Goal: Task Accomplishment & Management: Complete application form

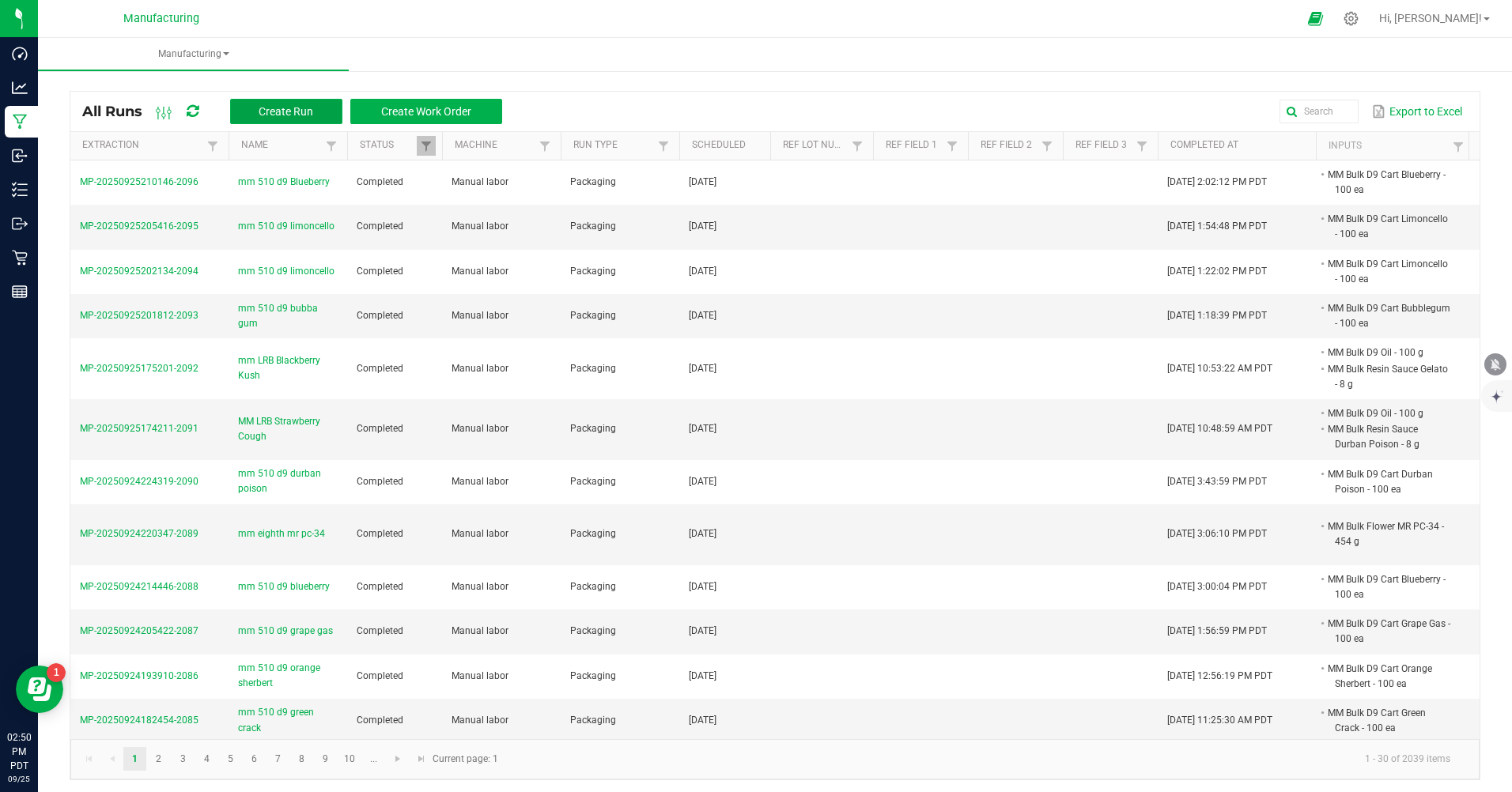
click at [315, 116] on button "Create Run" at bounding box center [286, 111] width 112 height 25
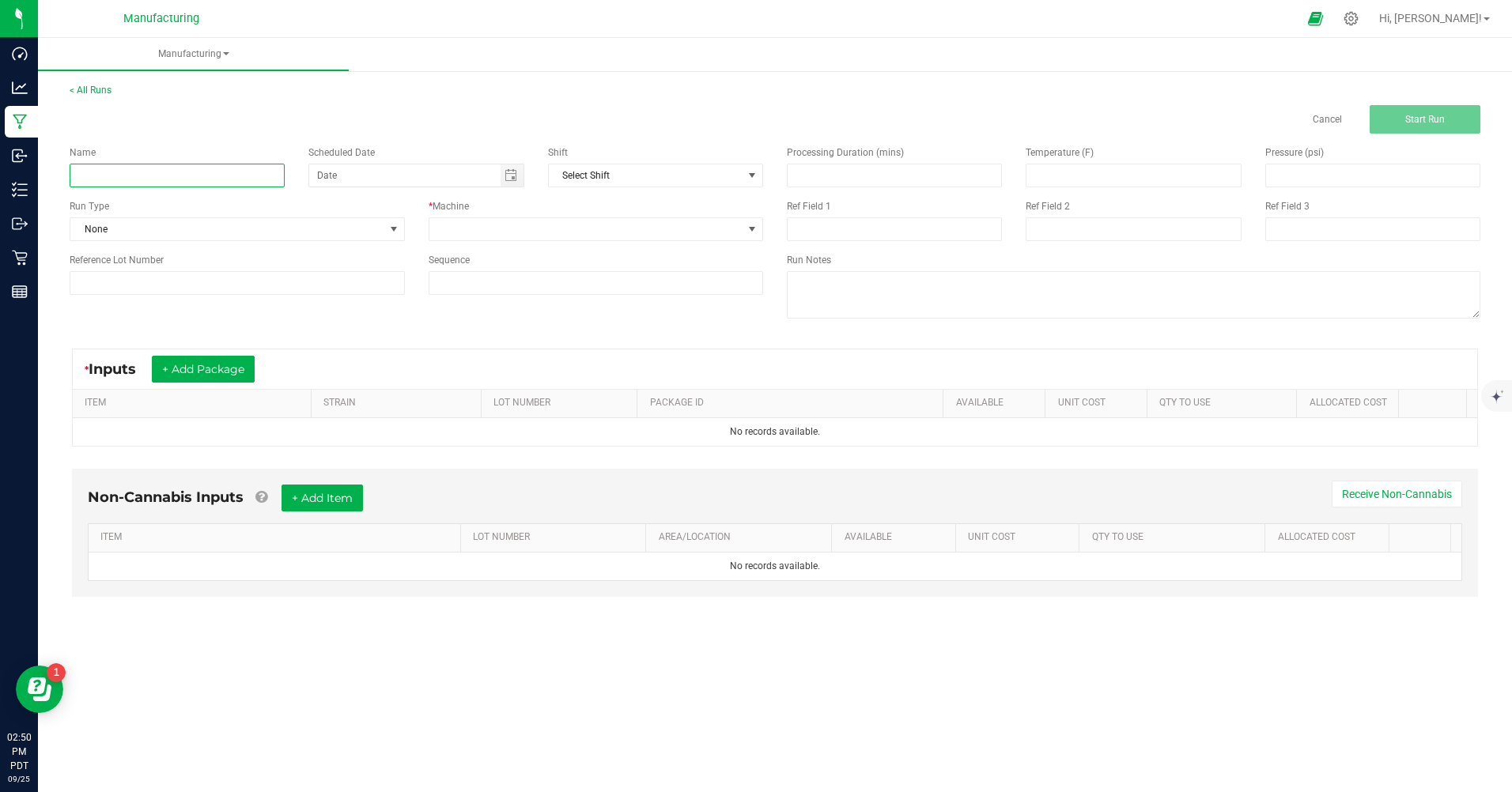
click at [238, 173] on input at bounding box center [177, 174] width 215 height 23
click at [512, 182] on span "Toggle calendar" at bounding box center [512, 175] width 23 height 22
type input "mm 510 d9 green crack"
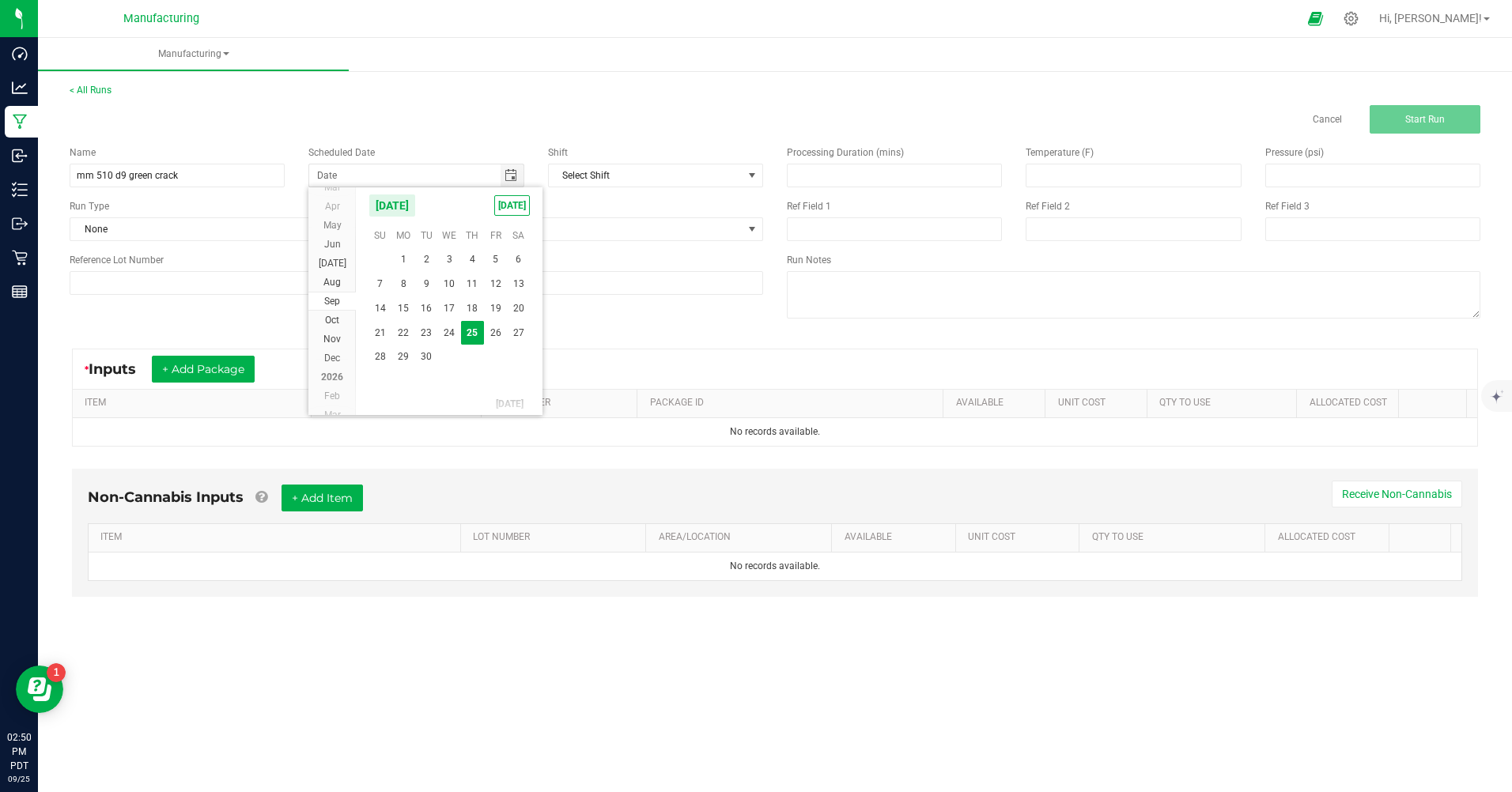
click at [520, 207] on span "[DATE]" at bounding box center [512, 205] width 35 height 21
type input "[DATE]"
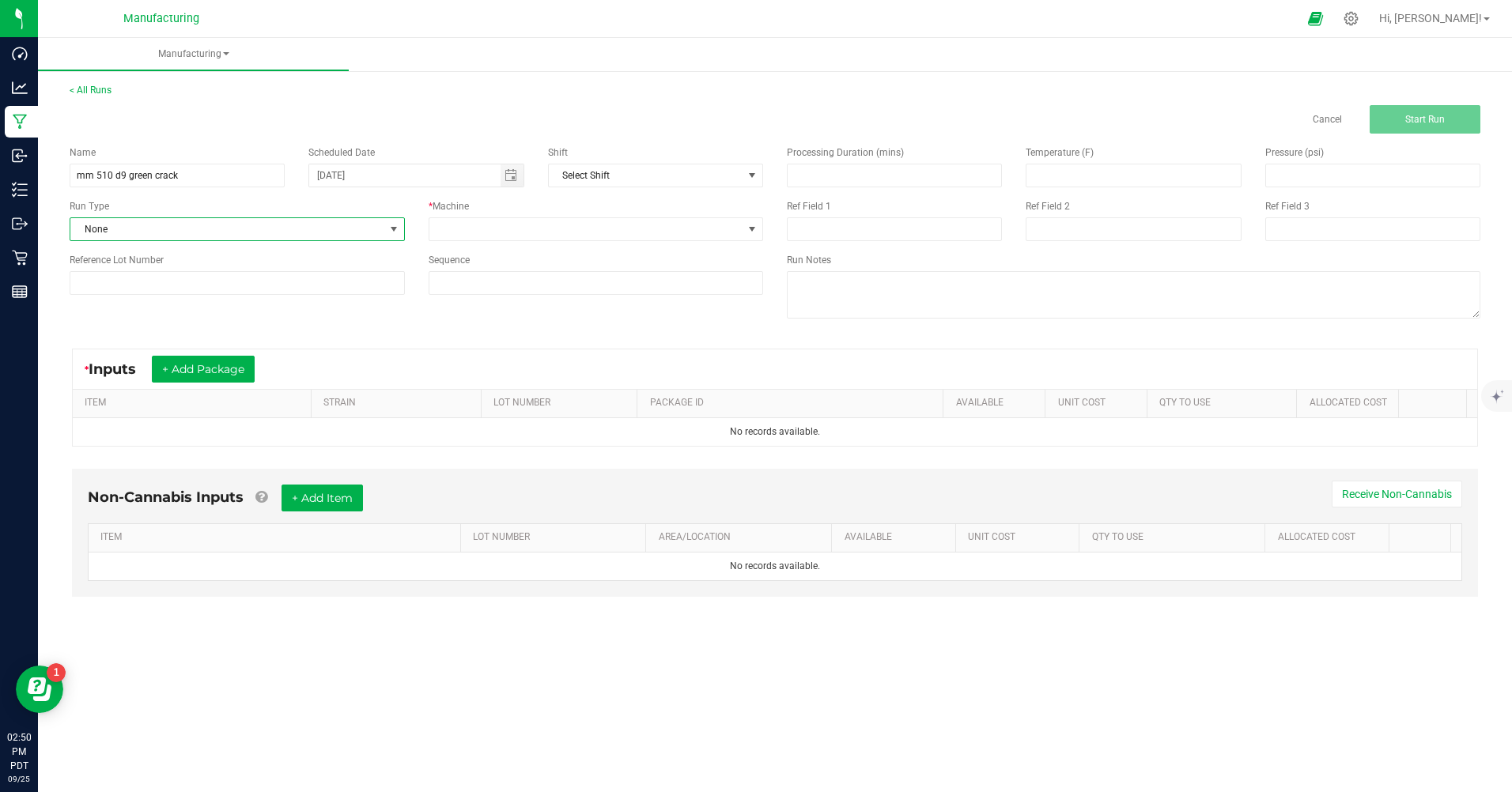
click at [192, 224] on span "None" at bounding box center [227, 229] width 314 height 22
click at [132, 367] on li "Packaging" at bounding box center [237, 367] width 334 height 23
click at [735, 230] on span at bounding box center [586, 229] width 314 height 22
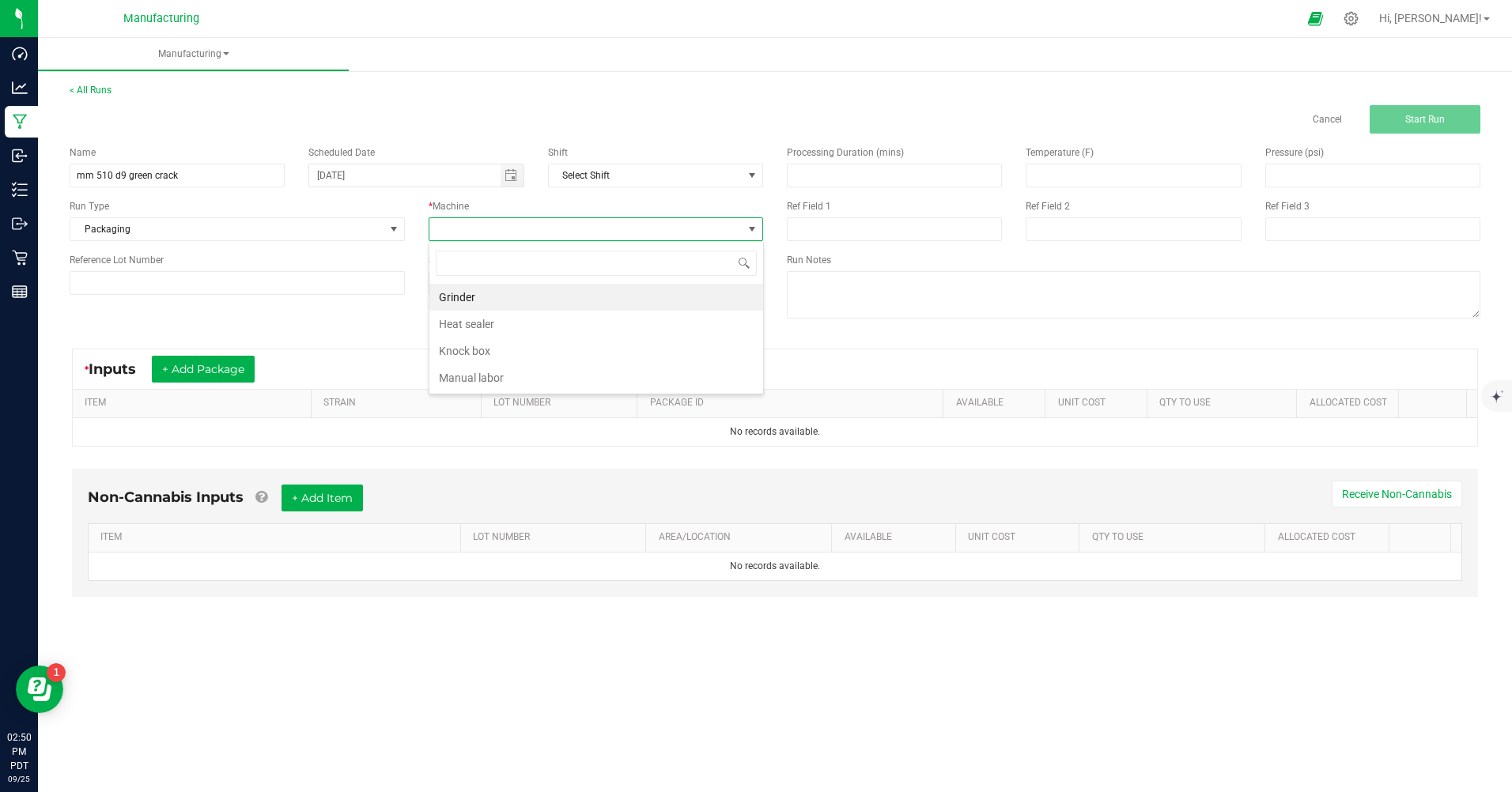
click at [465, 379] on li "Manual labor" at bounding box center [596, 378] width 334 height 27
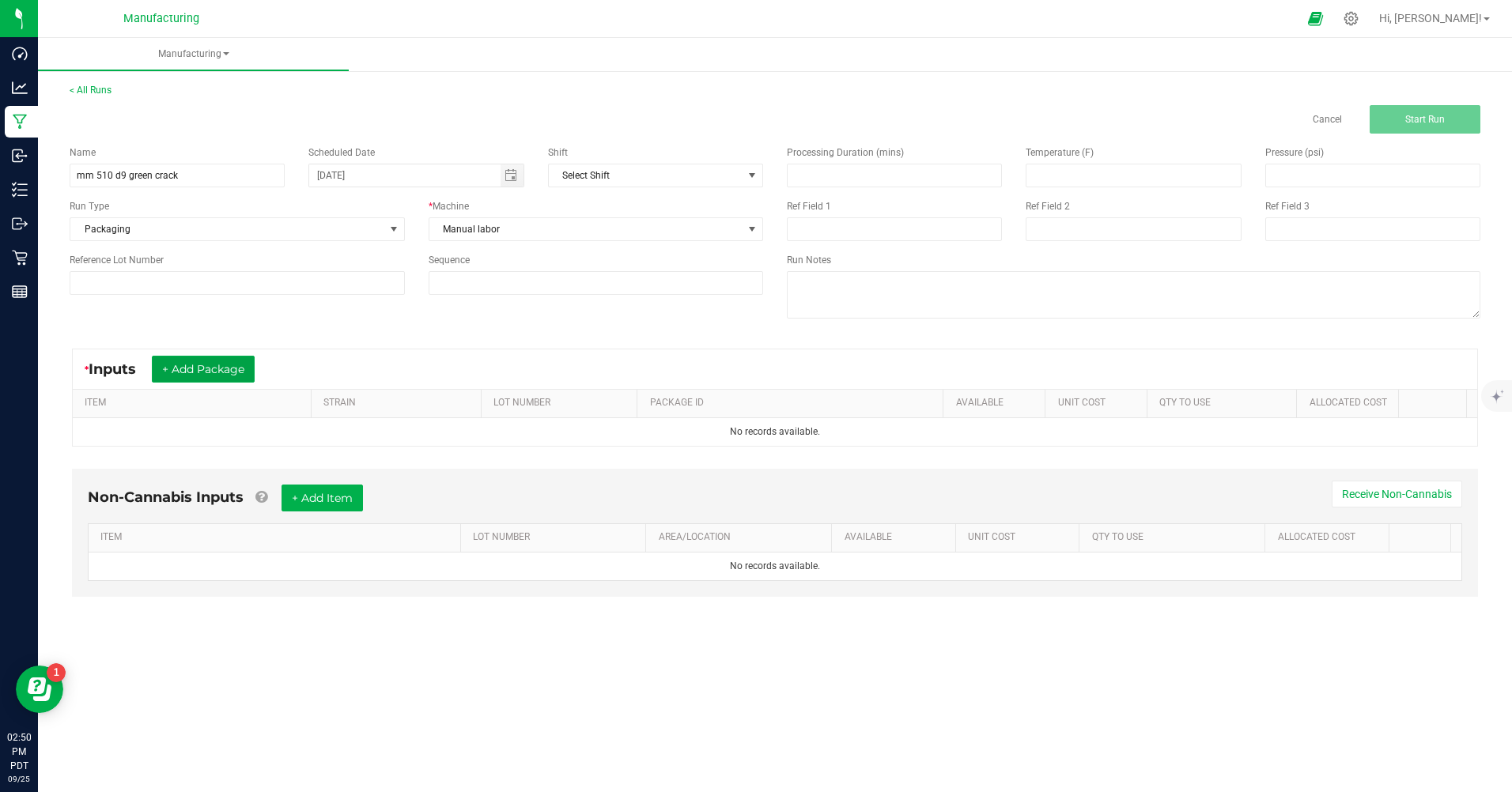
click at [228, 389] on kendo-grid-toolbar "* Inputs + Add Package" at bounding box center [775, 369] width 1405 height 40
click at [234, 367] on button "+ Add Package" at bounding box center [203, 369] width 103 height 27
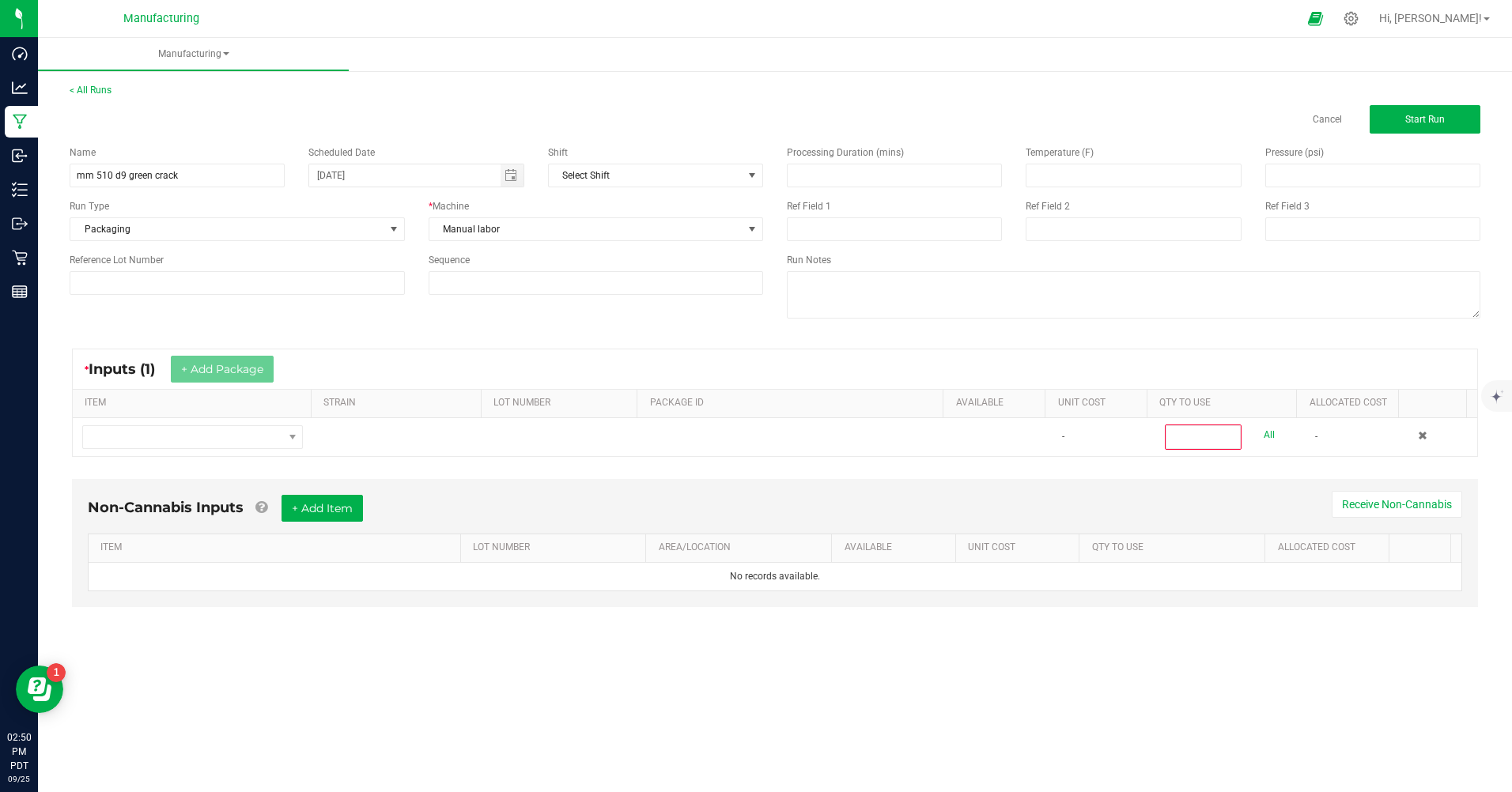
click at [179, 452] on td at bounding box center [192, 437] width 240 height 38
click at [189, 438] on span "NO DATA FOUND" at bounding box center [183, 438] width 200 height 22
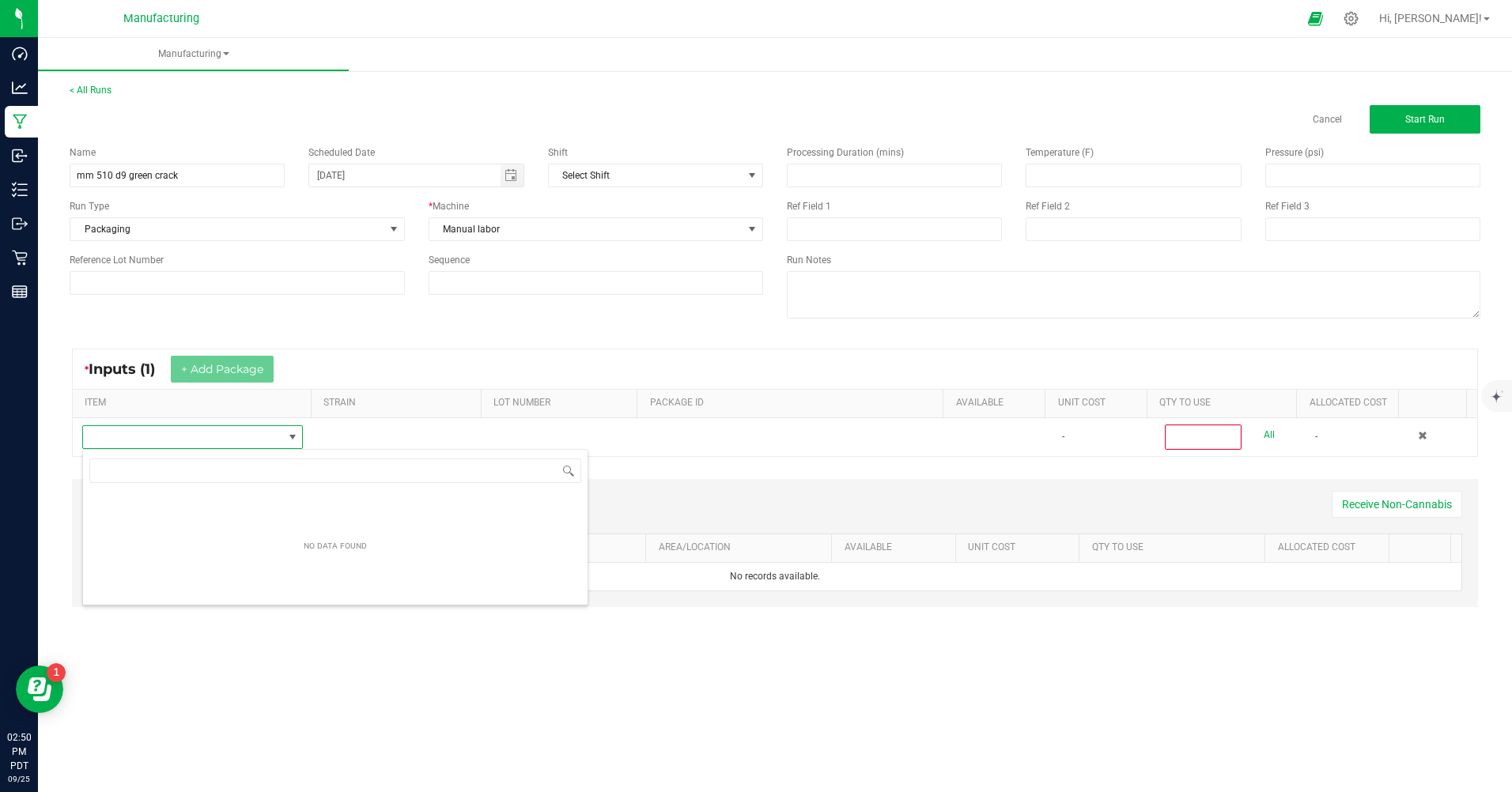
scroll to position [23, 219]
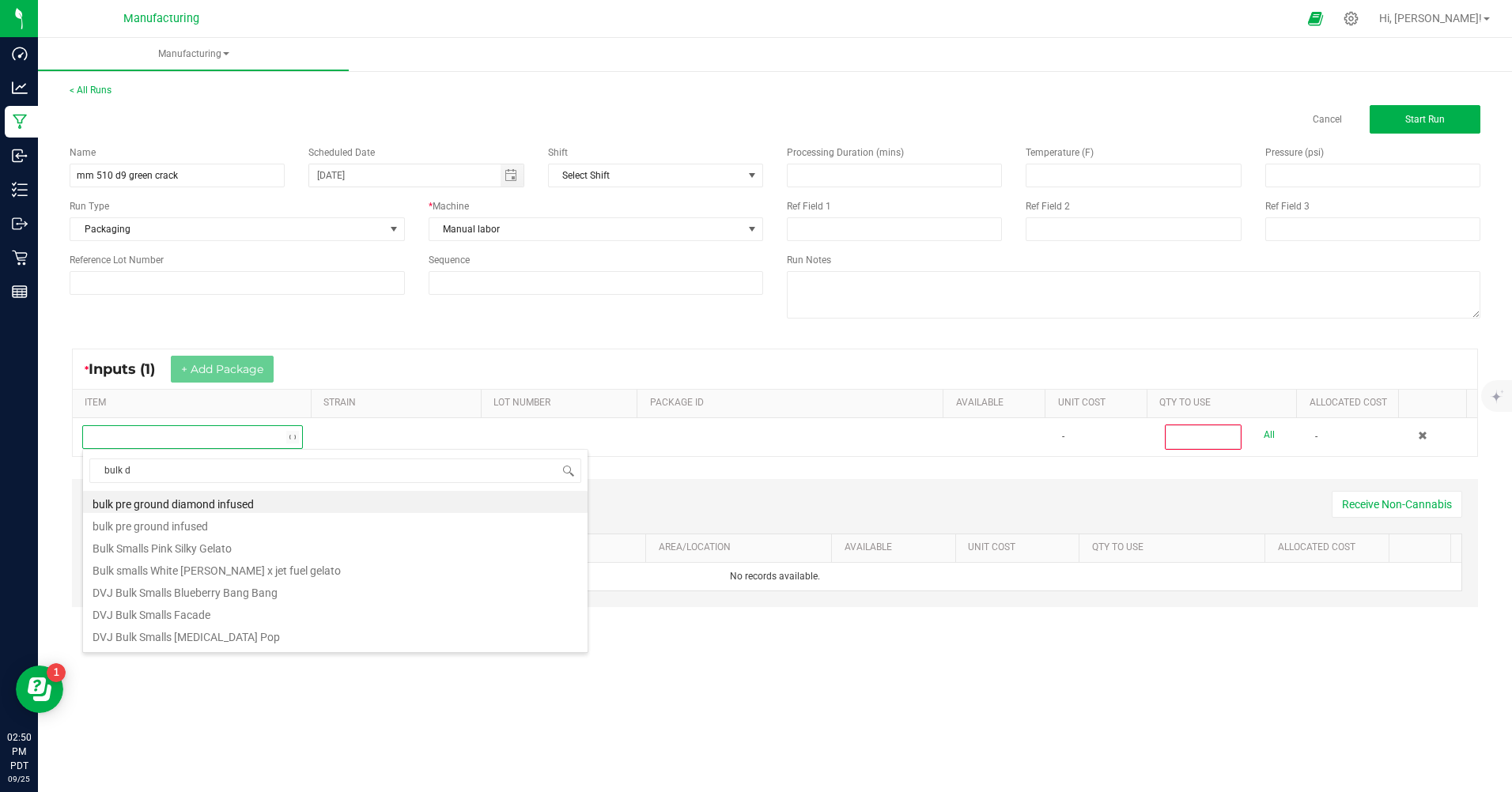
type input "bulk d9"
drag, startPoint x: 217, startPoint y: 610, endPoint x: 215, endPoint y: 626, distance: 16.1
click at [215, 491] on ul "MM Bulk D9 Cart Blueberry MM Bulk D9 Cart Bubblegum MM Bulk D9 Cart Durban Pois…" at bounding box center [335, 491] width 505 height 0
click at [223, 619] on li "MM Bulk D9 Cart Green Crack" at bounding box center [335, 613] width 505 height 22
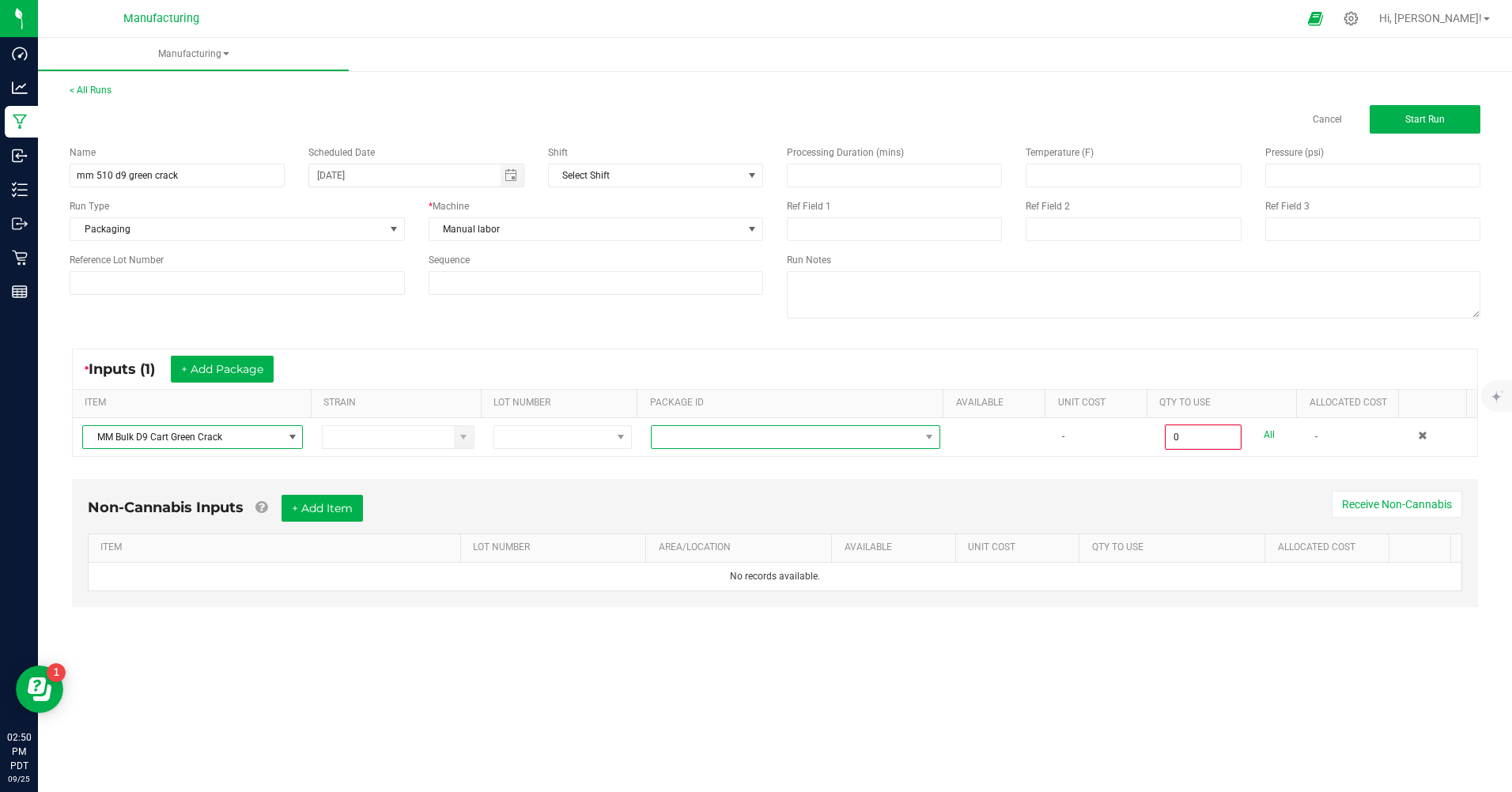
click at [922, 435] on span at bounding box center [929, 438] width 13 height 13
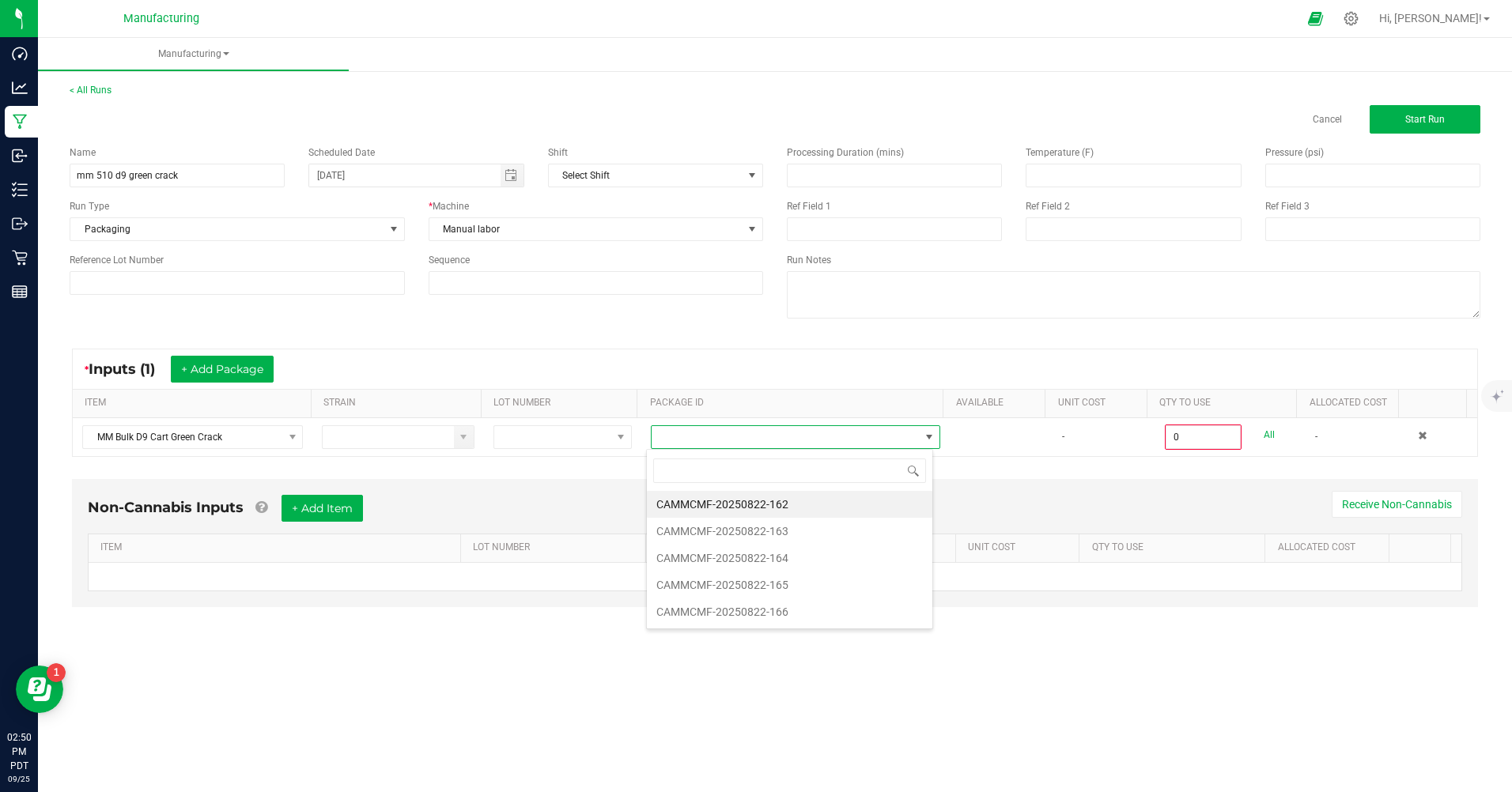
click at [745, 605] on li "CAMMCMF-20250822-166" at bounding box center [790, 612] width 285 height 27
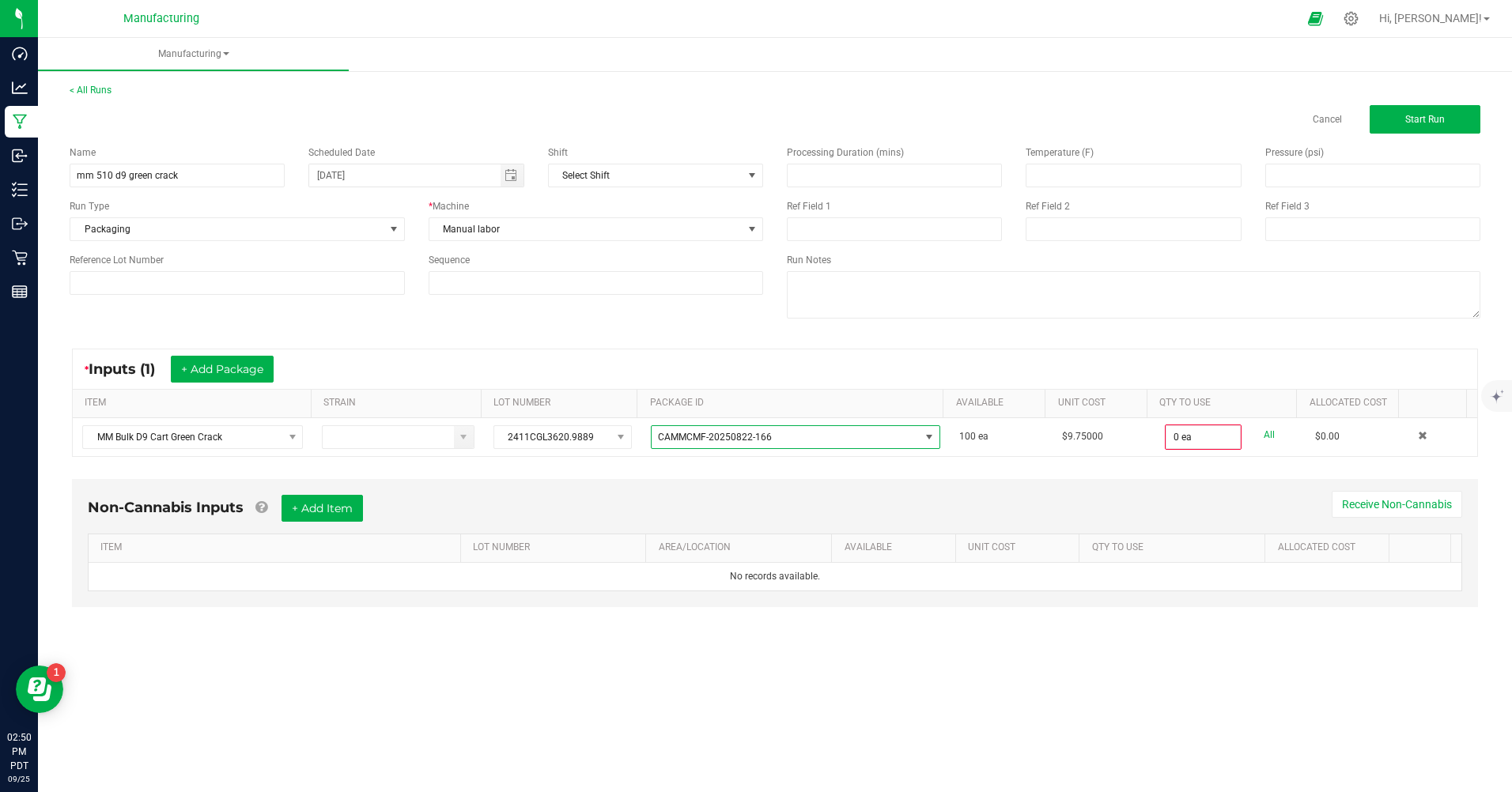
click at [1264, 433] on link "All" at bounding box center [1269, 435] width 11 height 21
type input "100 ea"
click at [1444, 122] on span "Start Run" at bounding box center [1425, 119] width 39 height 11
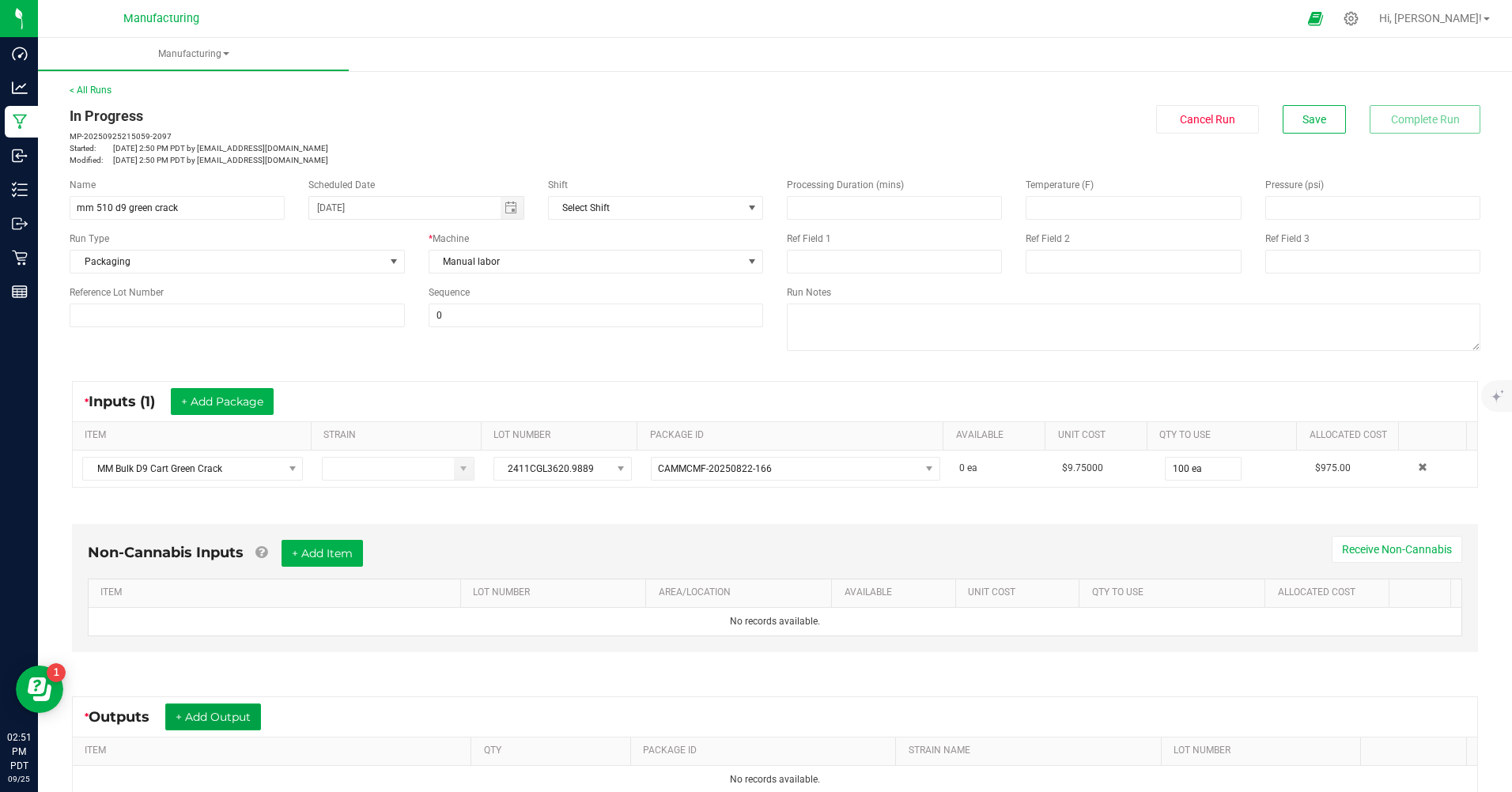
click at [207, 725] on button "+ Add Output" at bounding box center [213, 717] width 96 height 27
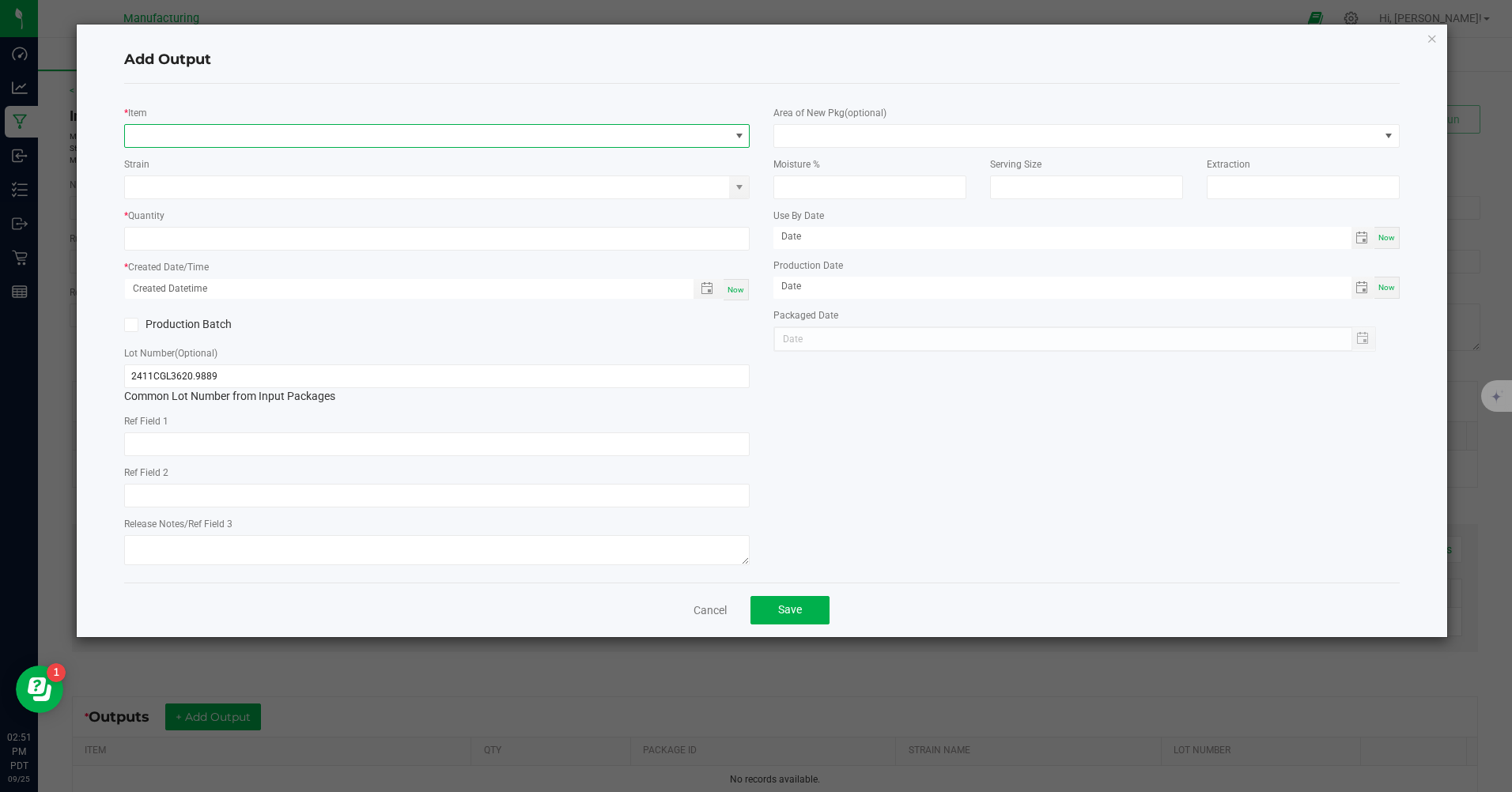
click at [398, 147] on span "NO DATA FOUND" at bounding box center [427, 136] width 604 height 22
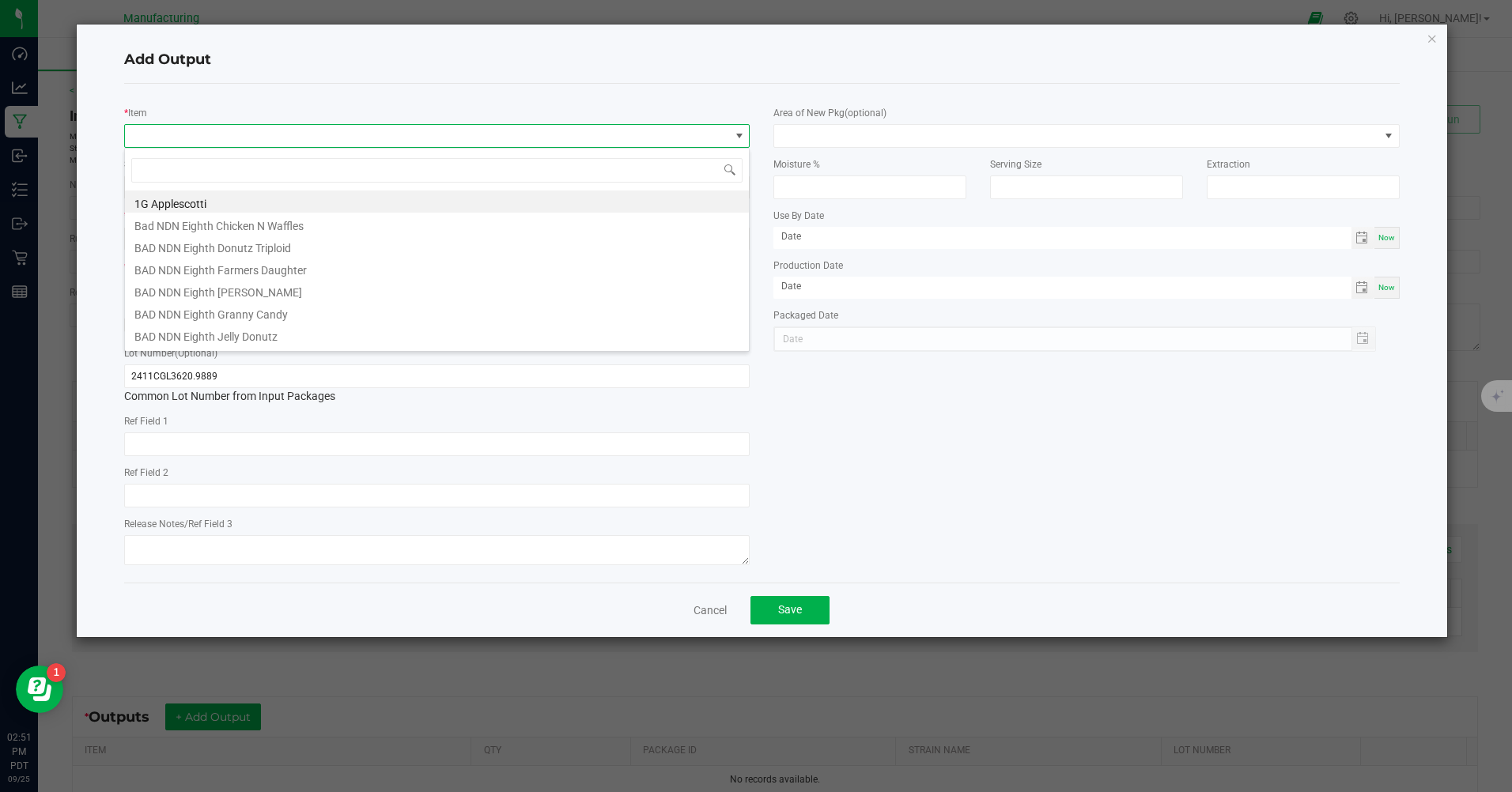
scroll to position [23, 626]
type input "mm 510"
click at [224, 315] on li "MM 510 Cart D9 Green Crack" at bounding box center [437, 313] width 624 height 22
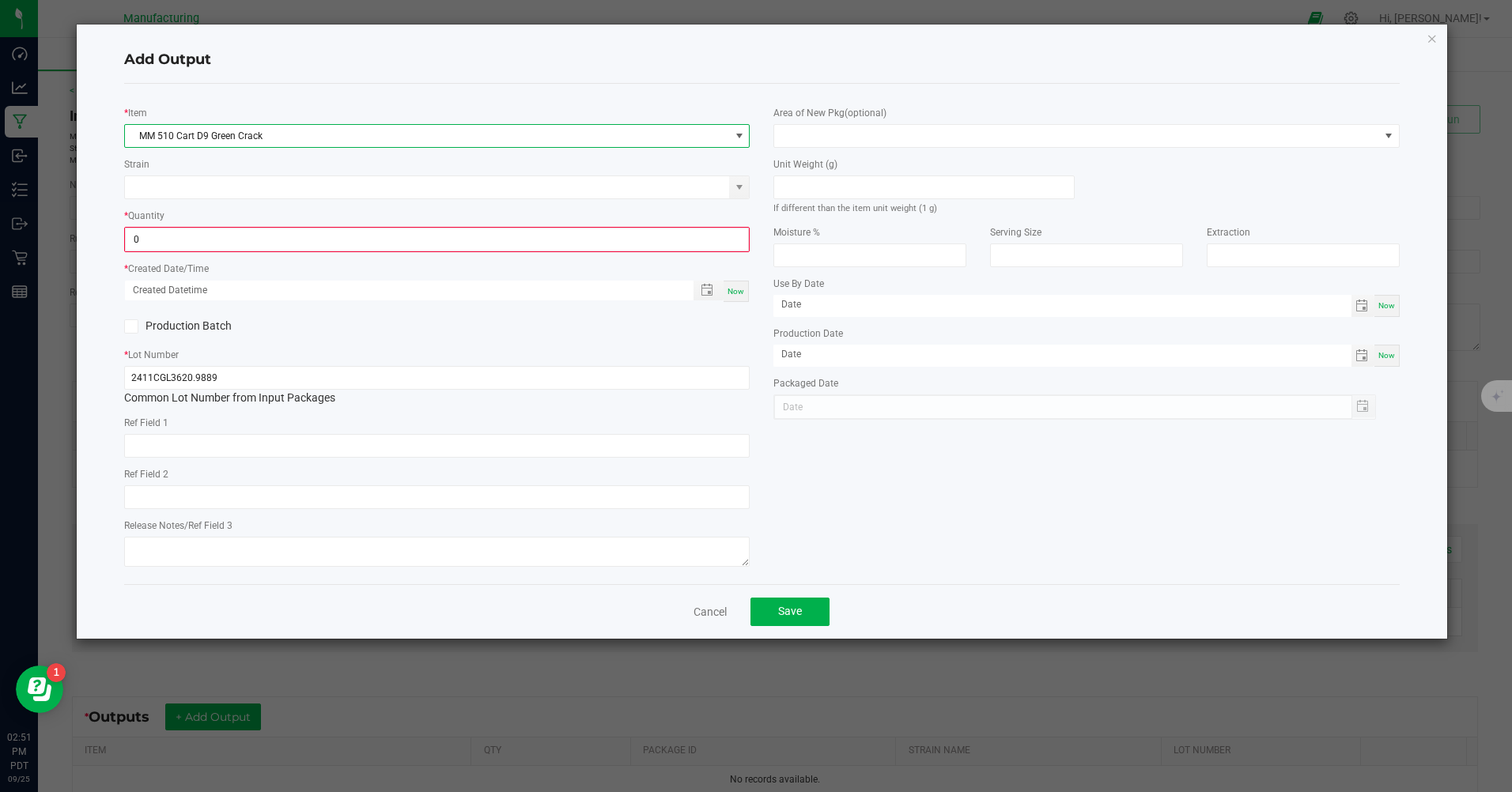
click at [234, 239] on input "0" at bounding box center [437, 240] width 622 height 22
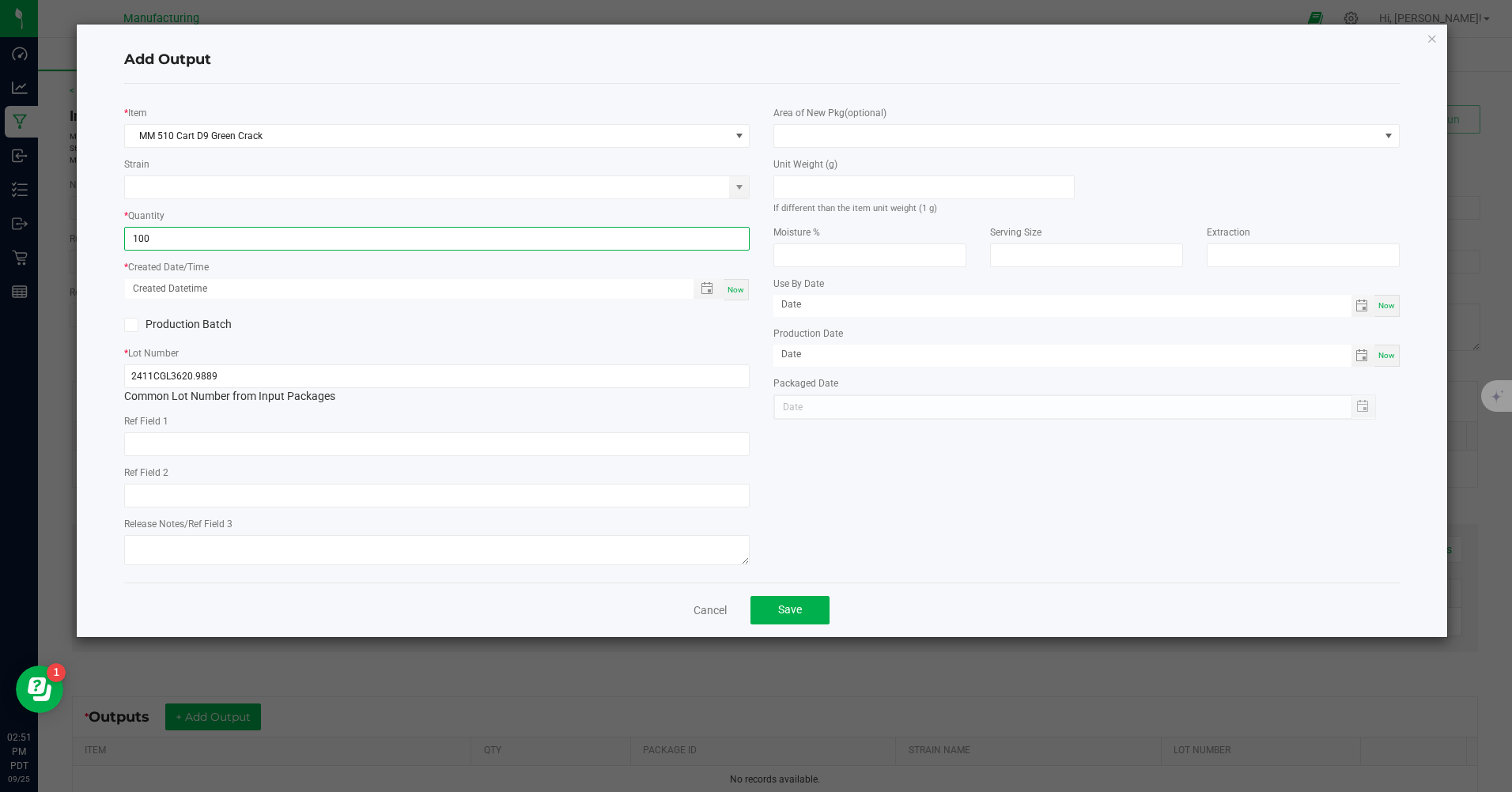
type input "100 ea"
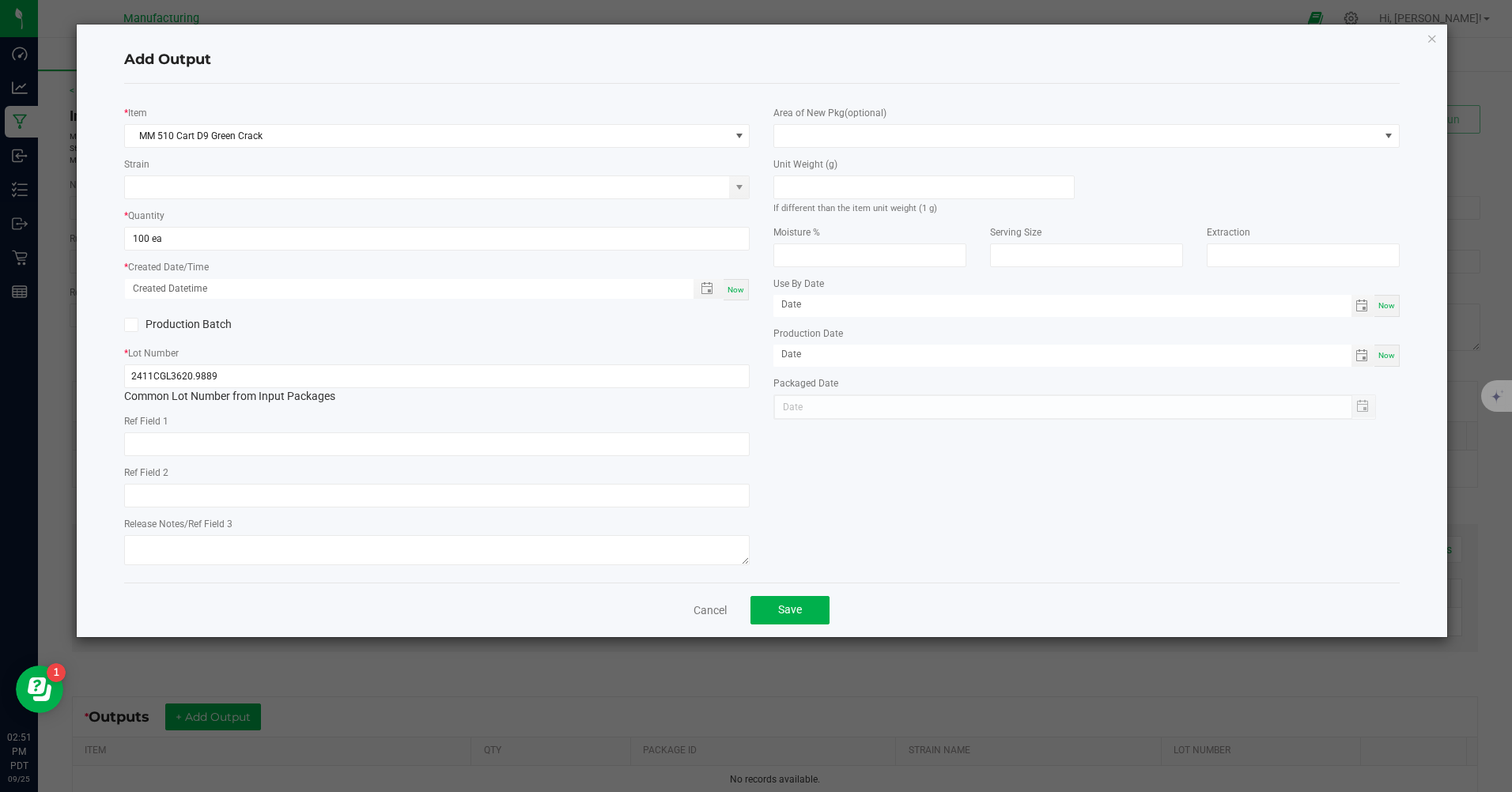
click at [314, 353] on div "* Lot Number 2411CGL3620.9889 Common Lot Number from Input Packages" at bounding box center [437, 375] width 626 height 60
click at [741, 288] on span "Now" at bounding box center [736, 289] width 17 height 8
type input "[DATE] 2:51 PM"
type input "[DATE]"
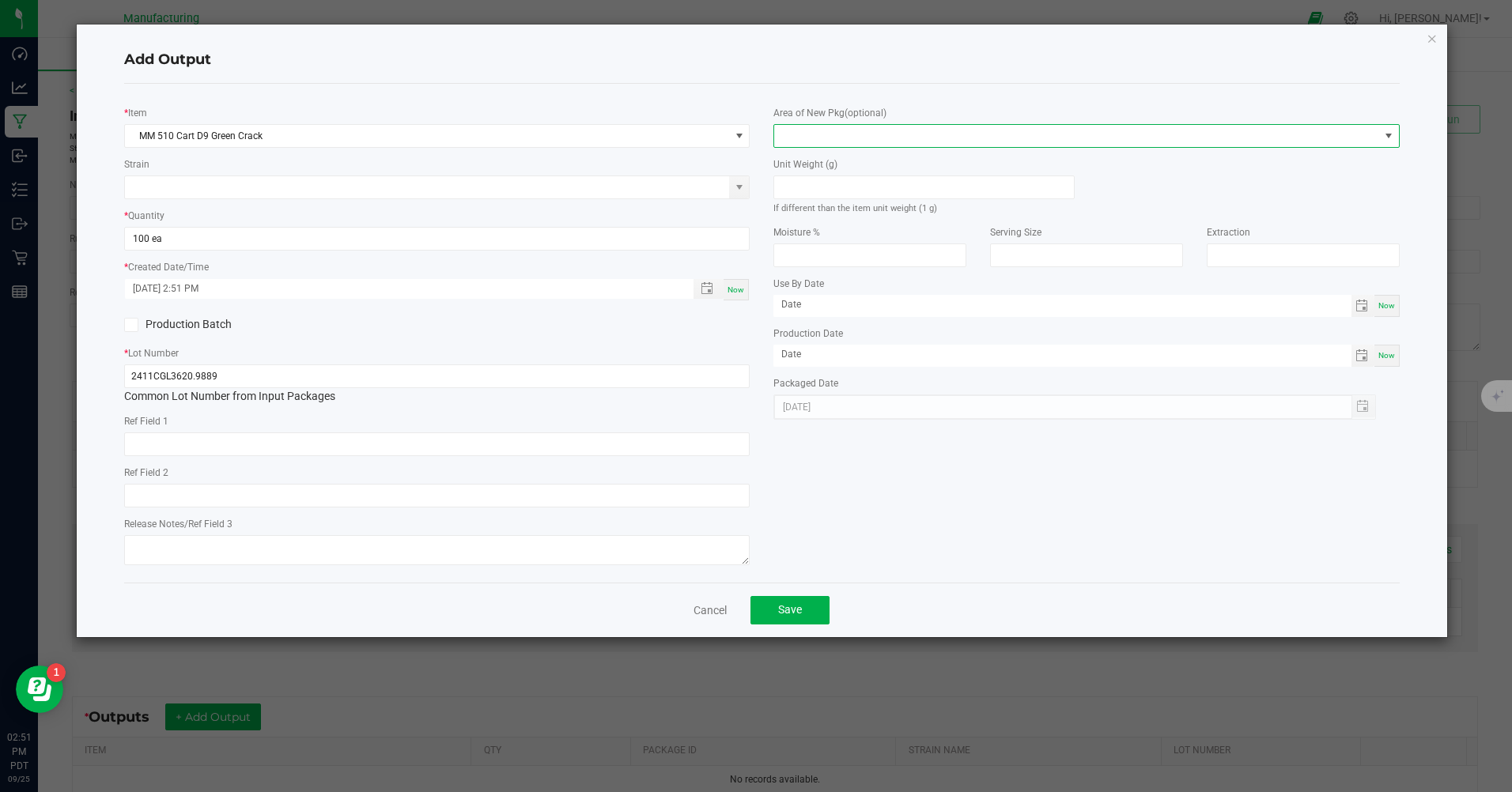
click at [974, 135] on span at bounding box center [1076, 136] width 604 height 22
click at [838, 338] on li "Inventory Room" at bounding box center [1087, 338] width 624 height 27
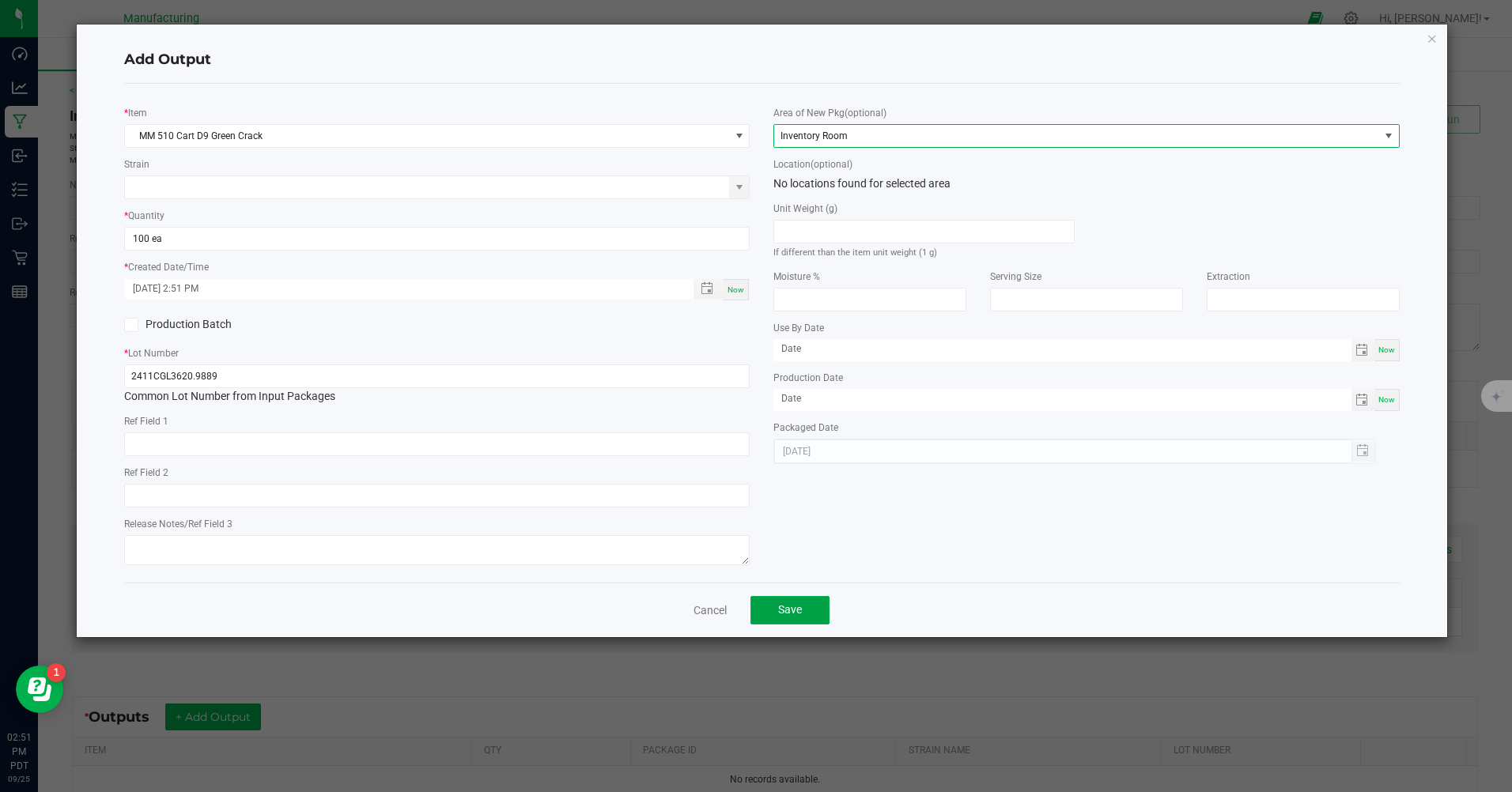
click at [777, 614] on button "Save" at bounding box center [790, 610] width 79 height 29
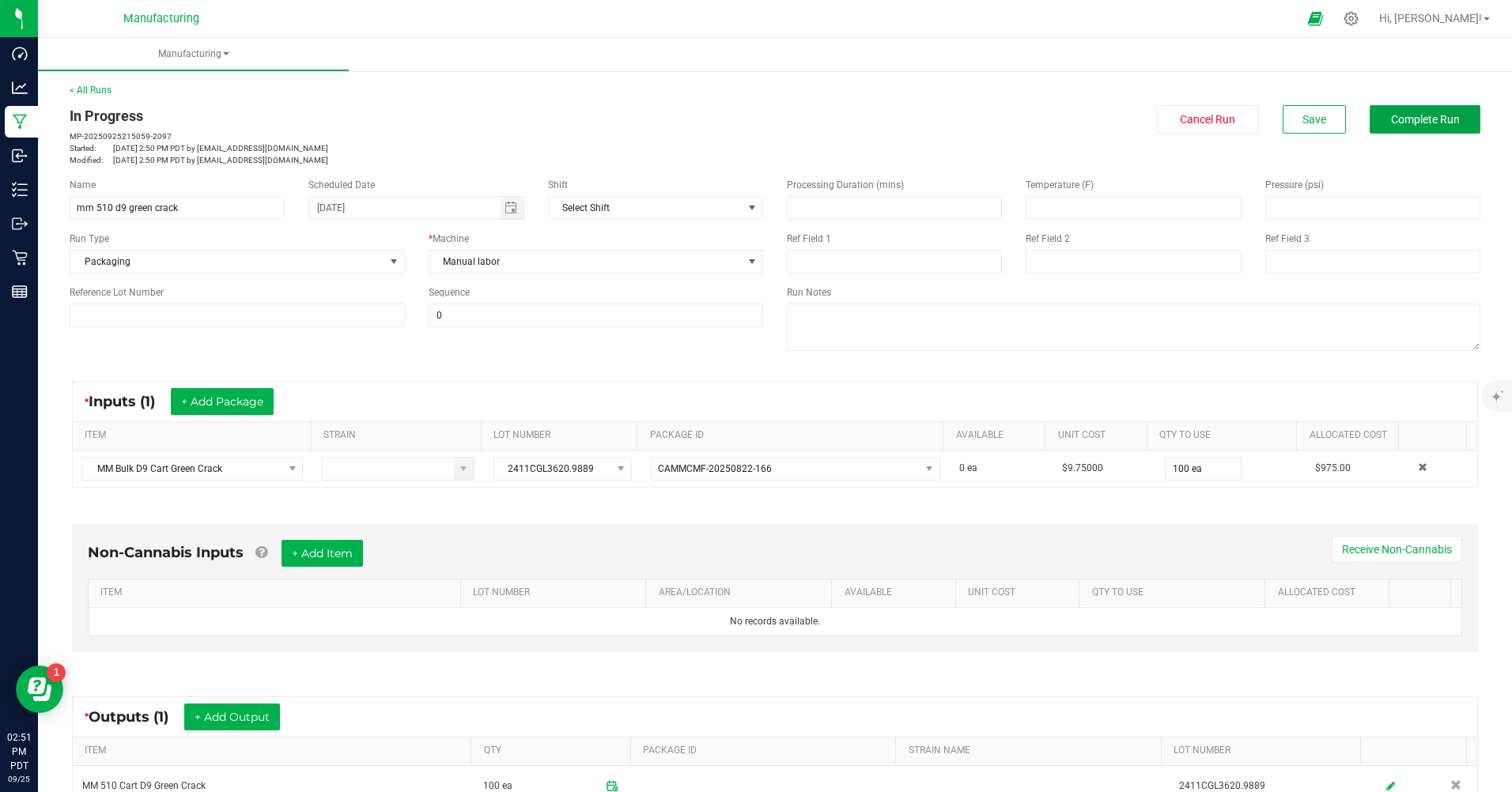
click at [1399, 114] on span "Complete Run" at bounding box center [1425, 119] width 69 height 13
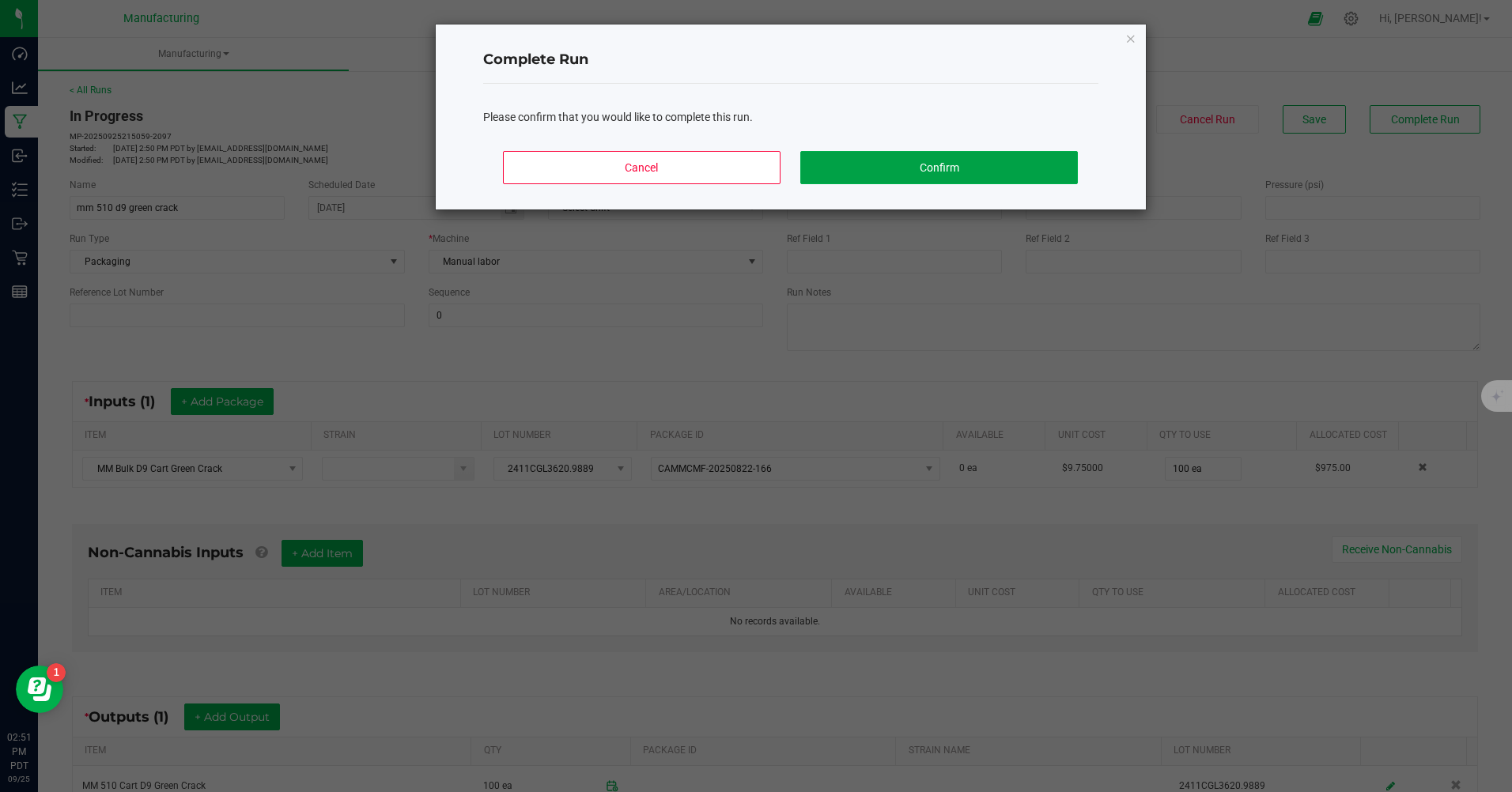
click at [962, 169] on button "Confirm" at bounding box center [938, 168] width 277 height 34
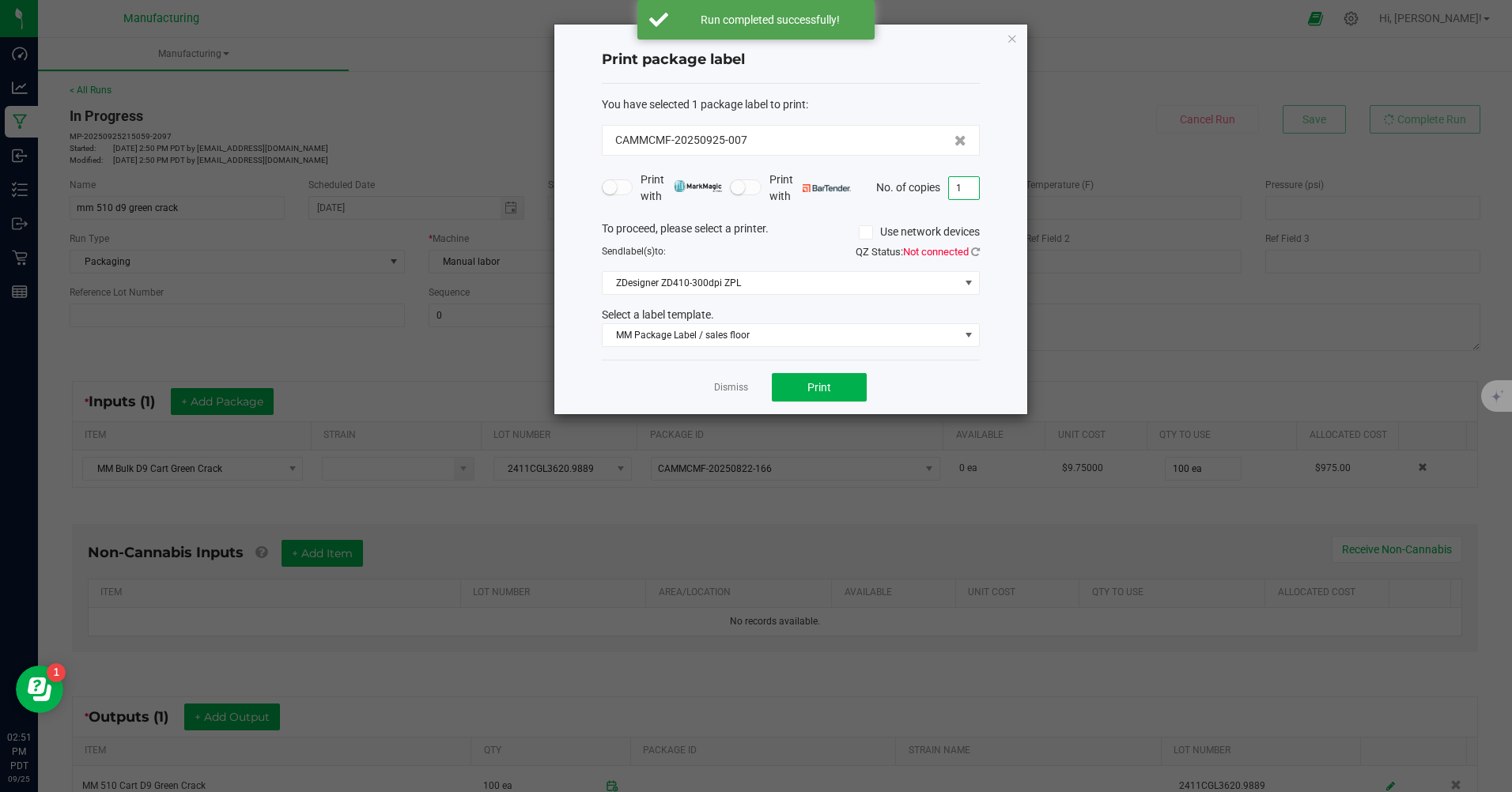
click at [966, 188] on input "1" at bounding box center [964, 188] width 30 height 22
click at [913, 377] on div "Dismiss Print" at bounding box center [790, 387] width 378 height 54
click at [835, 392] on button "Print" at bounding box center [819, 387] width 95 height 29
click at [973, 184] on input "100" at bounding box center [964, 188] width 30 height 22
type input "1"
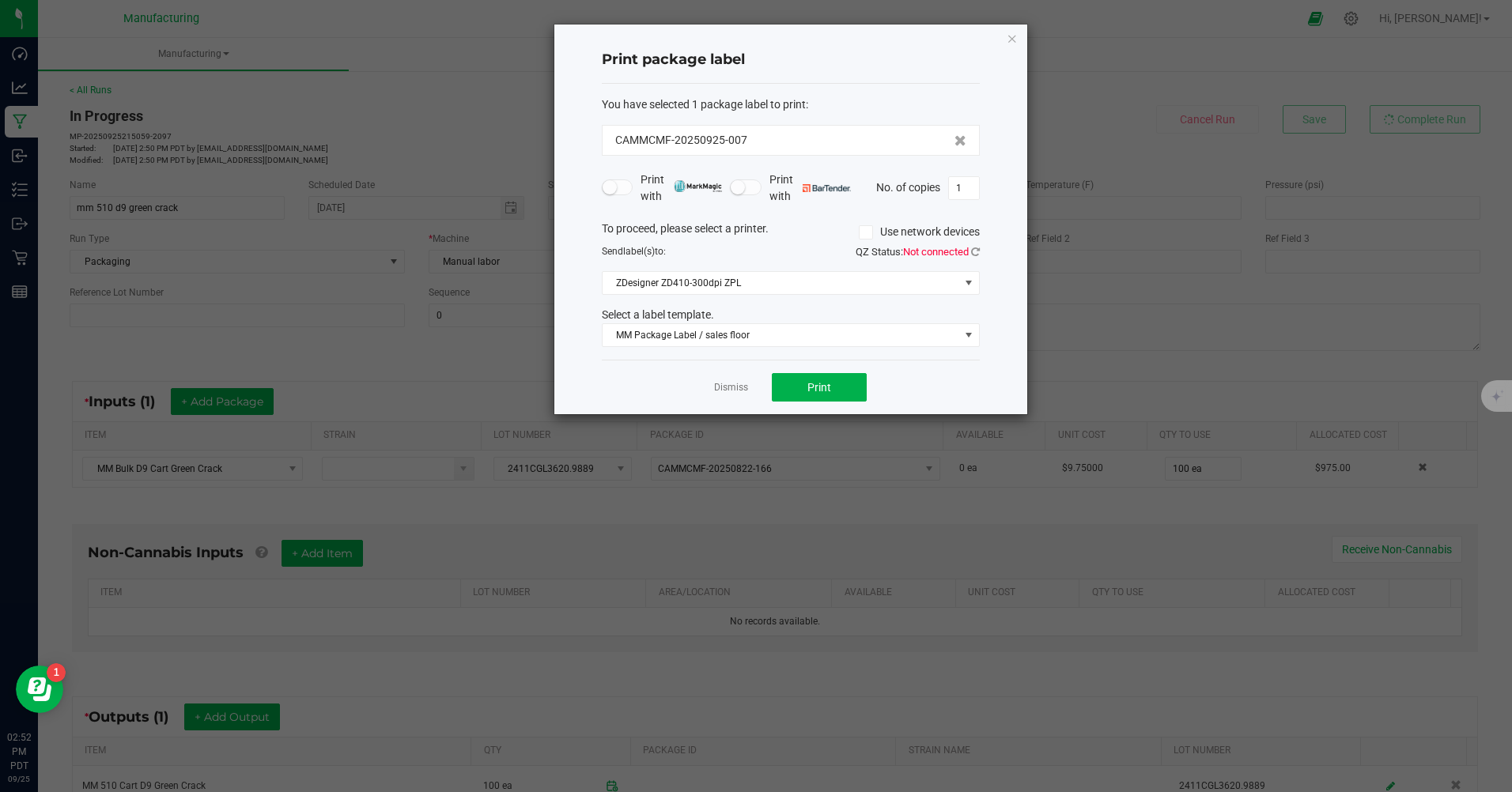
click at [974, 386] on div "Dismiss Print" at bounding box center [790, 387] width 378 height 54
click at [1012, 35] on icon "button" at bounding box center [1012, 38] width 11 height 19
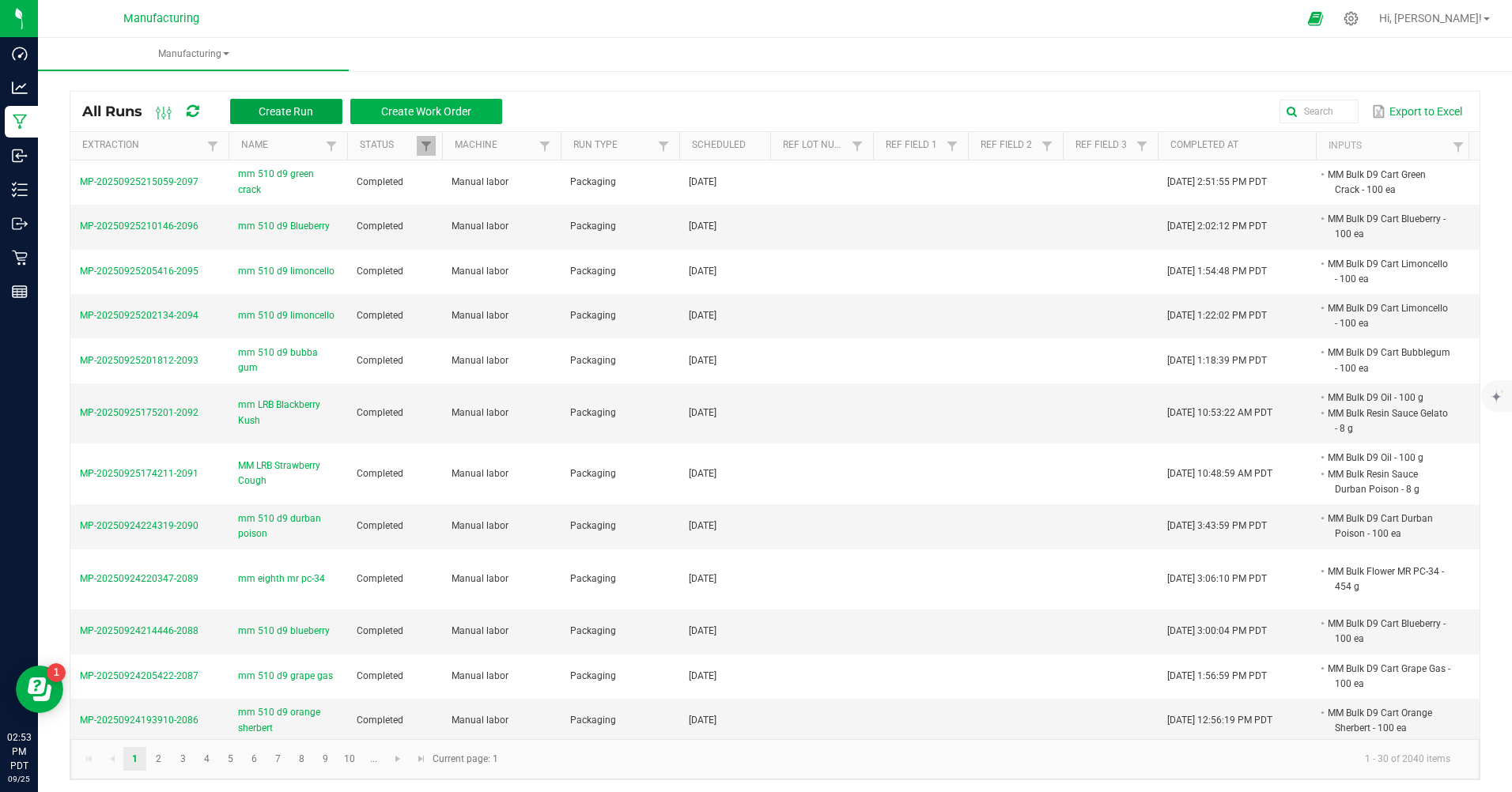
click at [299, 117] on span "Create Run" at bounding box center [285, 112] width 54 height 13
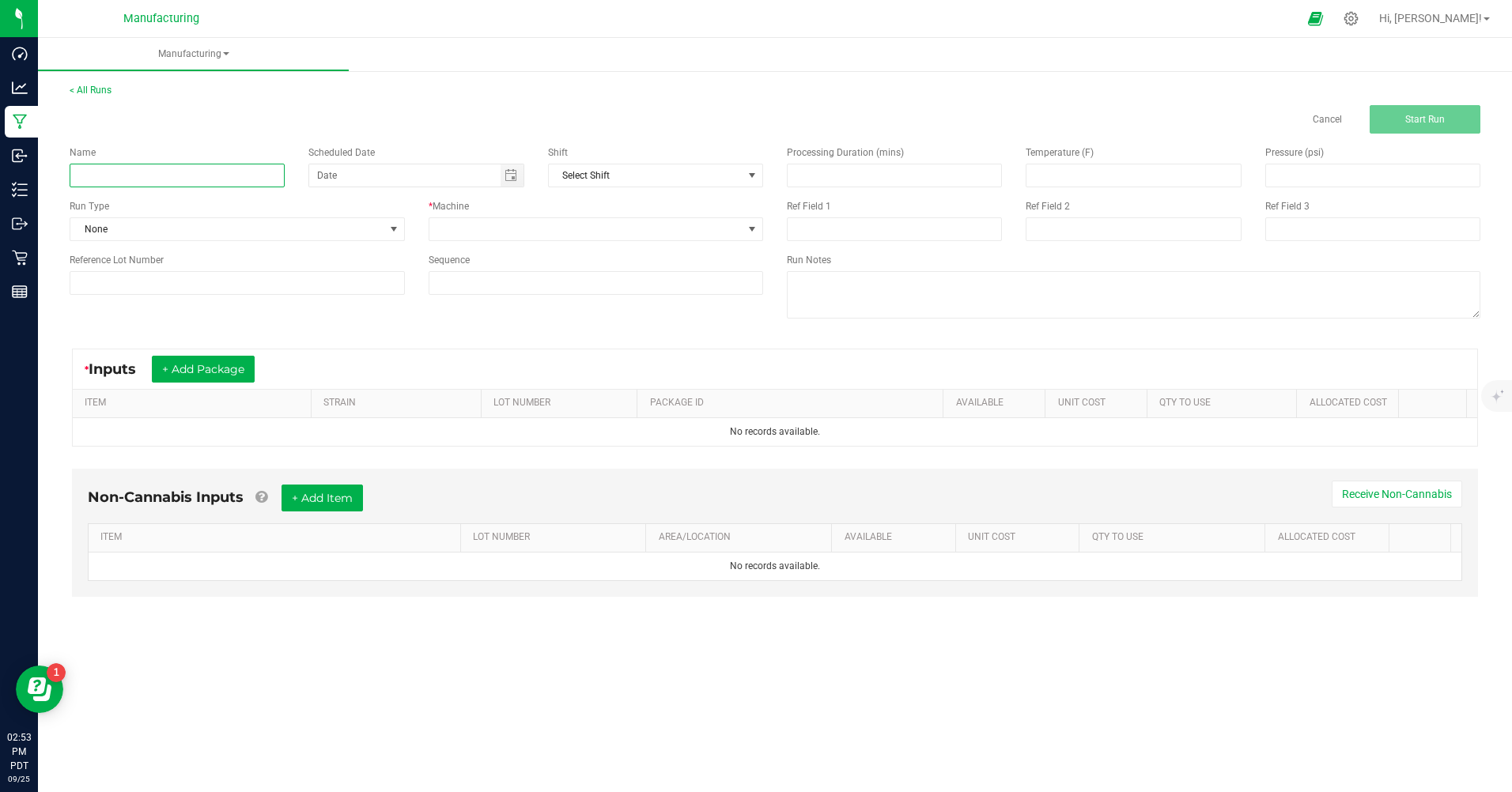
click at [107, 185] on input at bounding box center [177, 174] width 215 height 23
click at [158, 232] on span "None" at bounding box center [227, 229] width 314 height 22
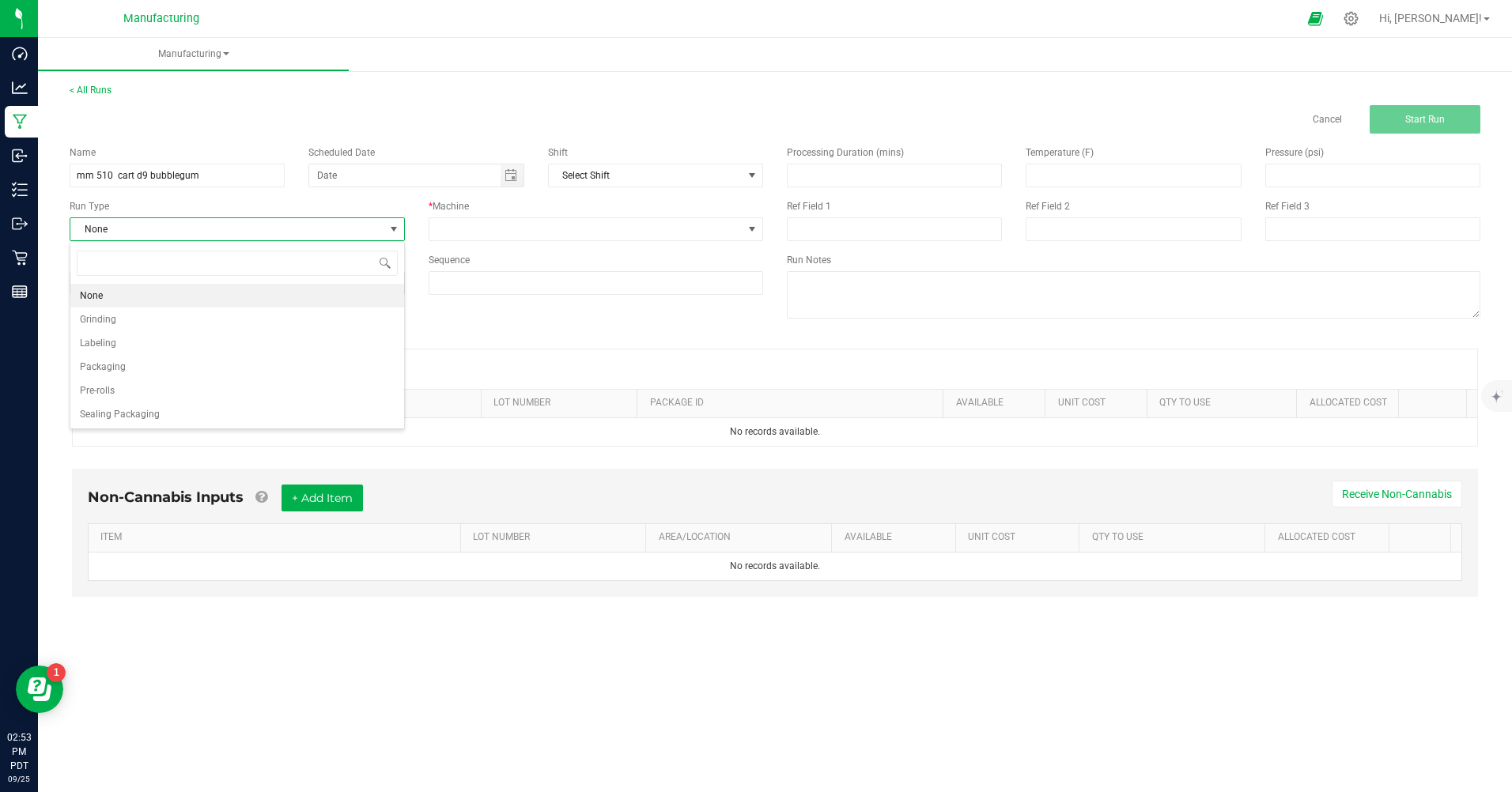
scroll to position [23, 335]
click at [134, 365] on li "Packaging" at bounding box center [237, 367] width 334 height 23
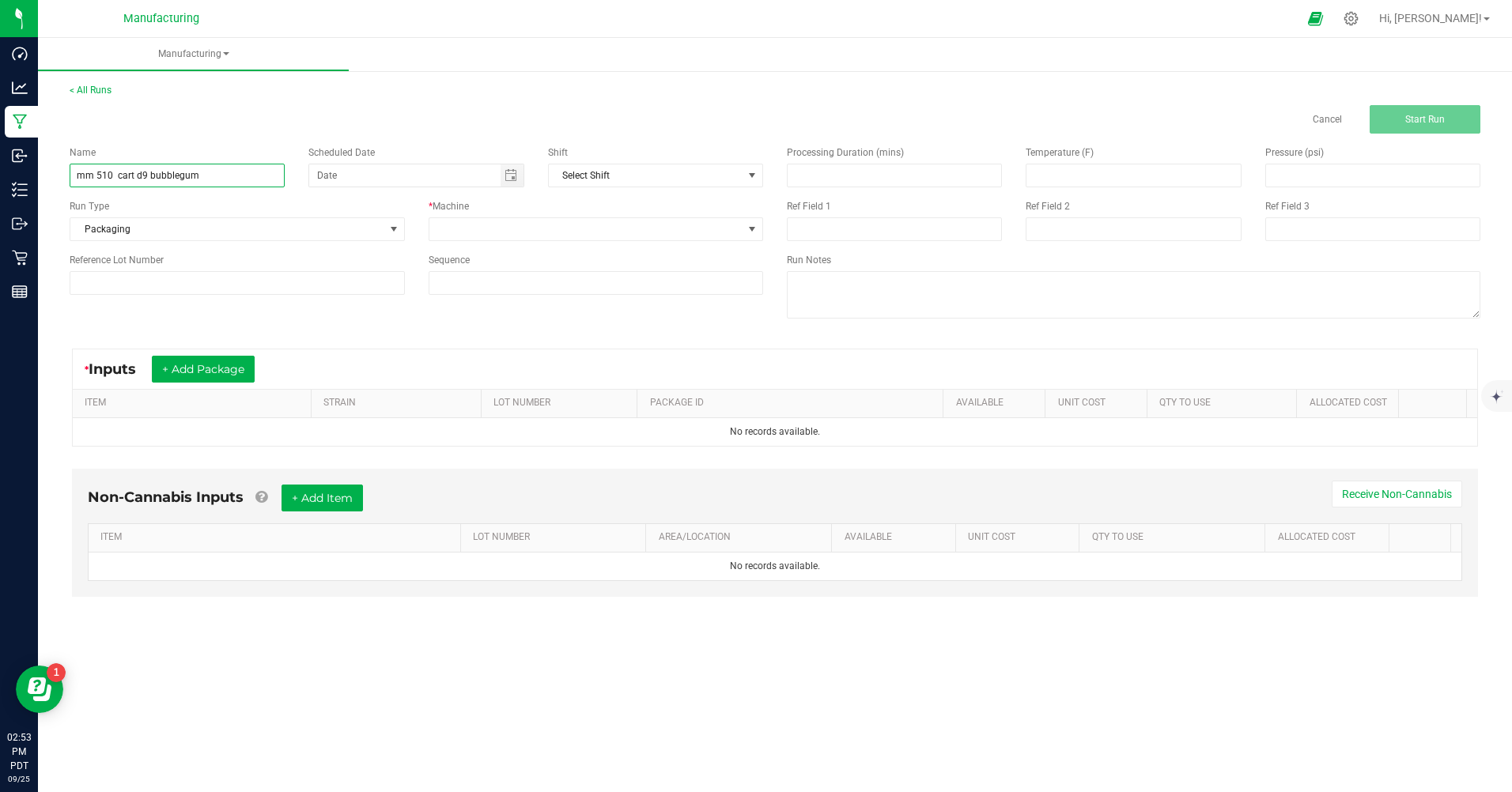
click at [215, 178] on input "mm 510 cart d9 bubblegum" at bounding box center [177, 174] width 215 height 23
click at [243, 176] on input "mm 510 cart d9 bubba gum" at bounding box center [177, 174] width 215 height 23
click at [510, 177] on span "Toggle calendar" at bounding box center [511, 175] width 13 height 13
type input "mm 510 cart d9 bubba gum"
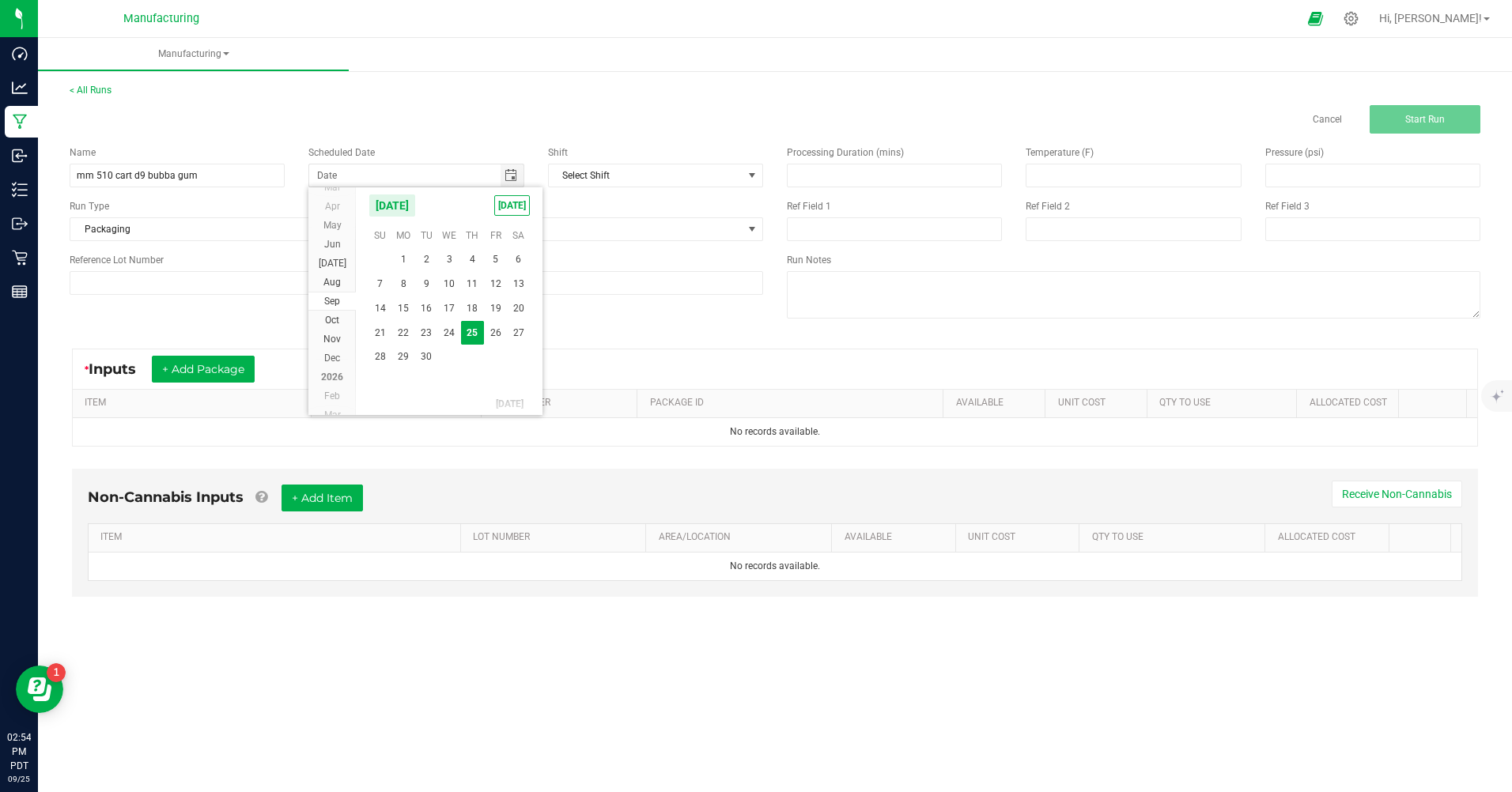
click at [502, 208] on span "[DATE]" at bounding box center [512, 205] width 35 height 21
type input "[DATE]"
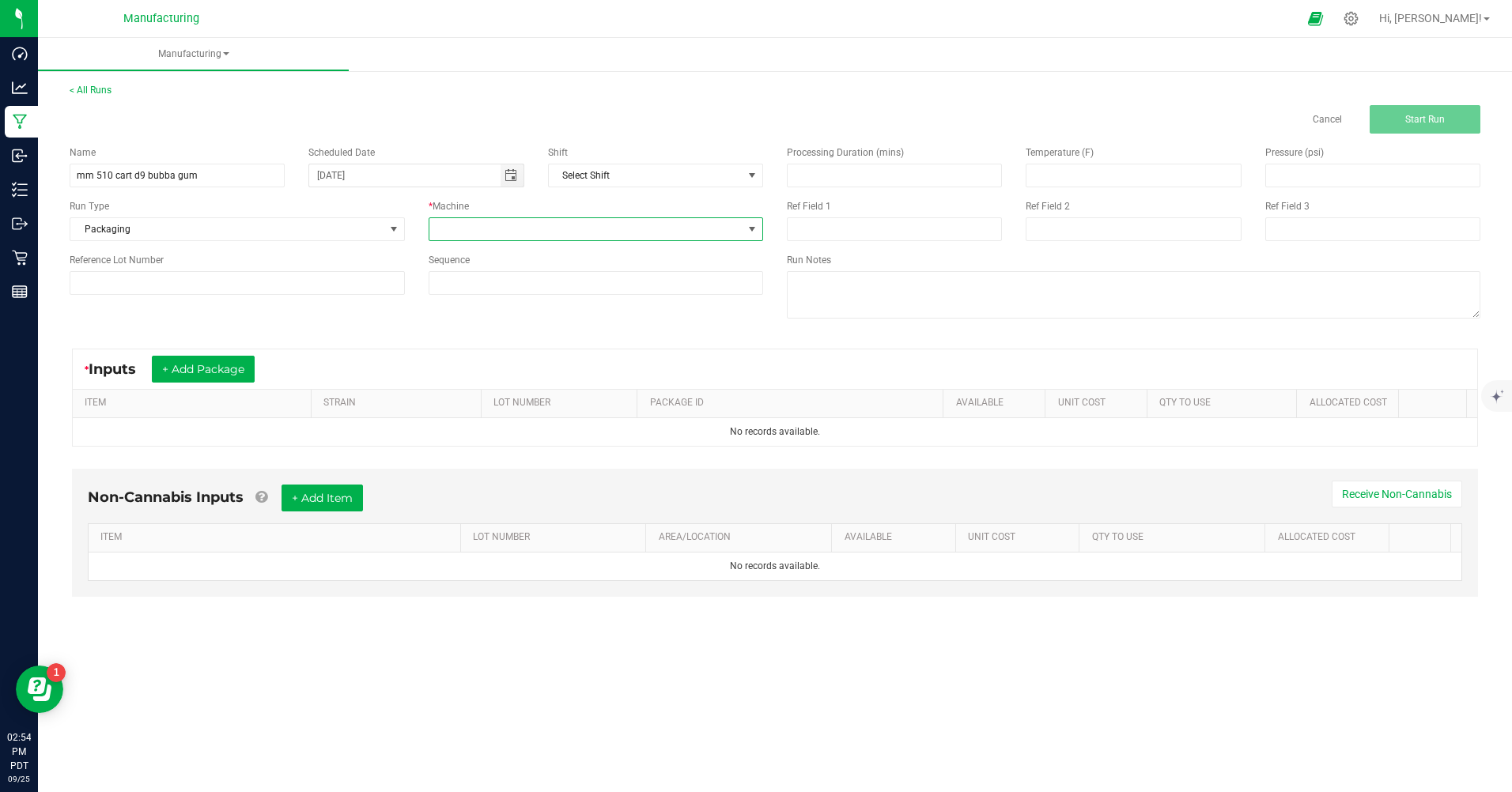
click at [509, 231] on span at bounding box center [586, 229] width 314 height 22
click at [497, 373] on li "Manual labor" at bounding box center [596, 378] width 334 height 27
click at [221, 376] on button "+ Add Package" at bounding box center [203, 369] width 103 height 27
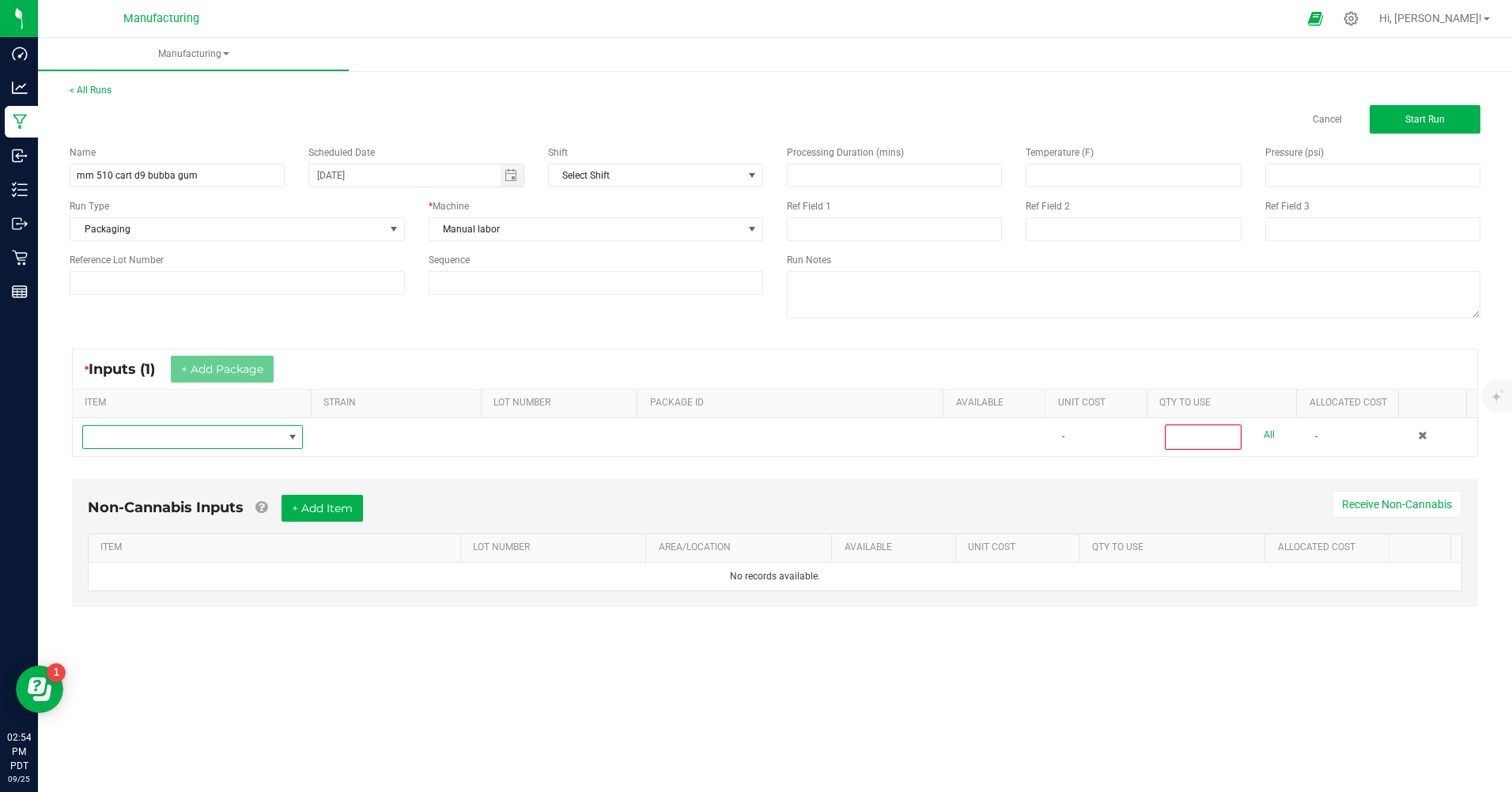
click at [138, 439] on span "NO DATA FOUND" at bounding box center [183, 438] width 200 height 22
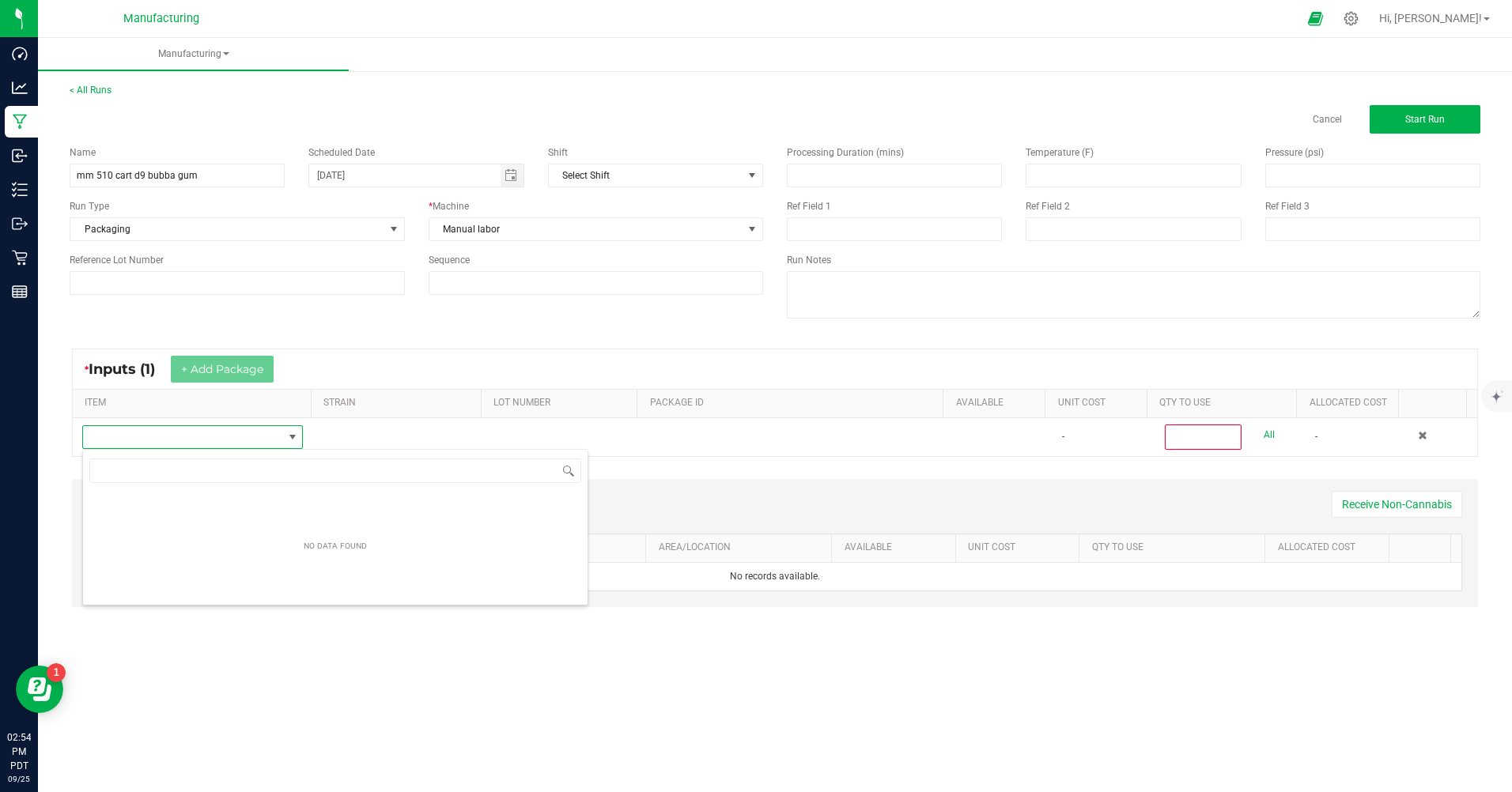
scroll to position [23, 219]
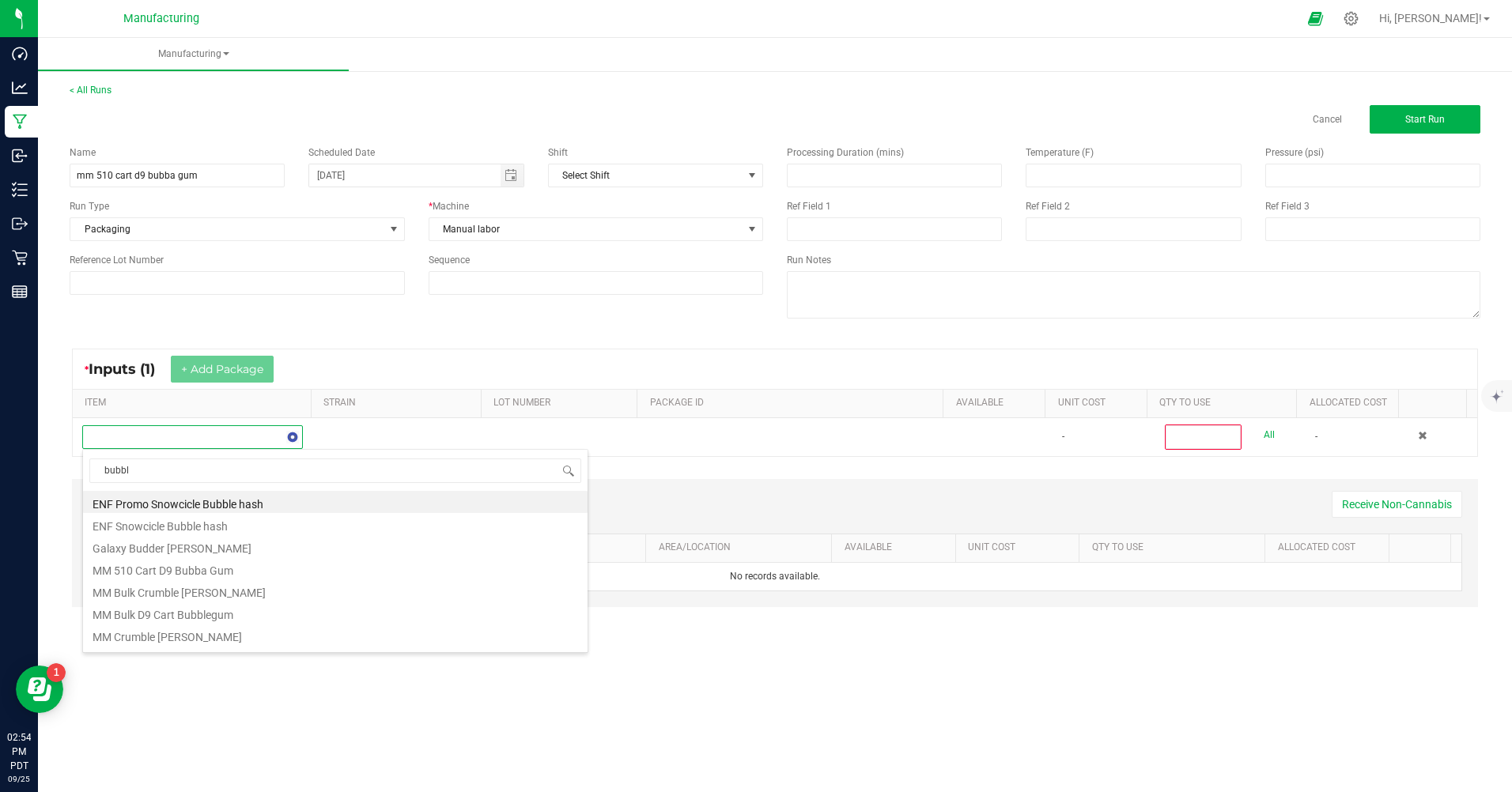
type input "bubble"
click at [153, 547] on li "MM Bulk D9 Cart Bubblegum" at bounding box center [335, 547] width 505 height 22
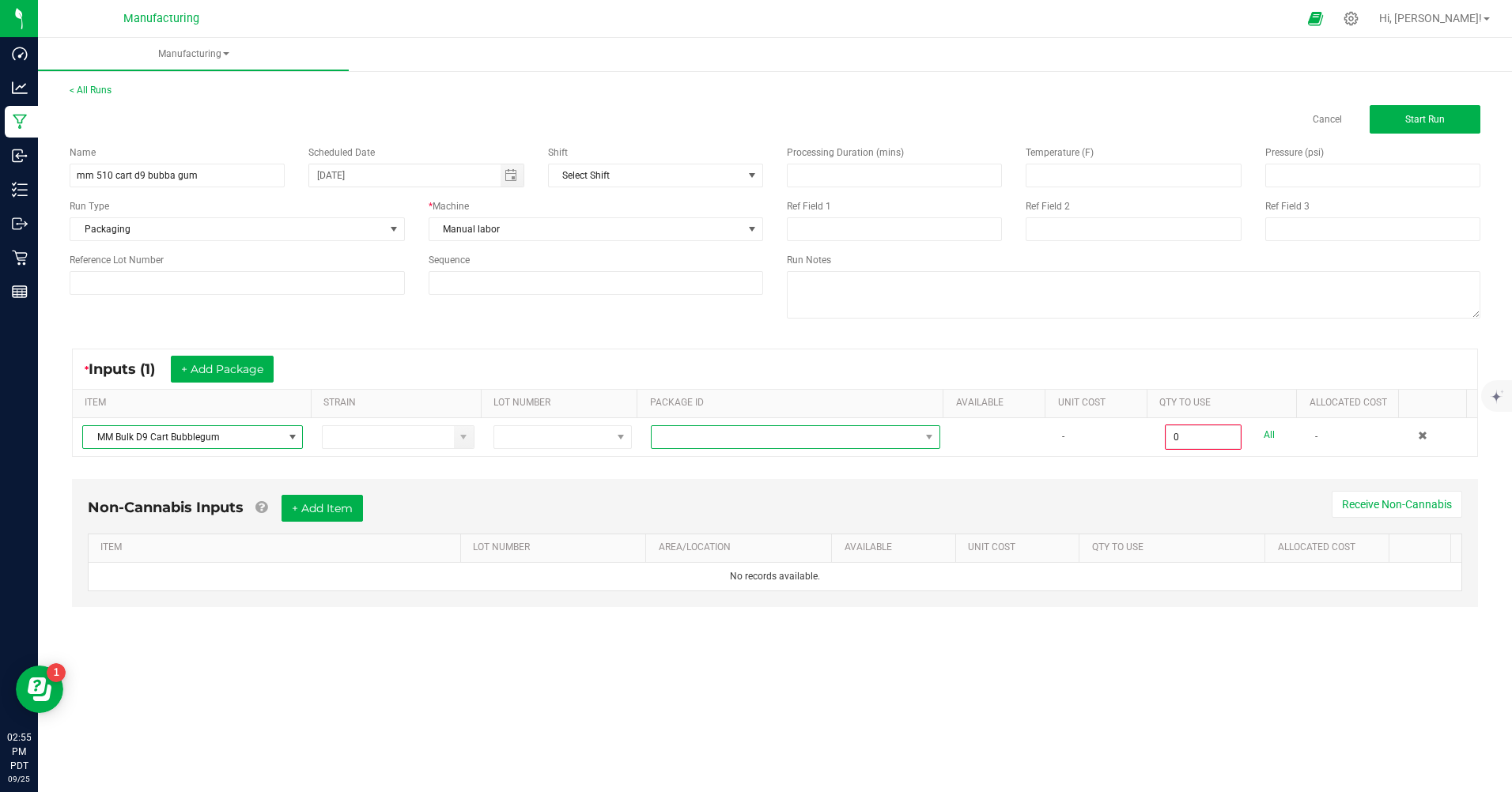
click at [680, 441] on span at bounding box center [785, 438] width 268 height 22
click at [715, 561] on li "CAMMCMF-20250822-141" at bounding box center [790, 558] width 285 height 27
click at [1264, 438] on link "All" at bounding box center [1269, 435] width 11 height 21
type input "100 ea"
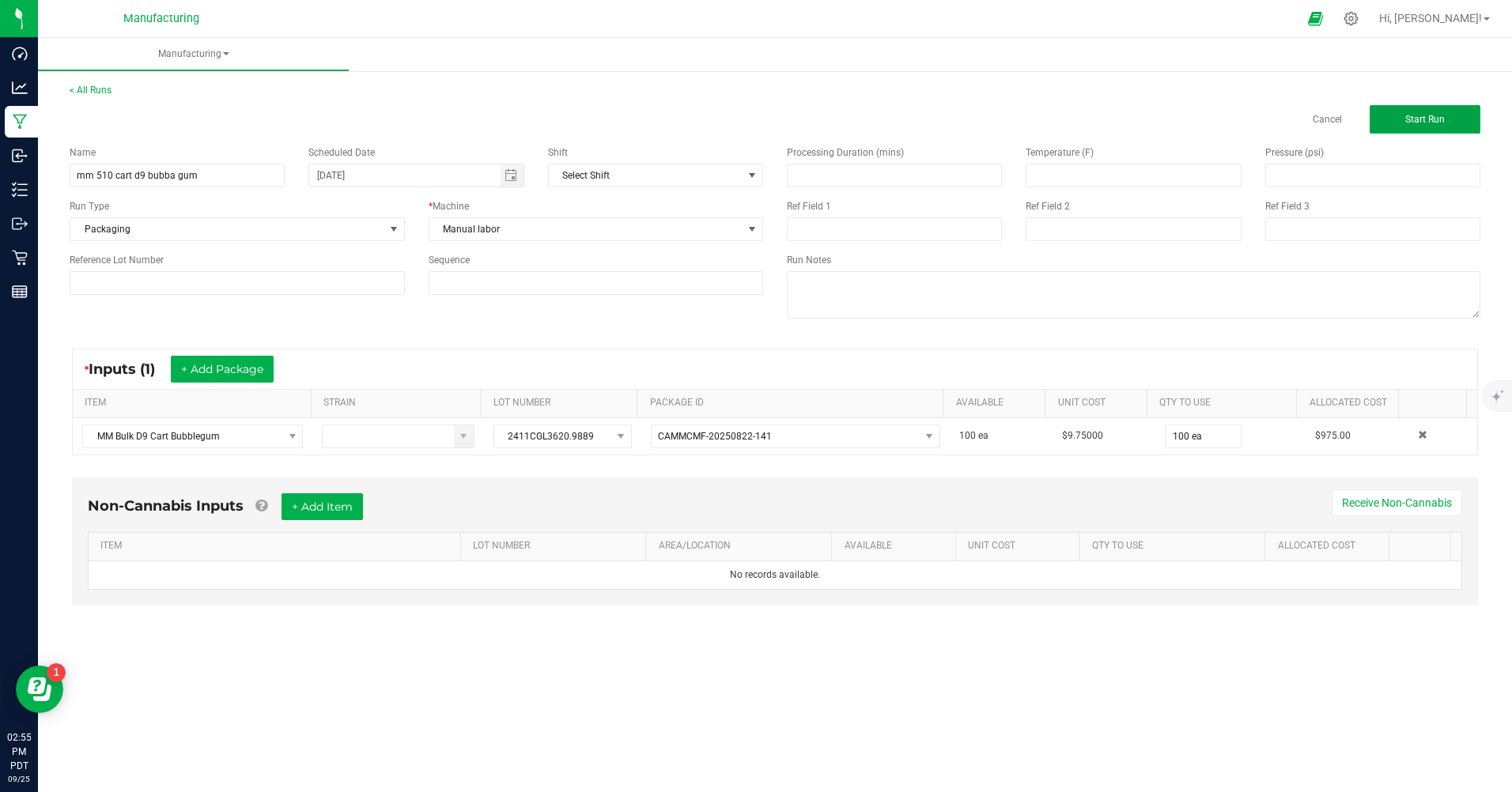
click at [1416, 126] on button "Start Run" at bounding box center [1424, 119] width 111 height 29
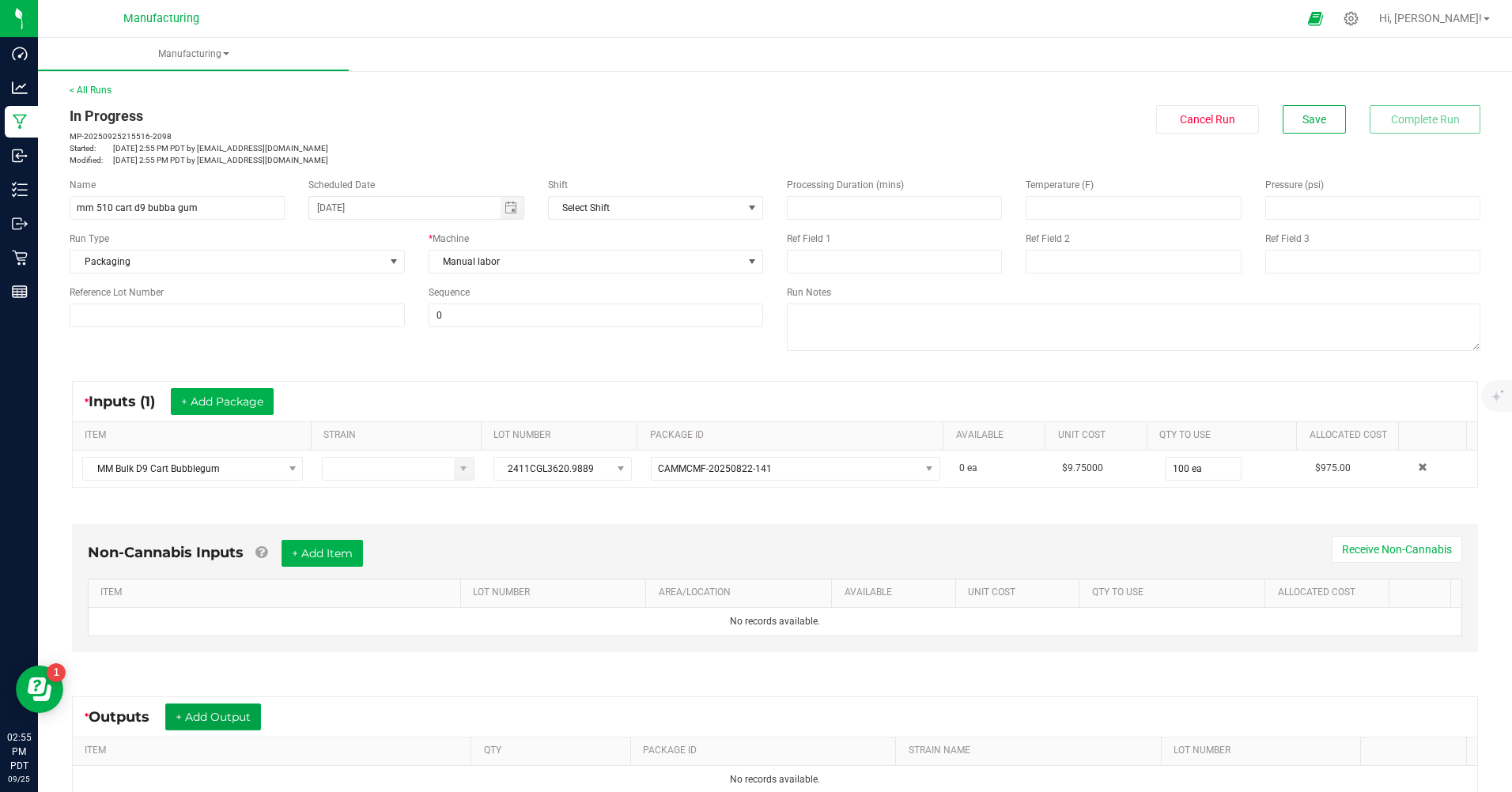
click at [236, 710] on button "+ Add Output" at bounding box center [213, 717] width 96 height 27
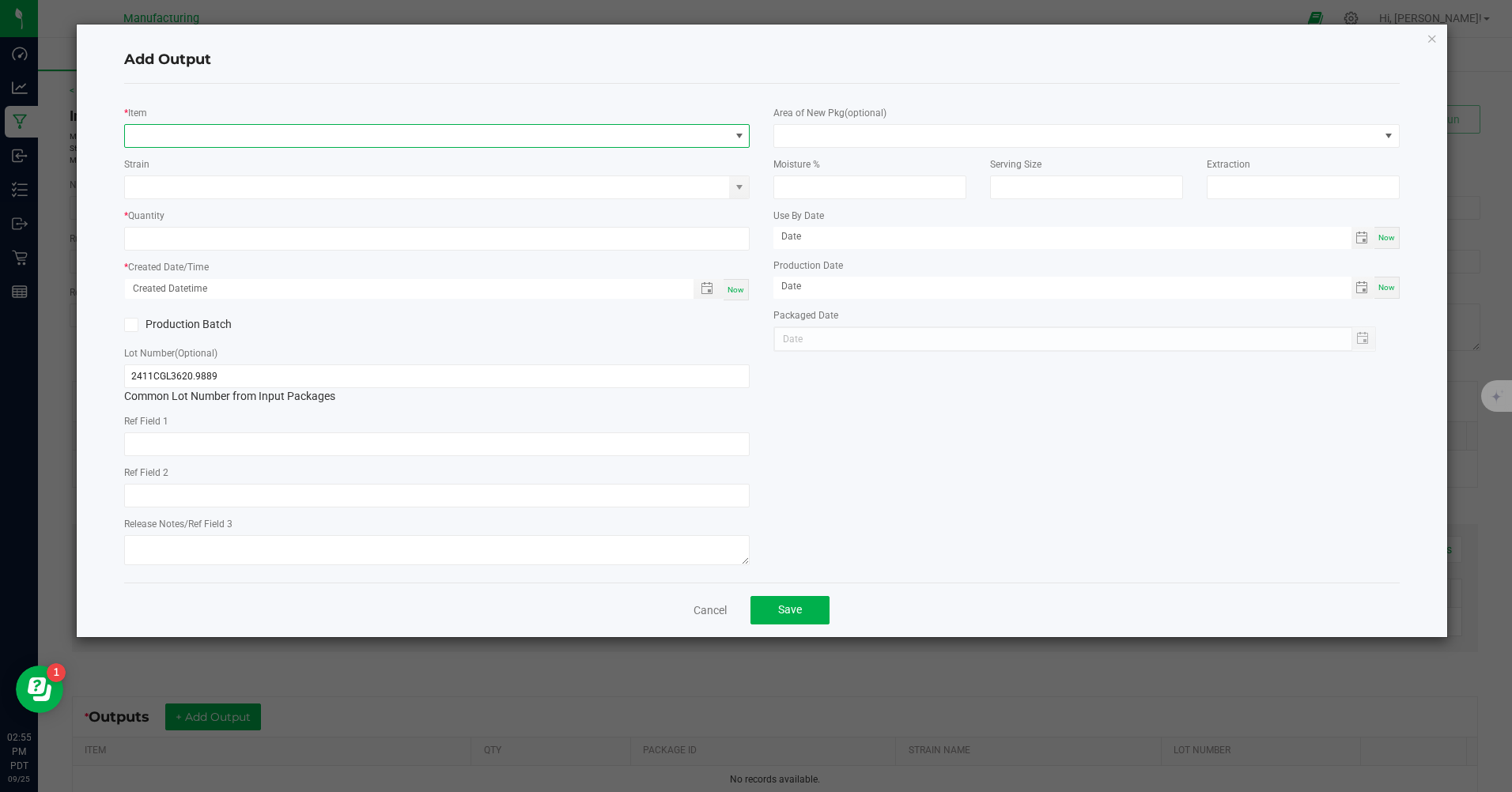
click at [199, 130] on span "NO DATA FOUND" at bounding box center [427, 136] width 604 height 22
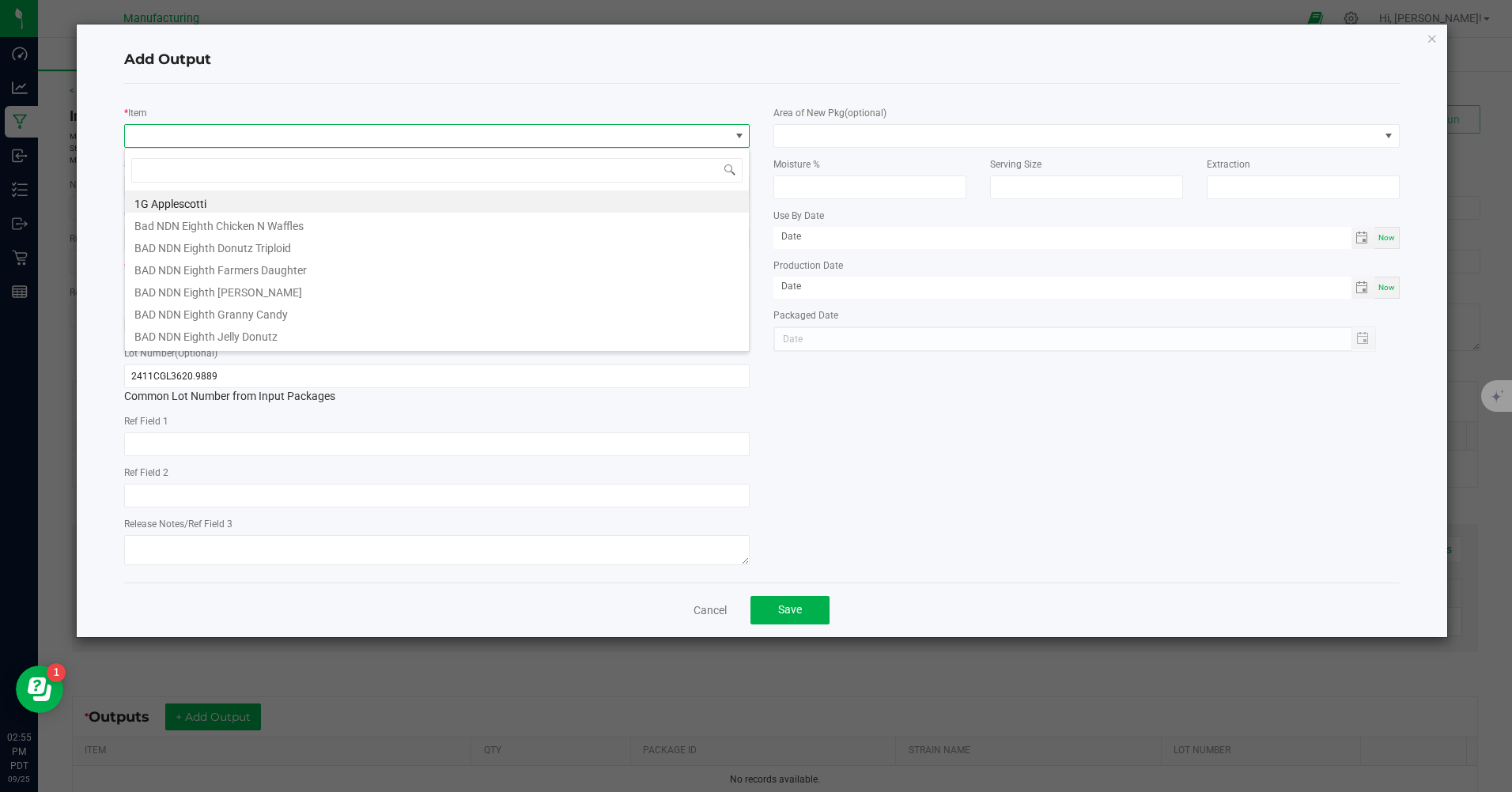
scroll to position [23, 626]
type input "mm 510"
click at [176, 225] on li "MM 510 Cart D9 Bubba Gum" at bounding box center [437, 224] width 624 height 22
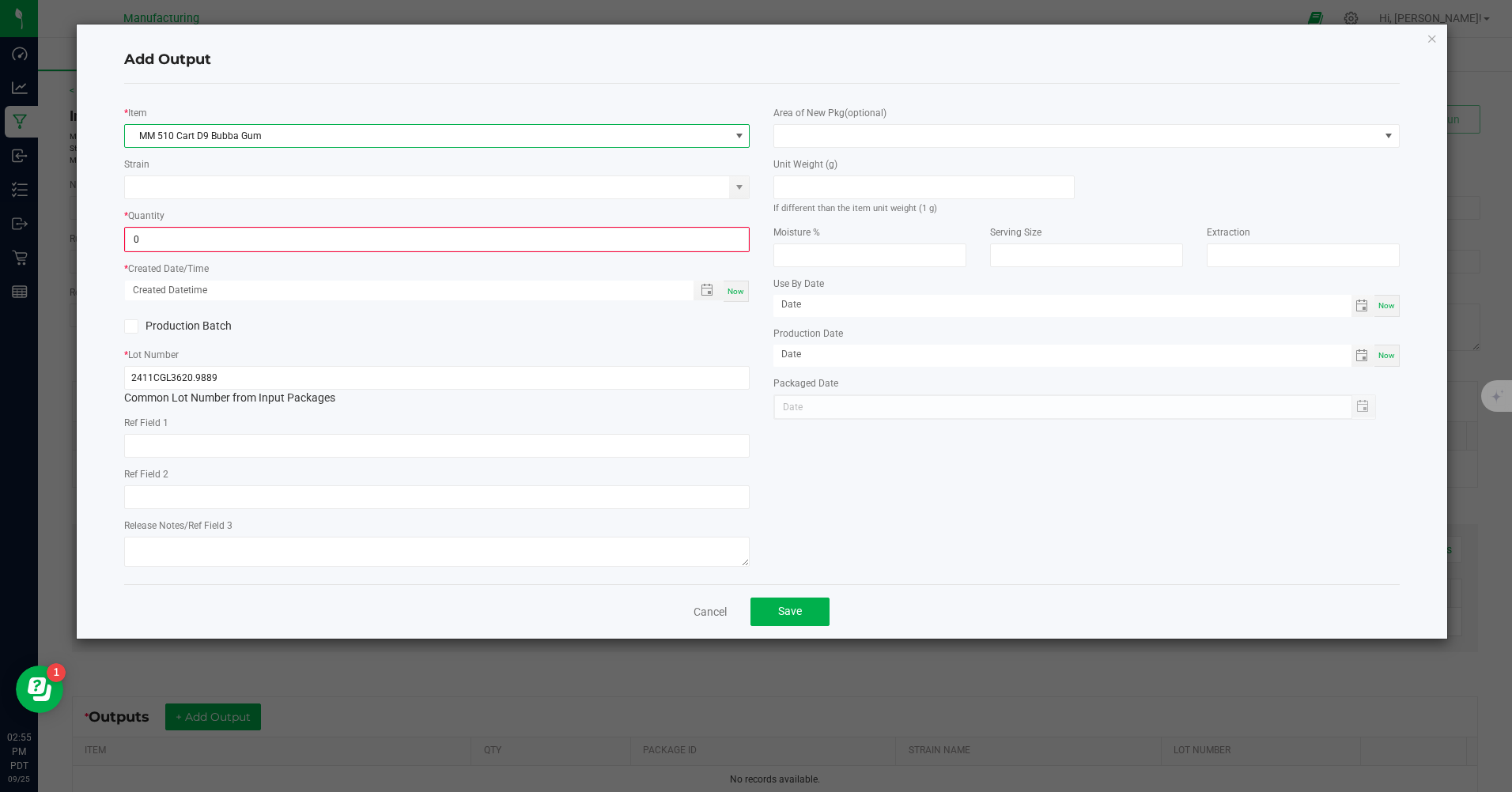
click at [175, 241] on input "0" at bounding box center [437, 240] width 622 height 22
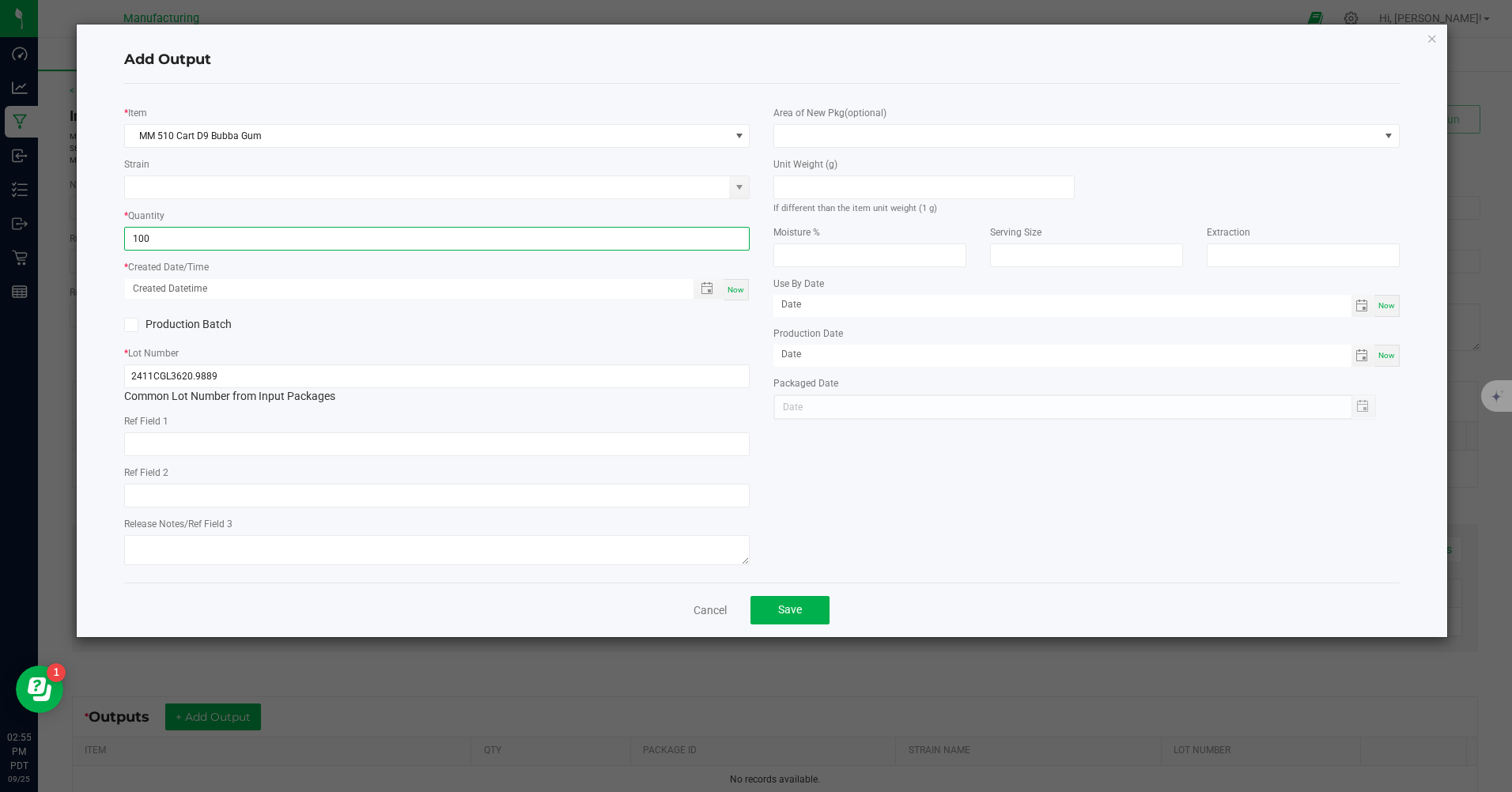
type input "100 ea"
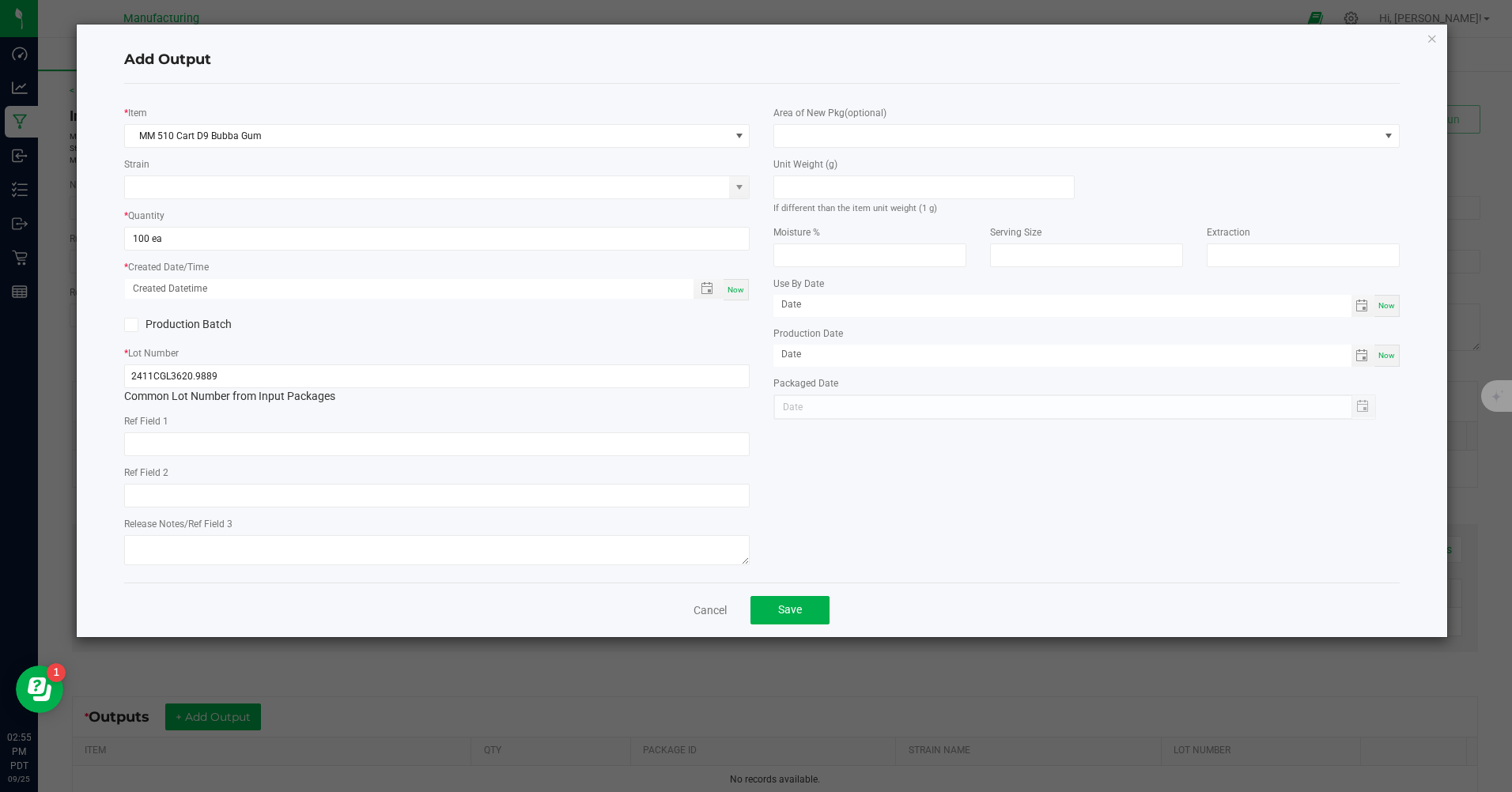
click at [737, 290] on span "Now" at bounding box center [736, 289] width 17 height 8
type input "[DATE] 2:55 PM"
type input "[DATE]"
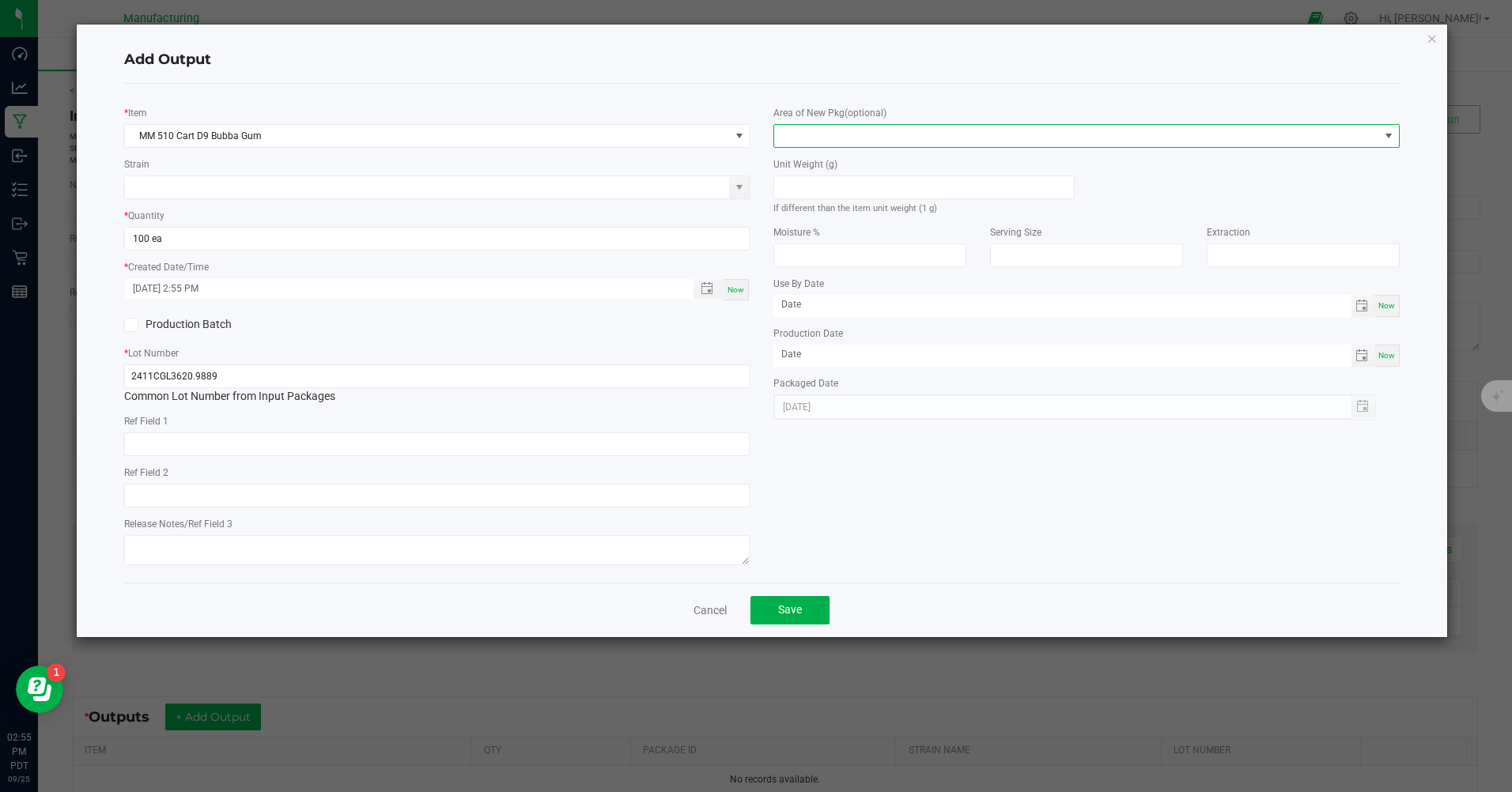
click at [849, 132] on span at bounding box center [1076, 136] width 604 height 22
click at [844, 340] on li "Inventory Room" at bounding box center [1087, 338] width 624 height 27
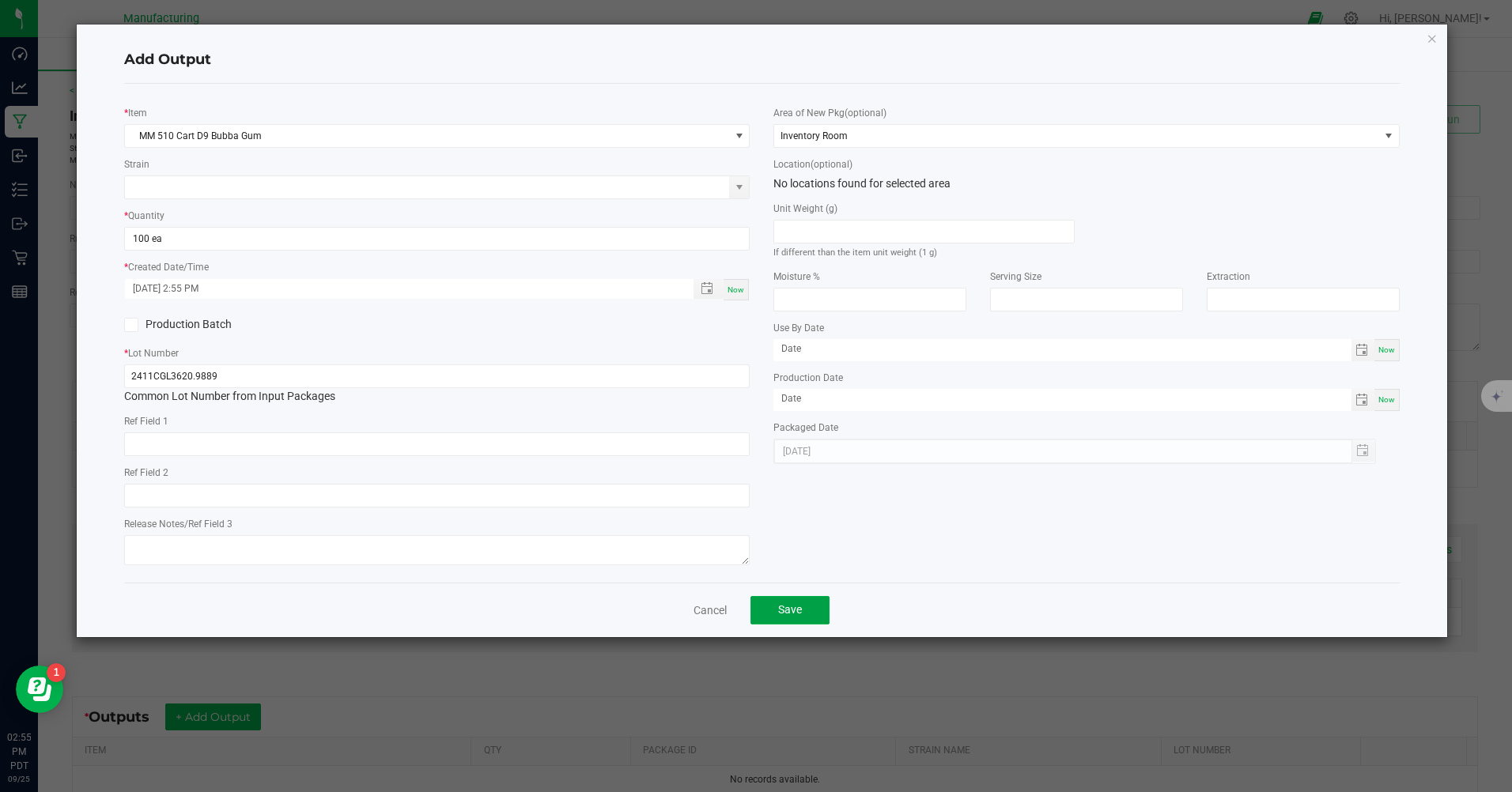
click at [803, 613] on button "Save" at bounding box center [790, 610] width 79 height 29
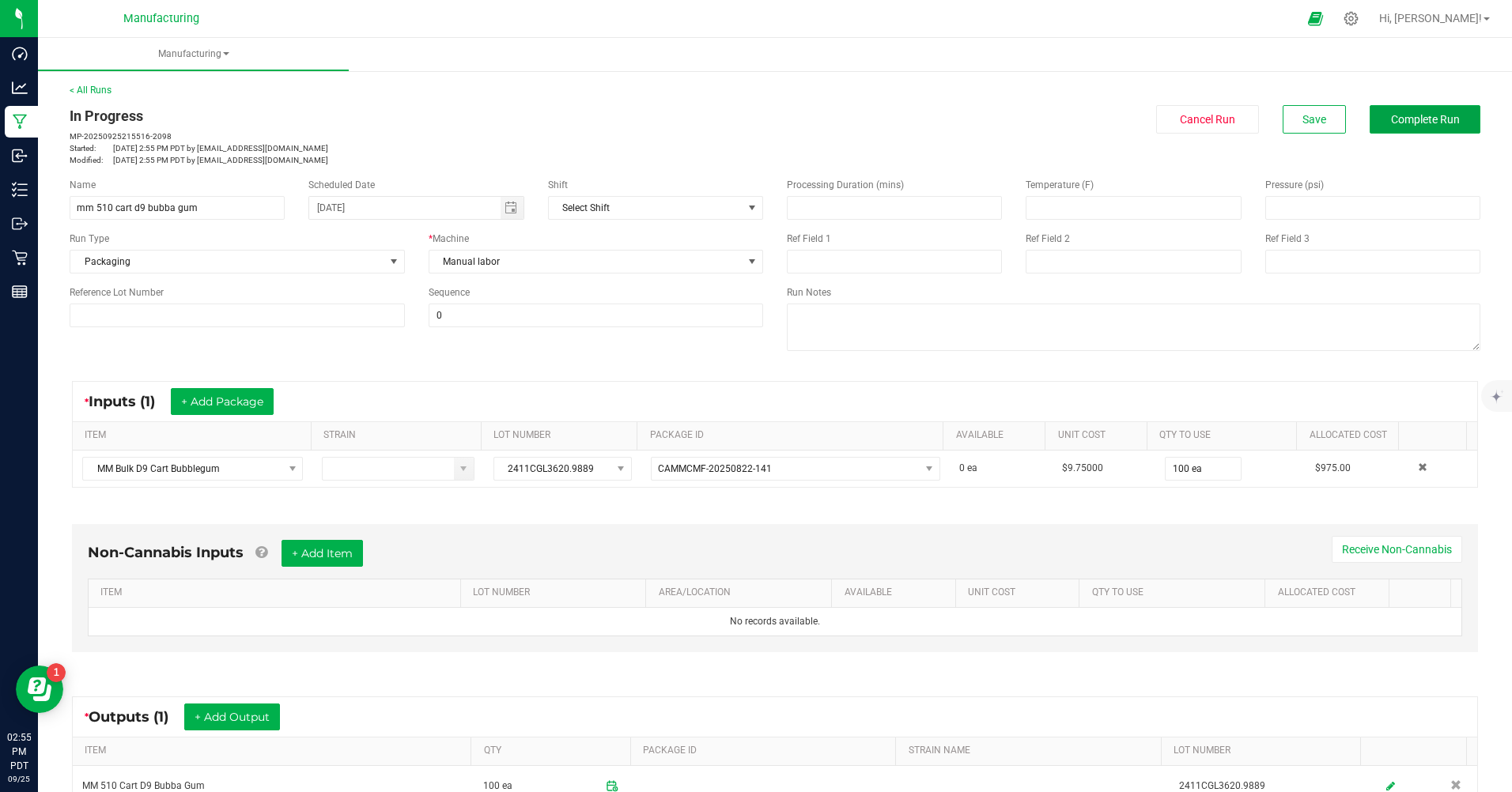
click at [1425, 128] on button "Complete Run" at bounding box center [1424, 119] width 111 height 29
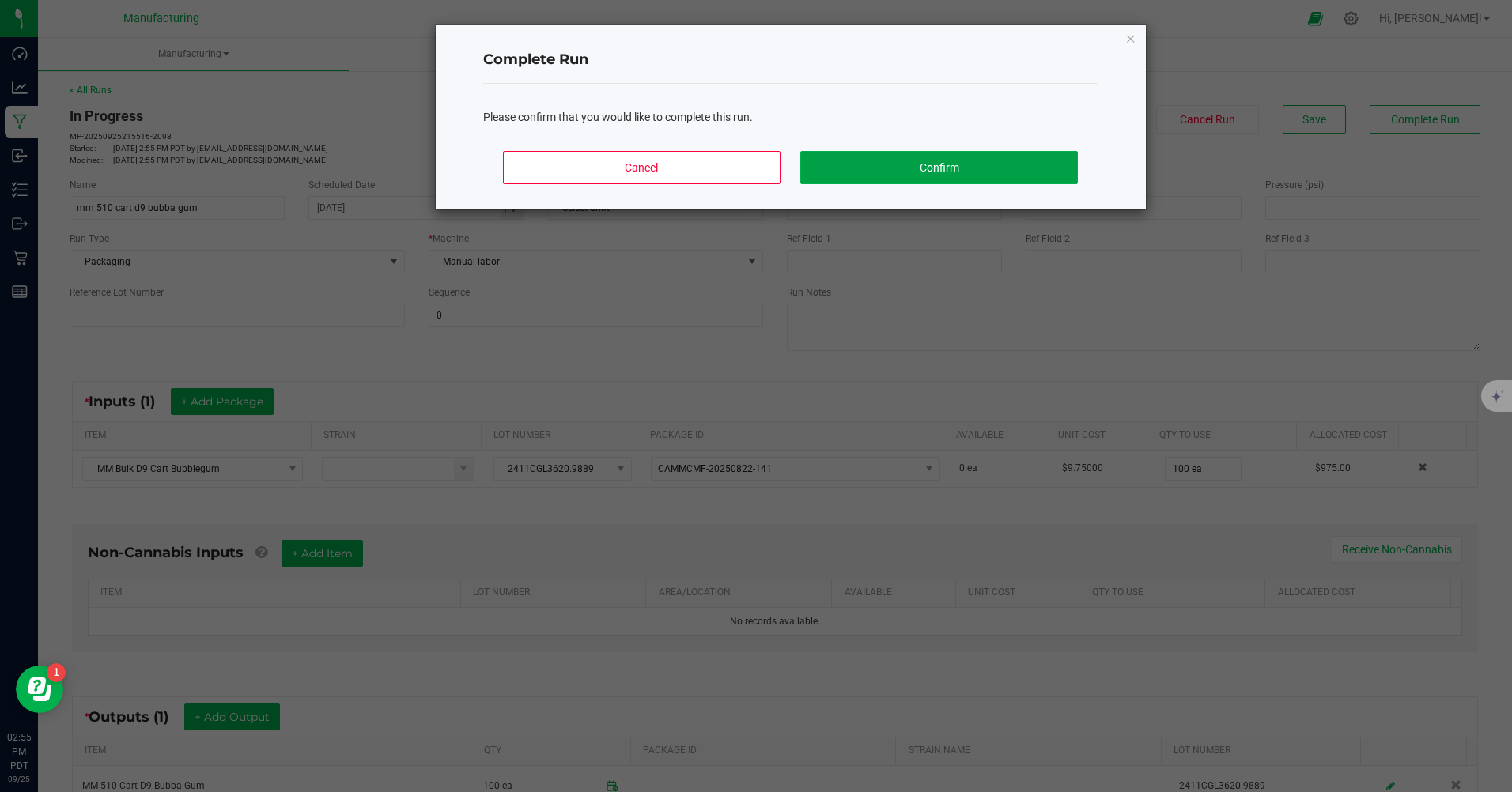
click at [1063, 163] on button "Confirm" at bounding box center [938, 168] width 277 height 34
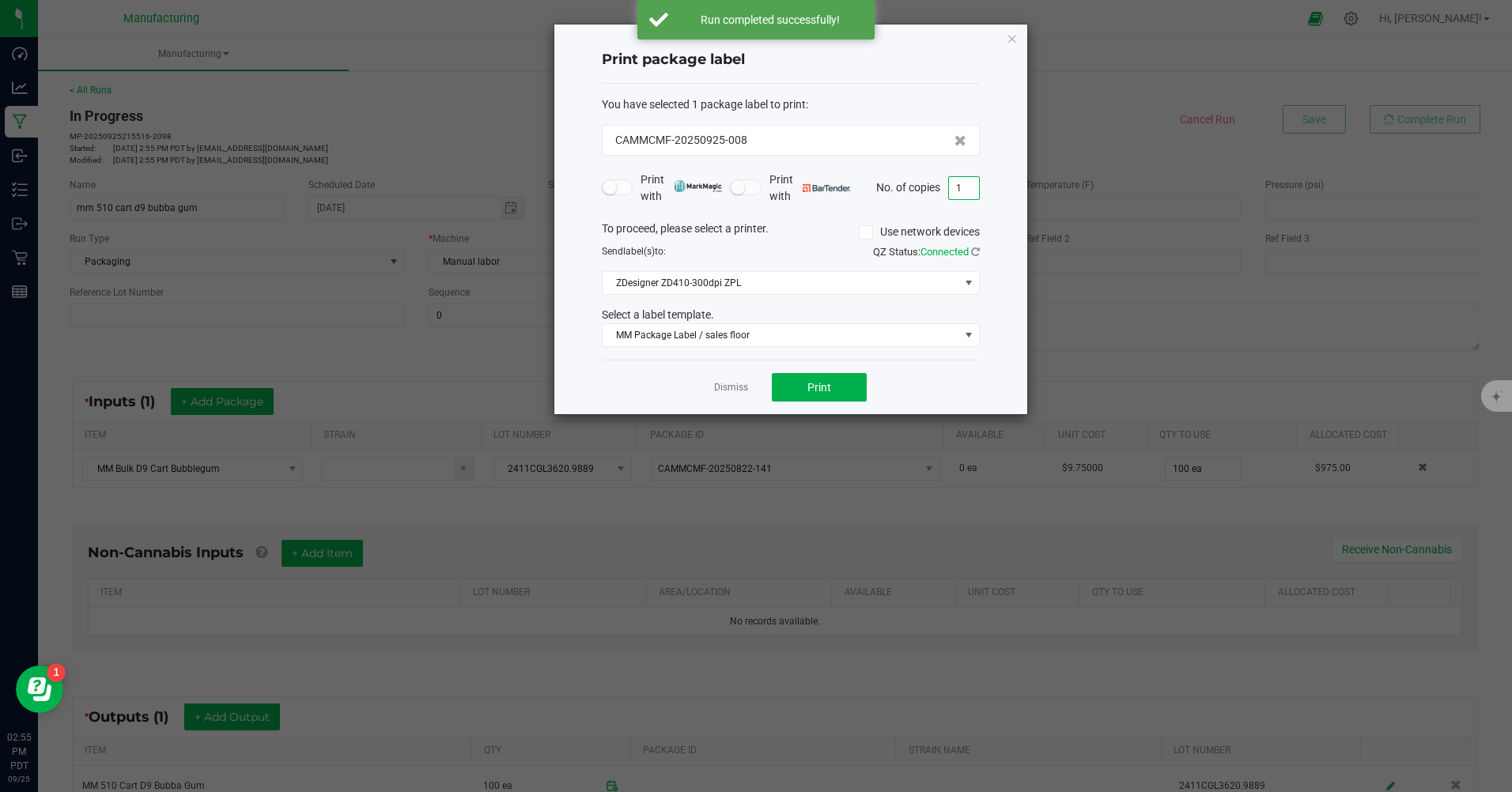
click at [967, 185] on input "1" at bounding box center [964, 188] width 30 height 22
click at [792, 382] on button "Print" at bounding box center [819, 387] width 95 height 29
click at [964, 185] on input "100" at bounding box center [964, 188] width 30 height 22
type input "1"
click at [912, 371] on div "Dismiss Print" at bounding box center [790, 387] width 378 height 54
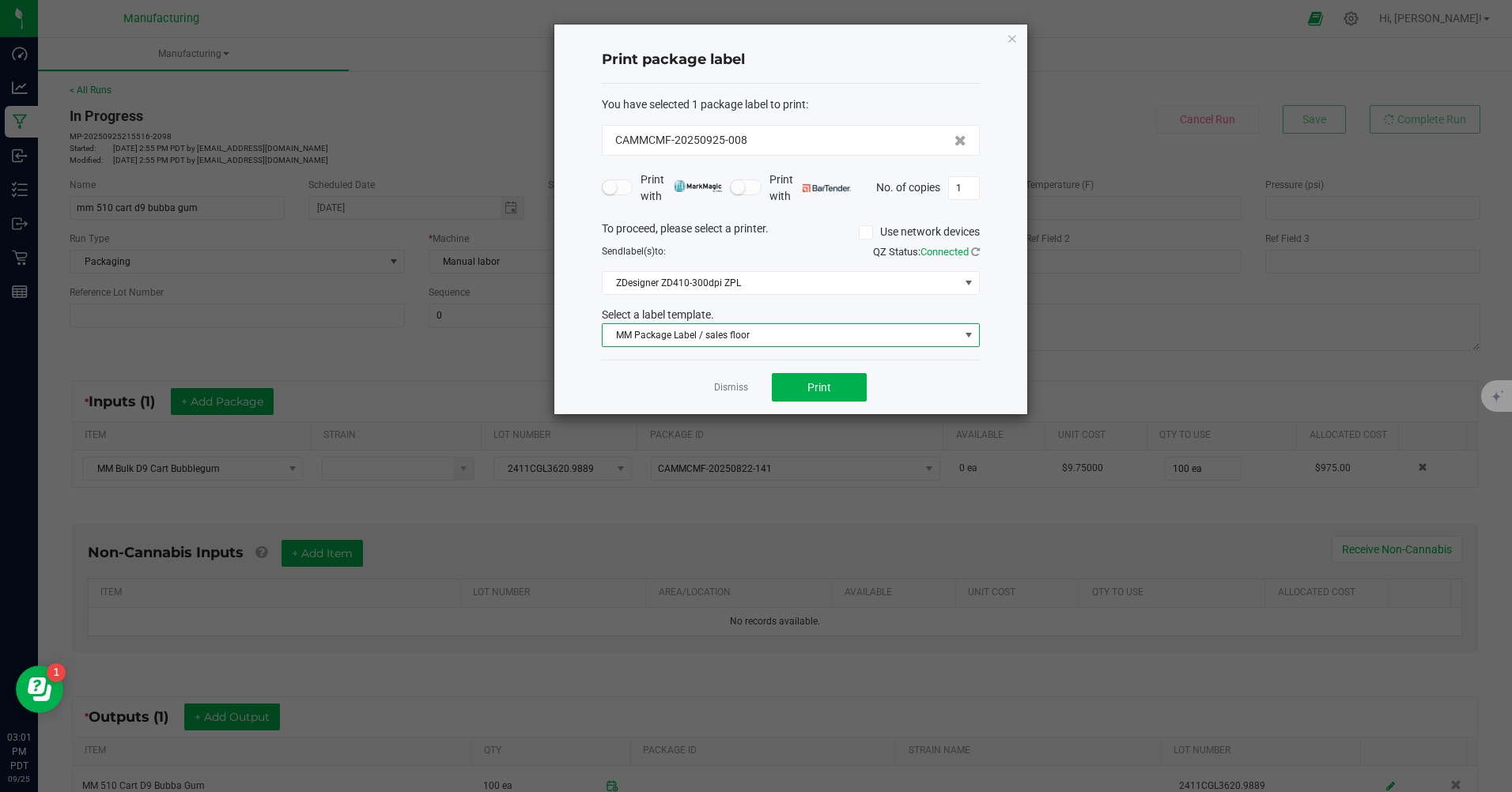
click at [964, 328] on span at bounding box center [968, 336] width 20 height 22
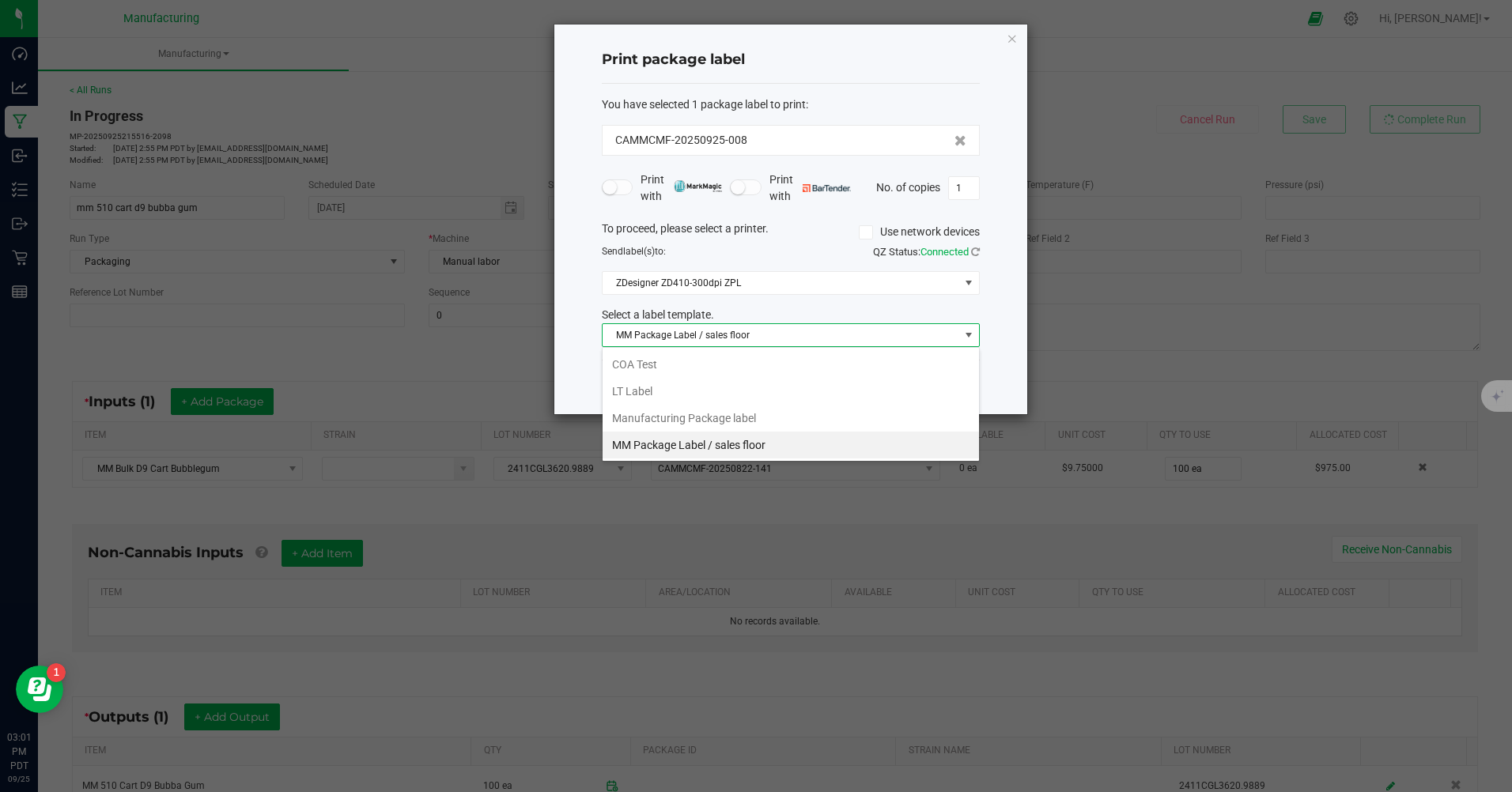
scroll to position [23, 378]
click at [744, 427] on li "Manufacturing Package label" at bounding box center [791, 418] width 377 height 27
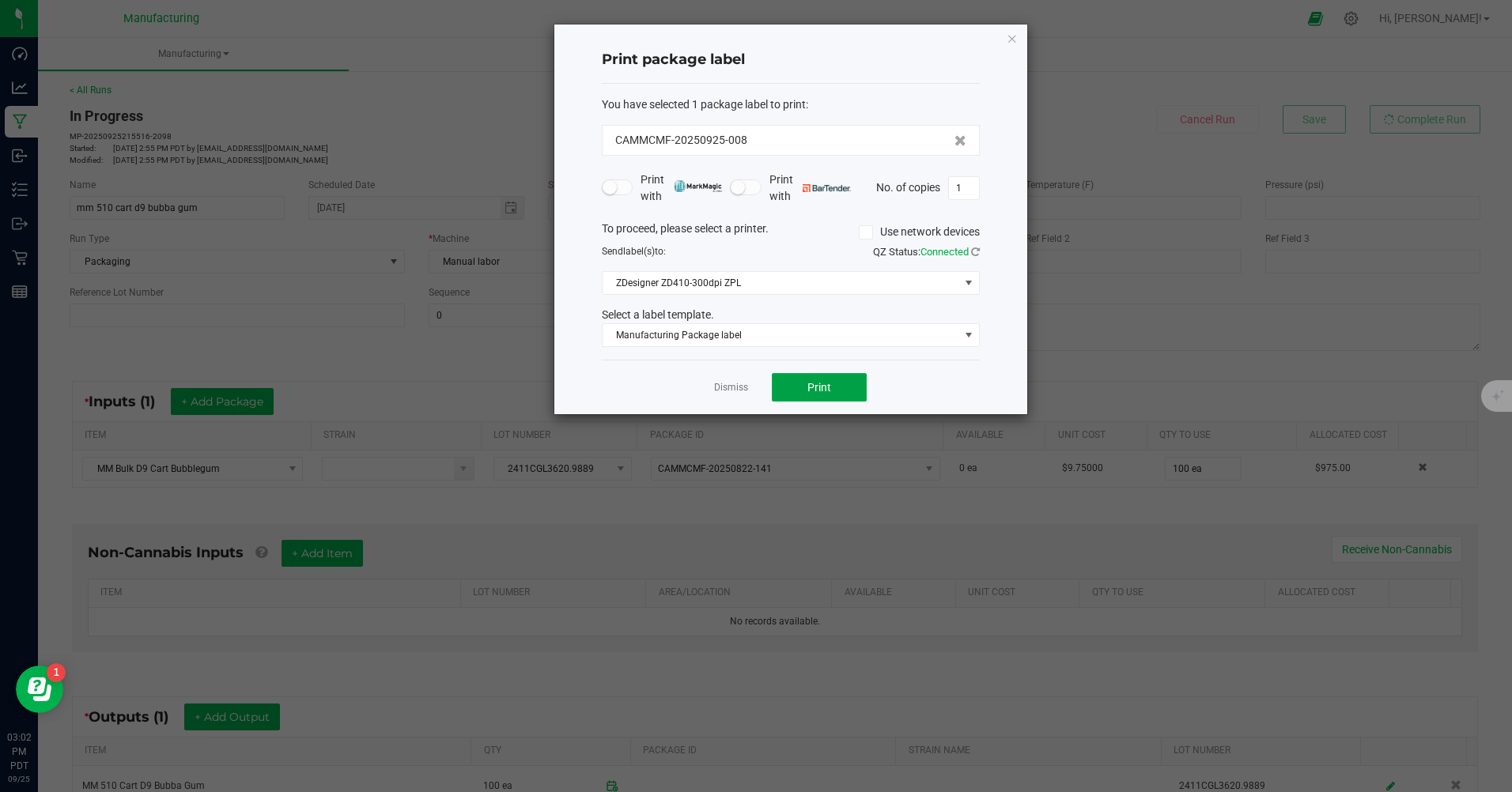
click at [838, 397] on button "Print" at bounding box center [819, 387] width 95 height 29
click at [739, 388] on link "Dismiss" at bounding box center [731, 388] width 34 height 13
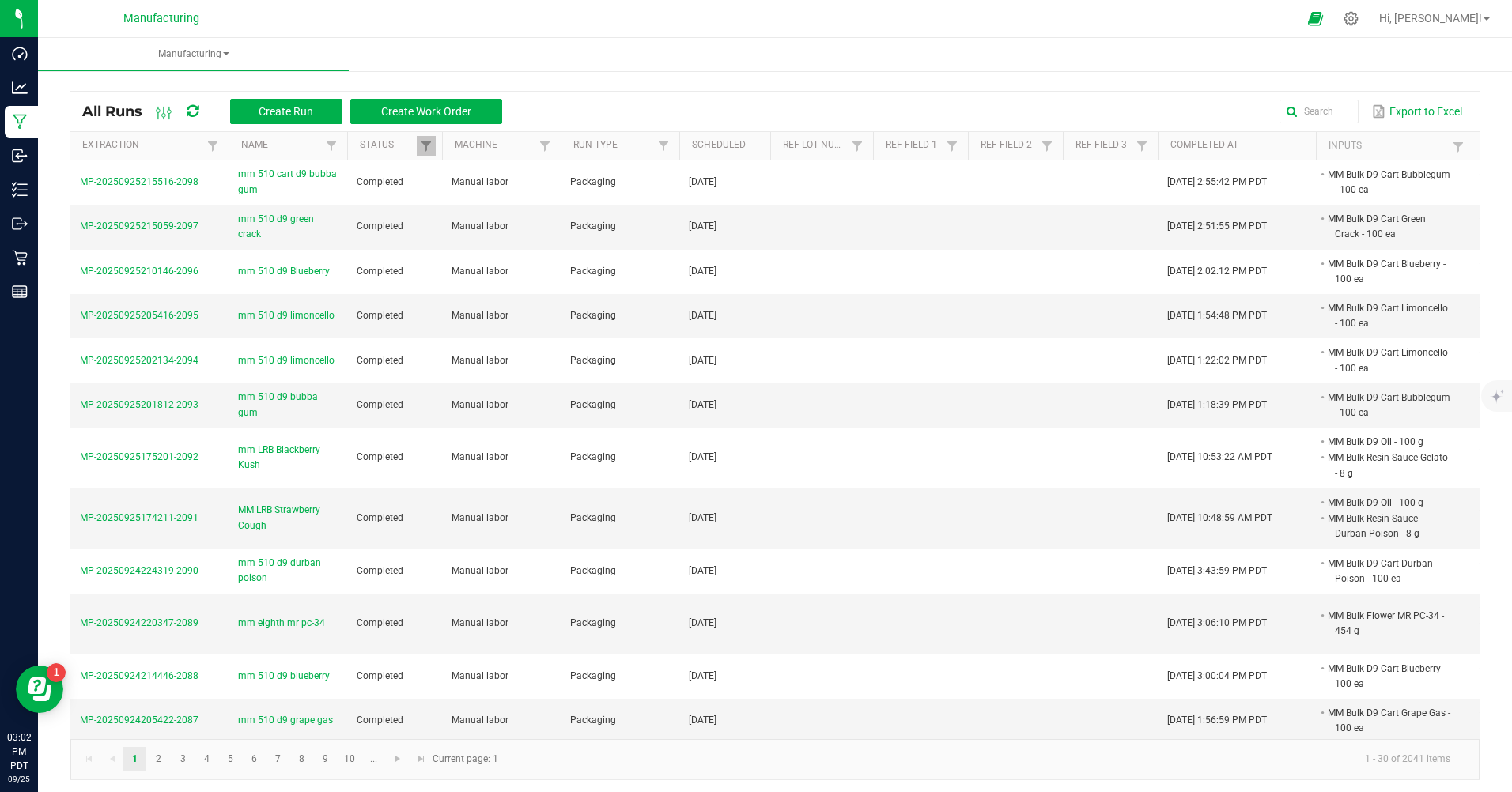
click at [298, 226] on span "mm 510 d9 green crack" at bounding box center [287, 227] width 100 height 30
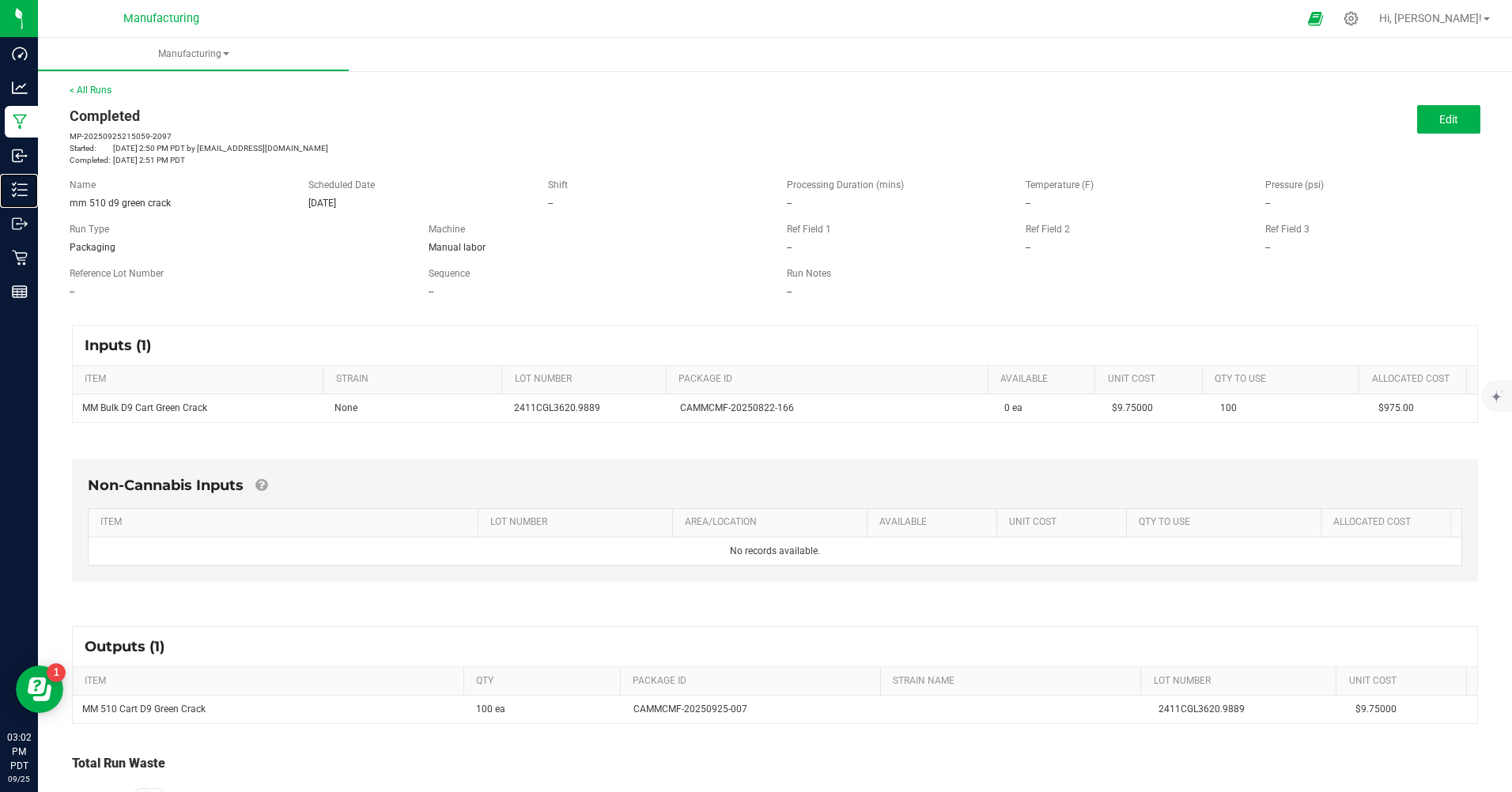
click at [0, 0] on p "Inventory" at bounding box center [0, 0] width 0 height 0
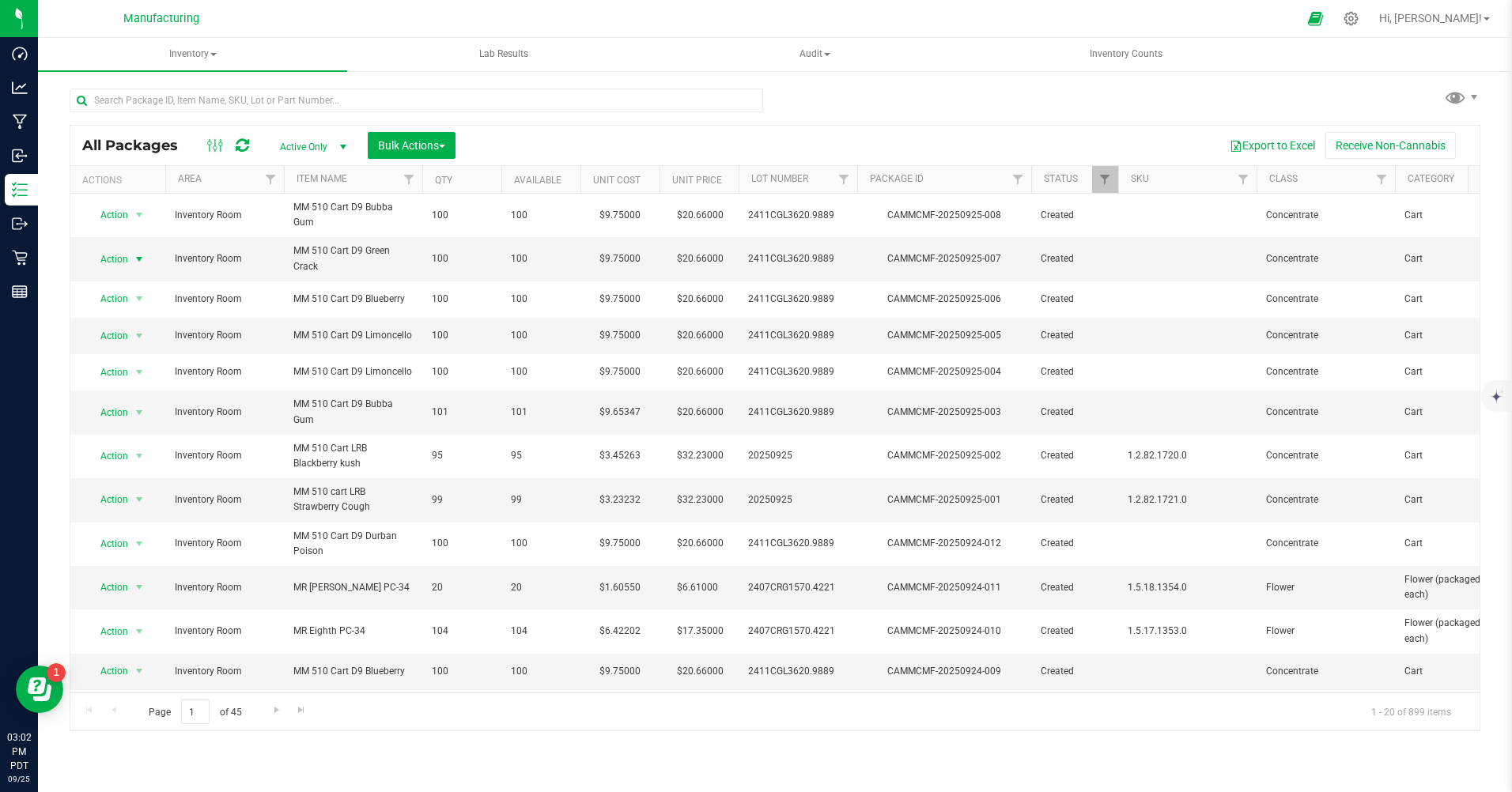
click at [116, 256] on span "Action" at bounding box center [107, 259] width 43 height 22
click at [139, 422] on li "Print package label" at bounding box center [137, 425] width 102 height 23
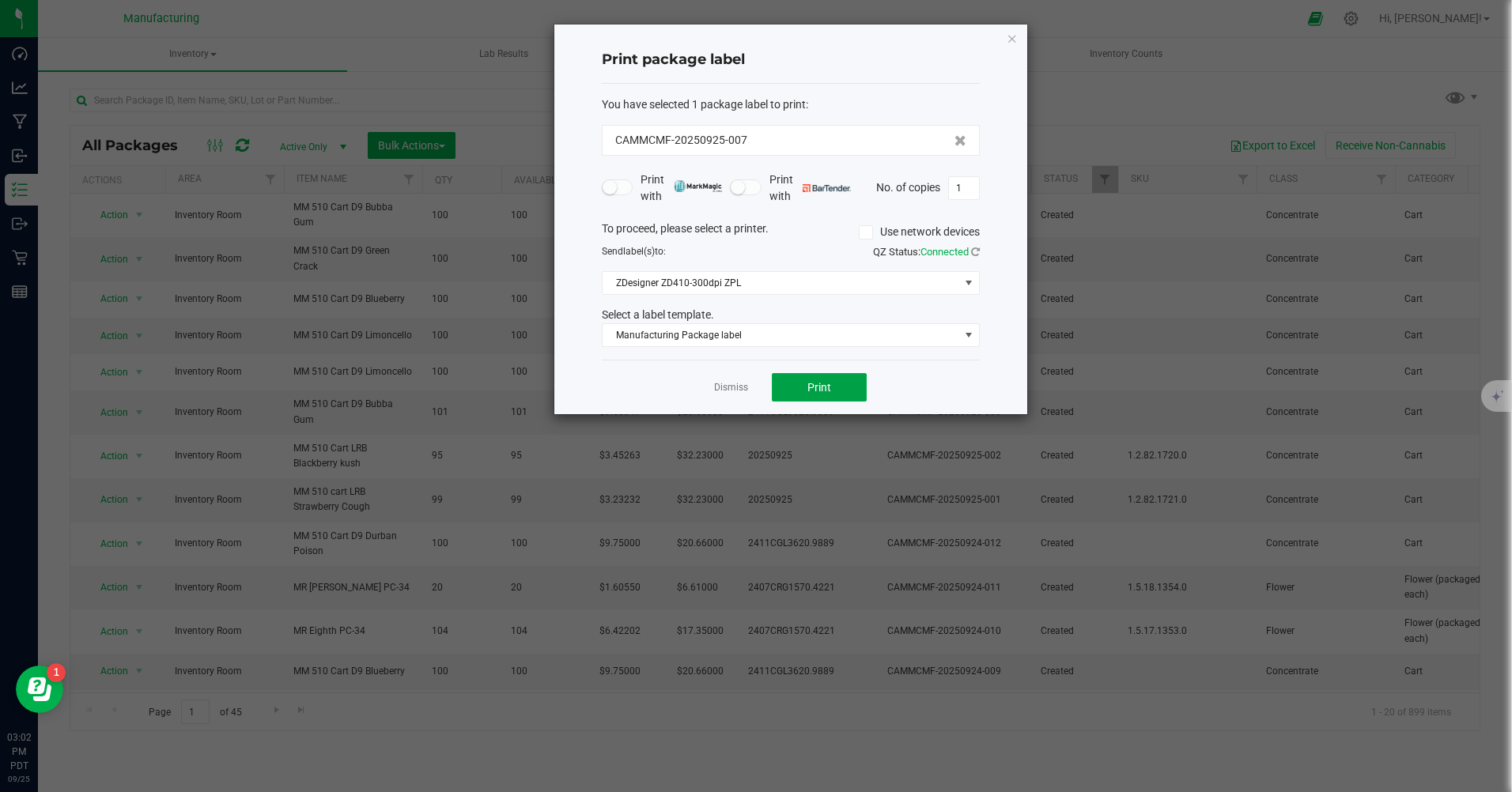
click at [783, 394] on button "Print" at bounding box center [819, 387] width 95 height 29
click at [739, 393] on link "Dismiss" at bounding box center [731, 388] width 34 height 13
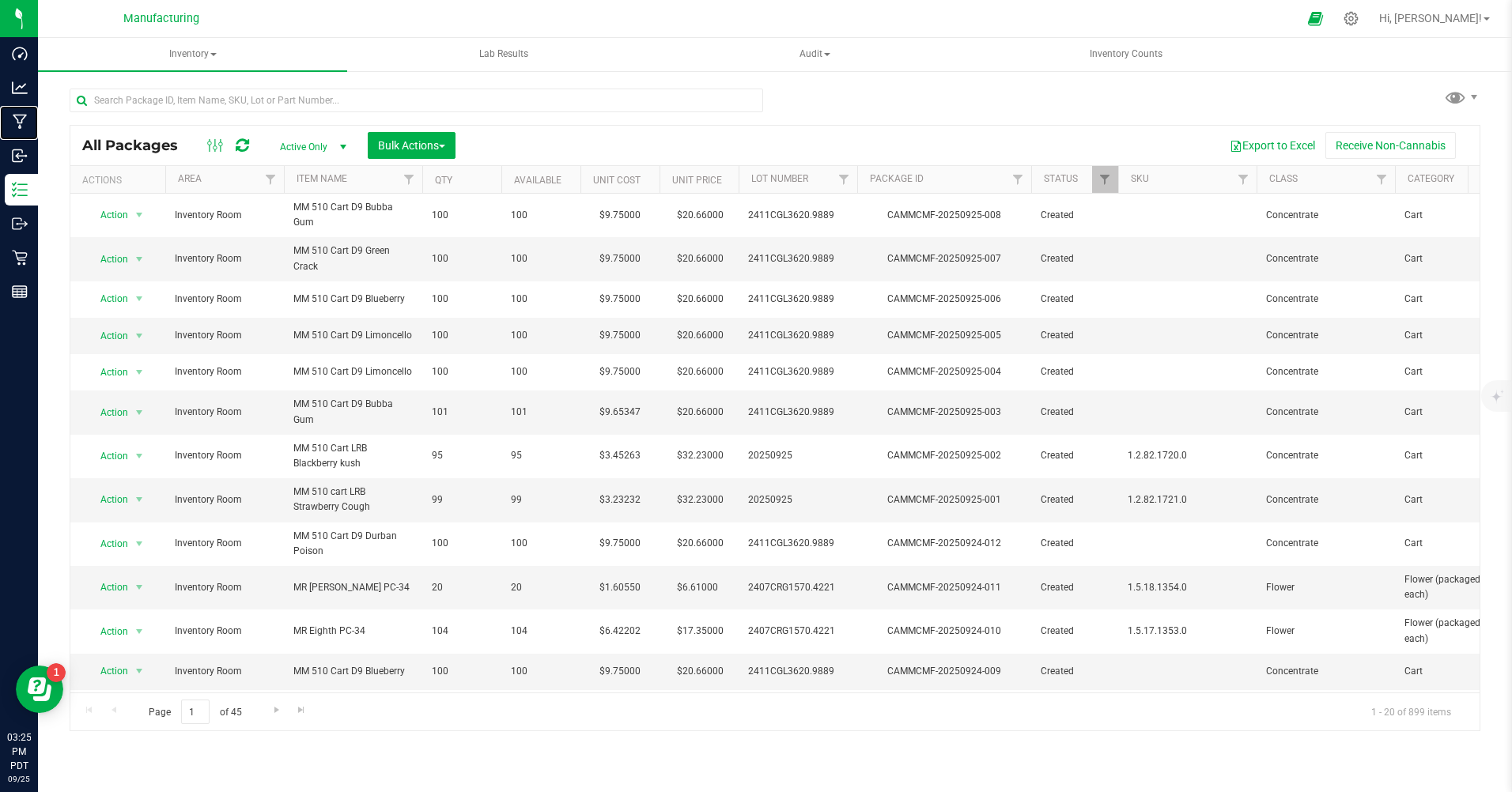
click at [0, 0] on p "Manufacturing" at bounding box center [0, 0] width 0 height 0
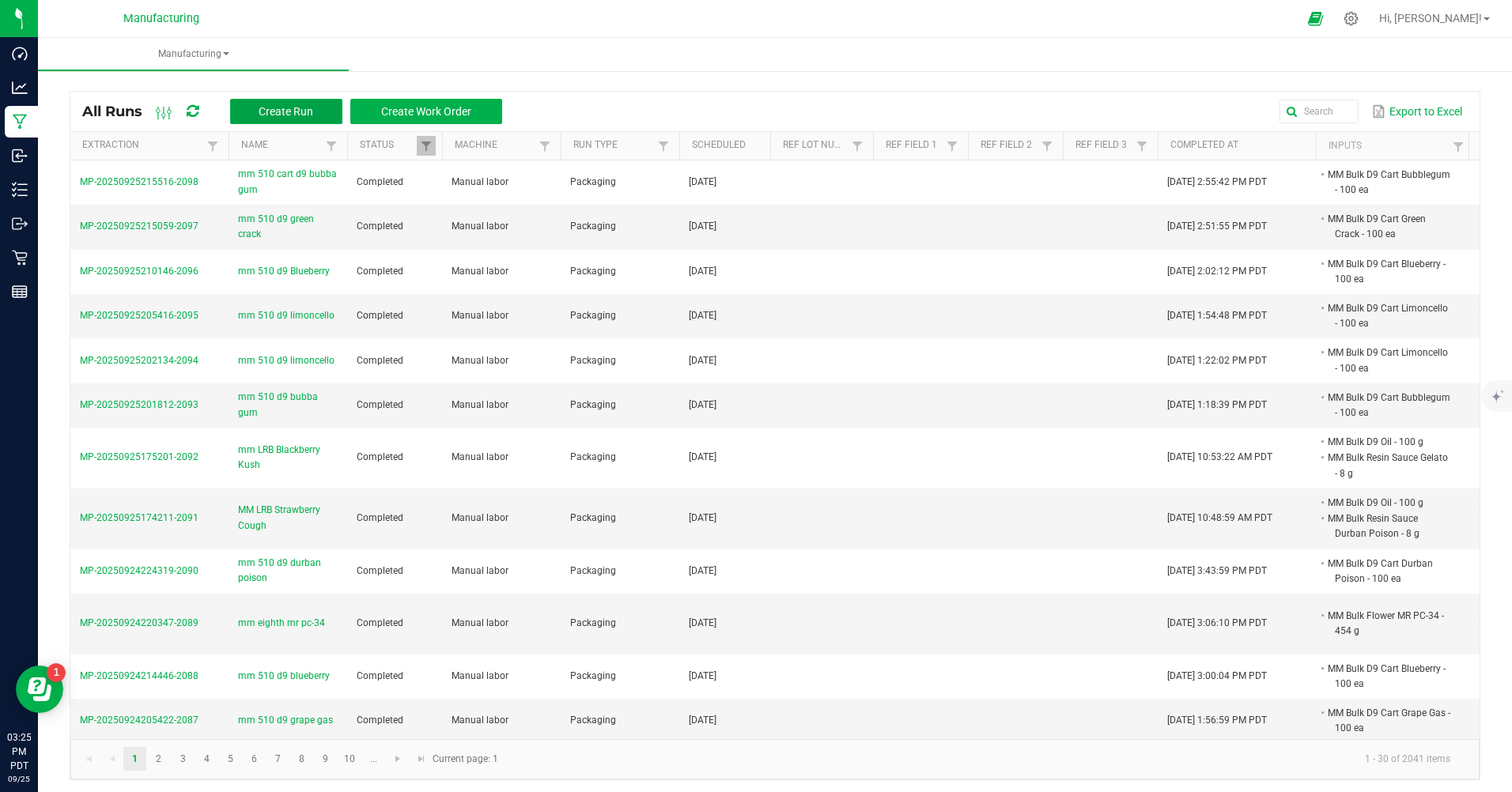
click at [270, 117] on span "Create Run" at bounding box center [285, 112] width 54 height 13
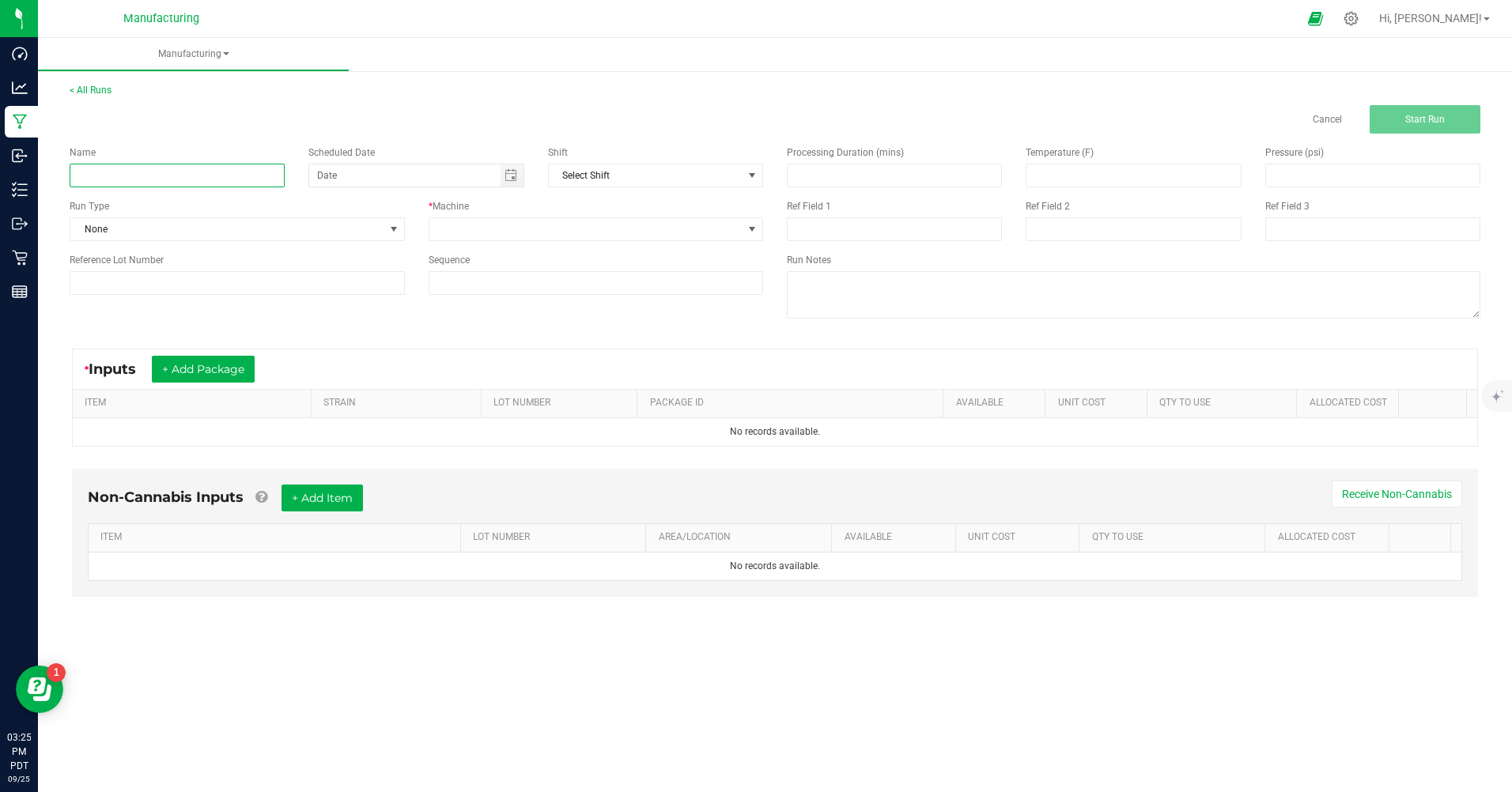
drag, startPoint x: 110, startPoint y: 177, endPoint x: 84, endPoint y: 180, distance: 26.2
click at [110, 177] on input at bounding box center [177, 174] width 215 height 23
click at [174, 170] on input "mm 510 cart d9 bubblegum" at bounding box center [177, 174] width 215 height 23
click at [225, 174] on input "mm 510 cart d9 bubba gum" at bounding box center [177, 174] width 215 height 23
type input "mm 510 cart d9 bubba gum"
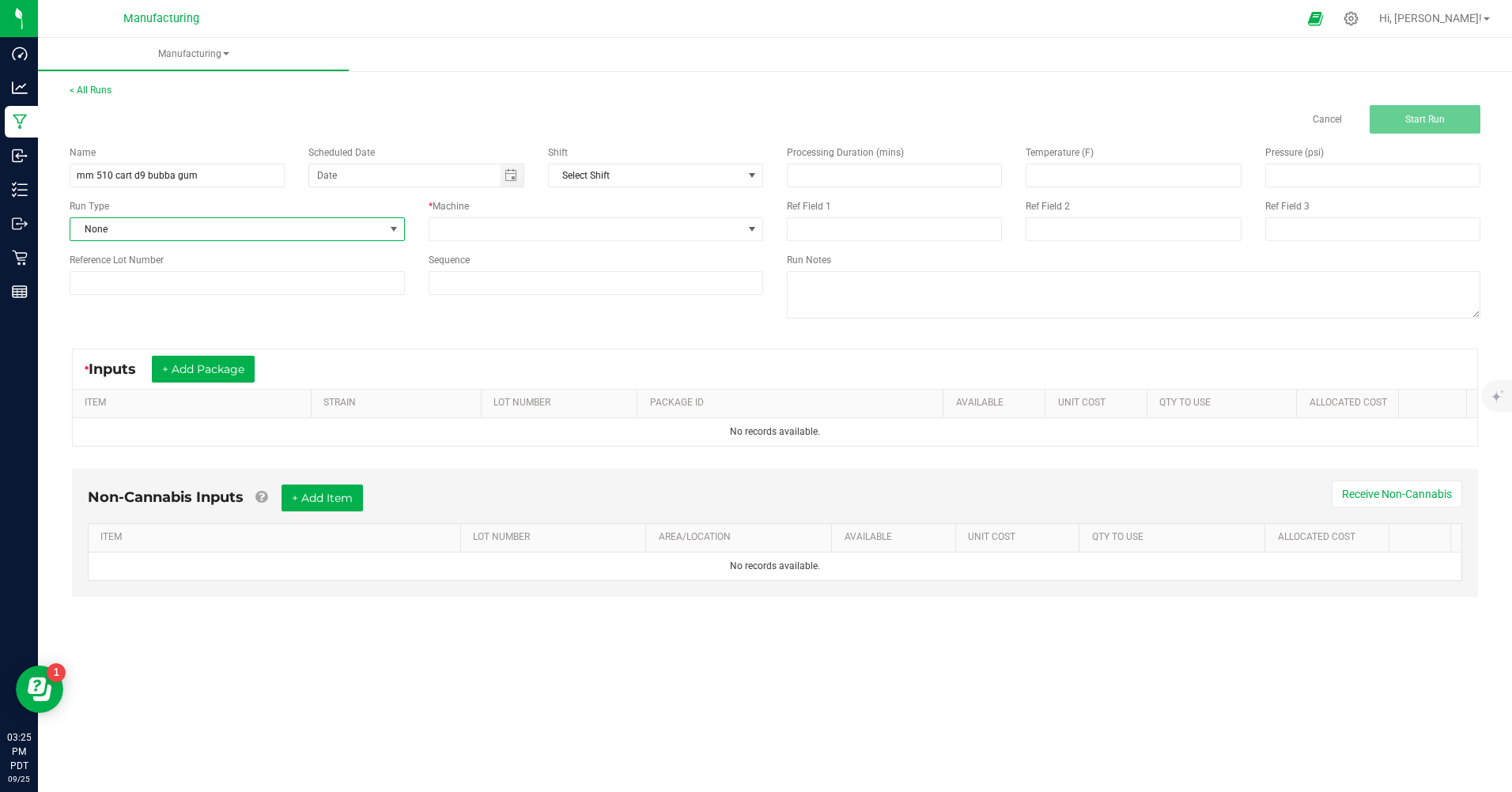
click at [179, 223] on span "None" at bounding box center [227, 229] width 314 height 22
click at [129, 368] on li "Packaging" at bounding box center [237, 367] width 334 height 23
click at [507, 180] on span "Toggle calendar" at bounding box center [511, 175] width 13 height 13
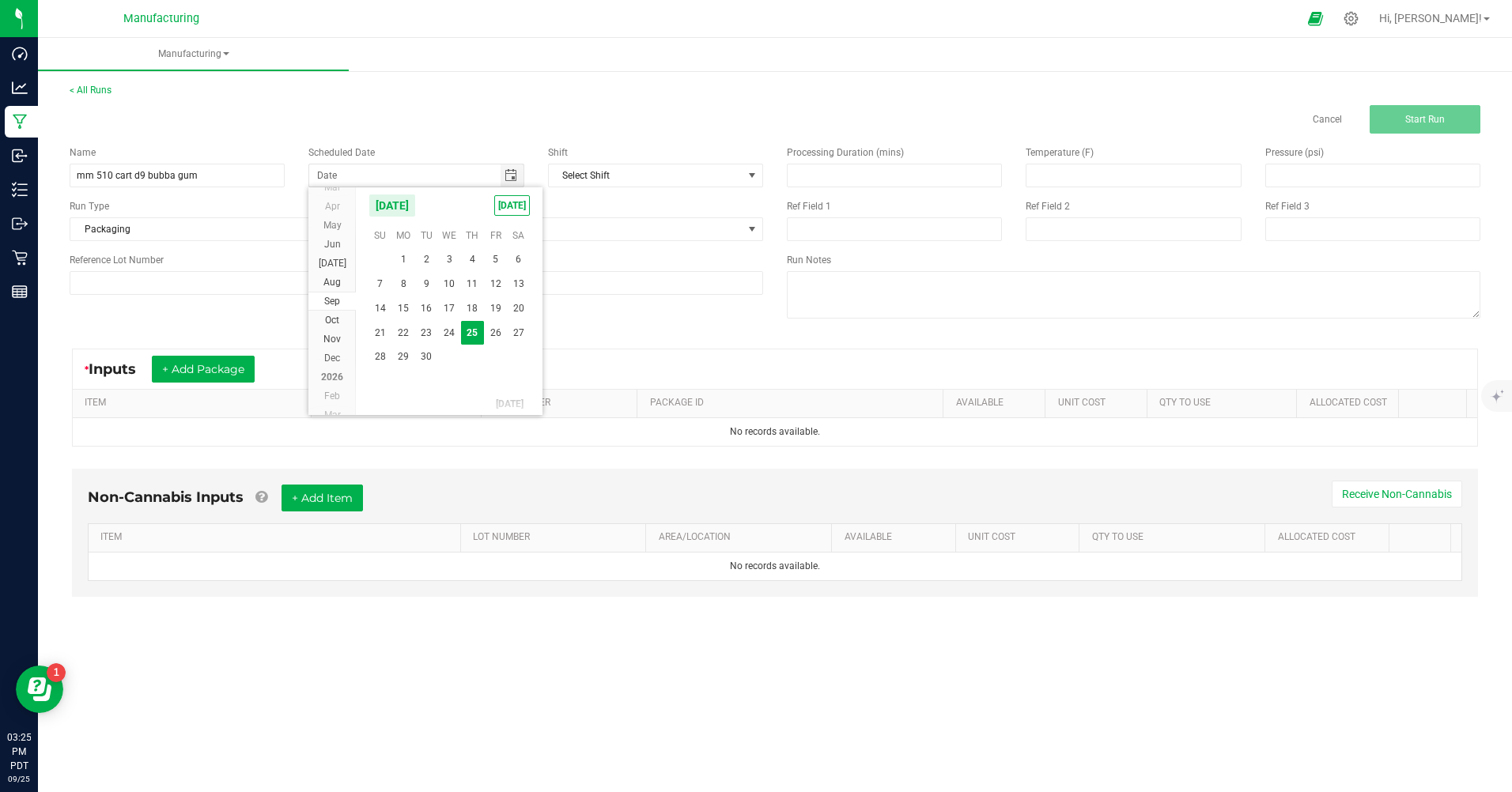
click at [516, 207] on span "[DATE]" at bounding box center [512, 205] width 35 height 21
type input "[DATE]"
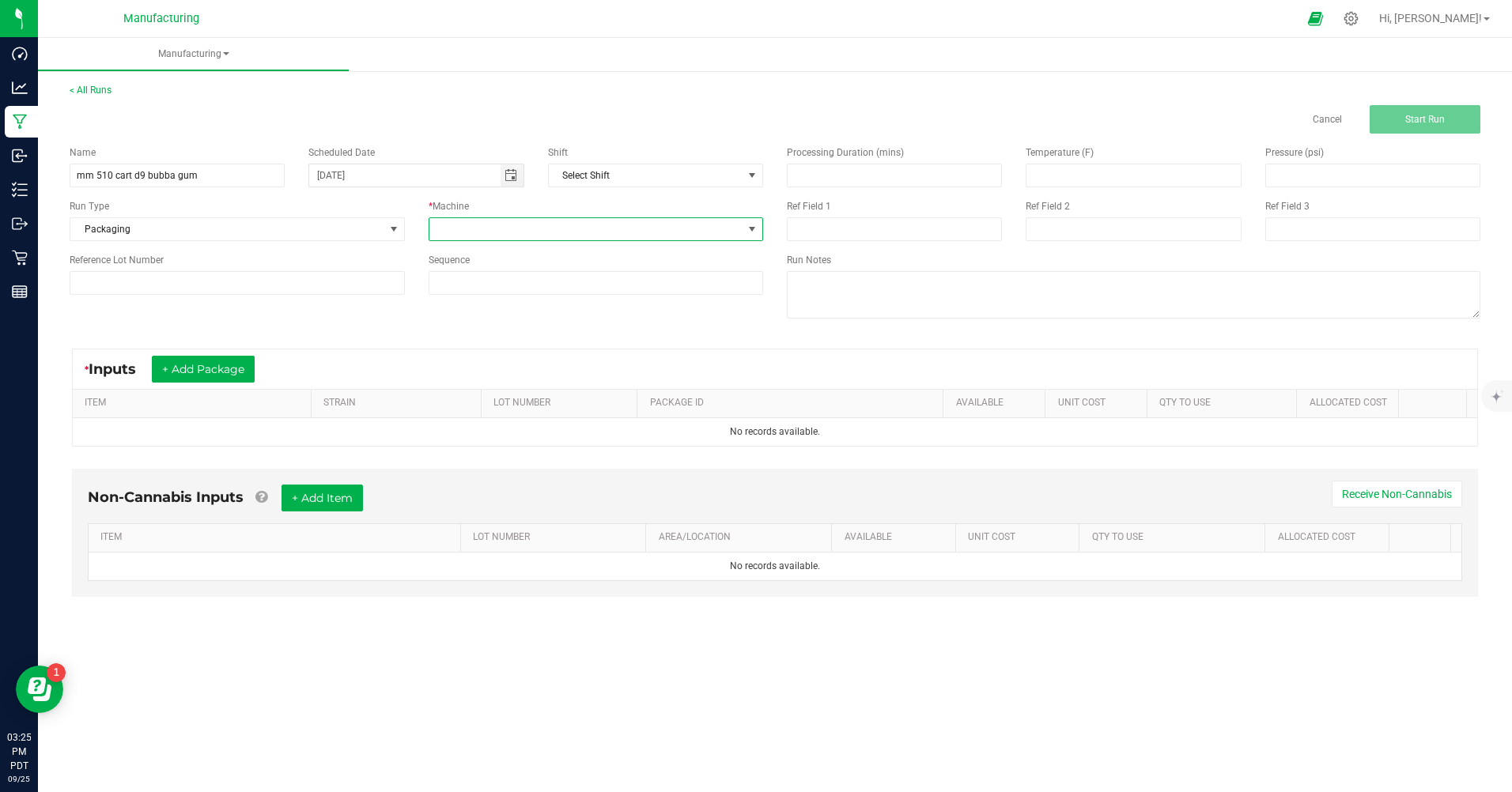
click at [494, 231] on span at bounding box center [586, 229] width 314 height 22
click at [503, 377] on li "Manual labor" at bounding box center [596, 378] width 334 height 27
click at [251, 364] on button "+ Add Package" at bounding box center [203, 369] width 103 height 27
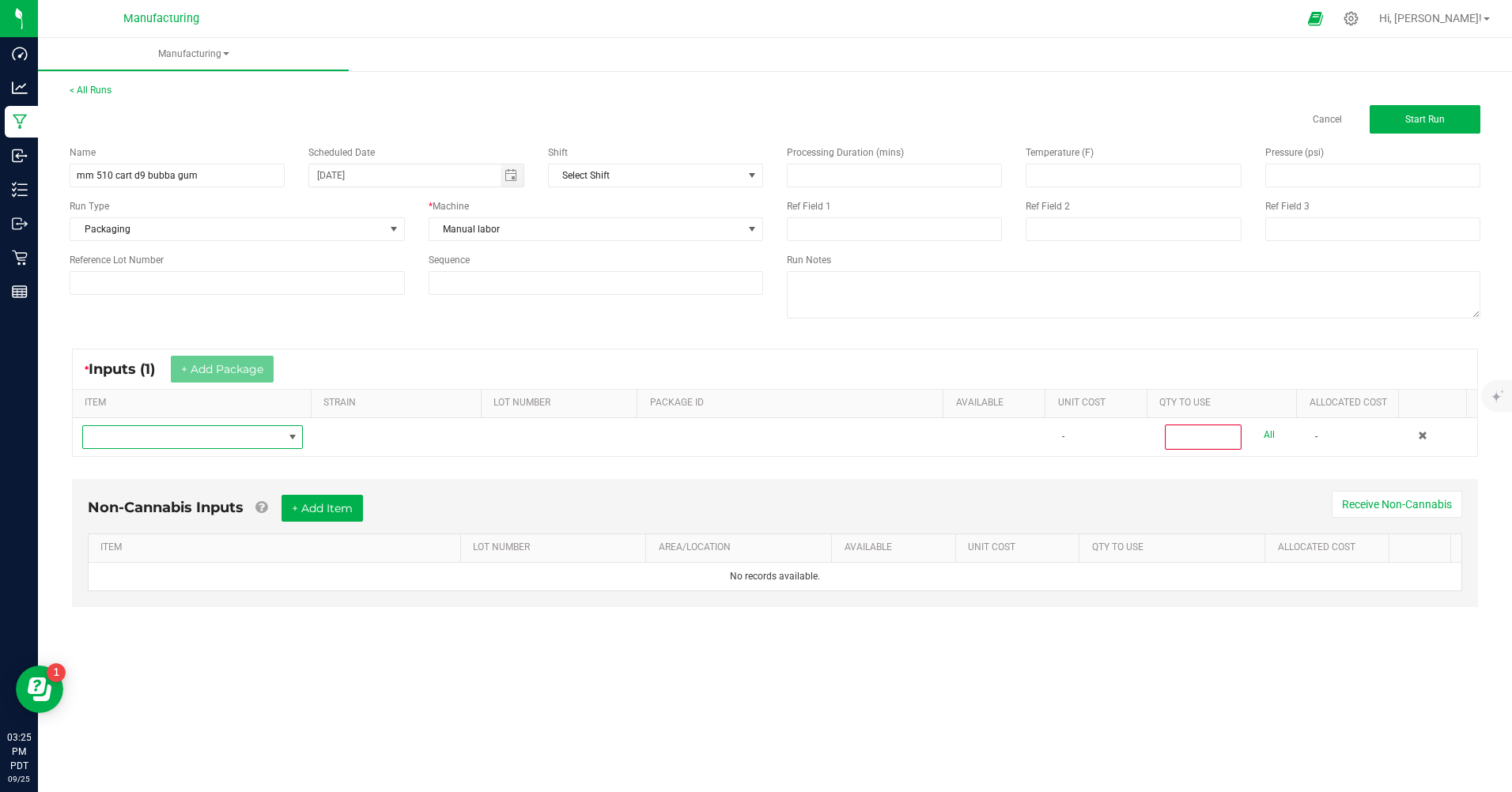
click at [213, 434] on span "NO DATA FOUND" at bounding box center [183, 438] width 200 height 22
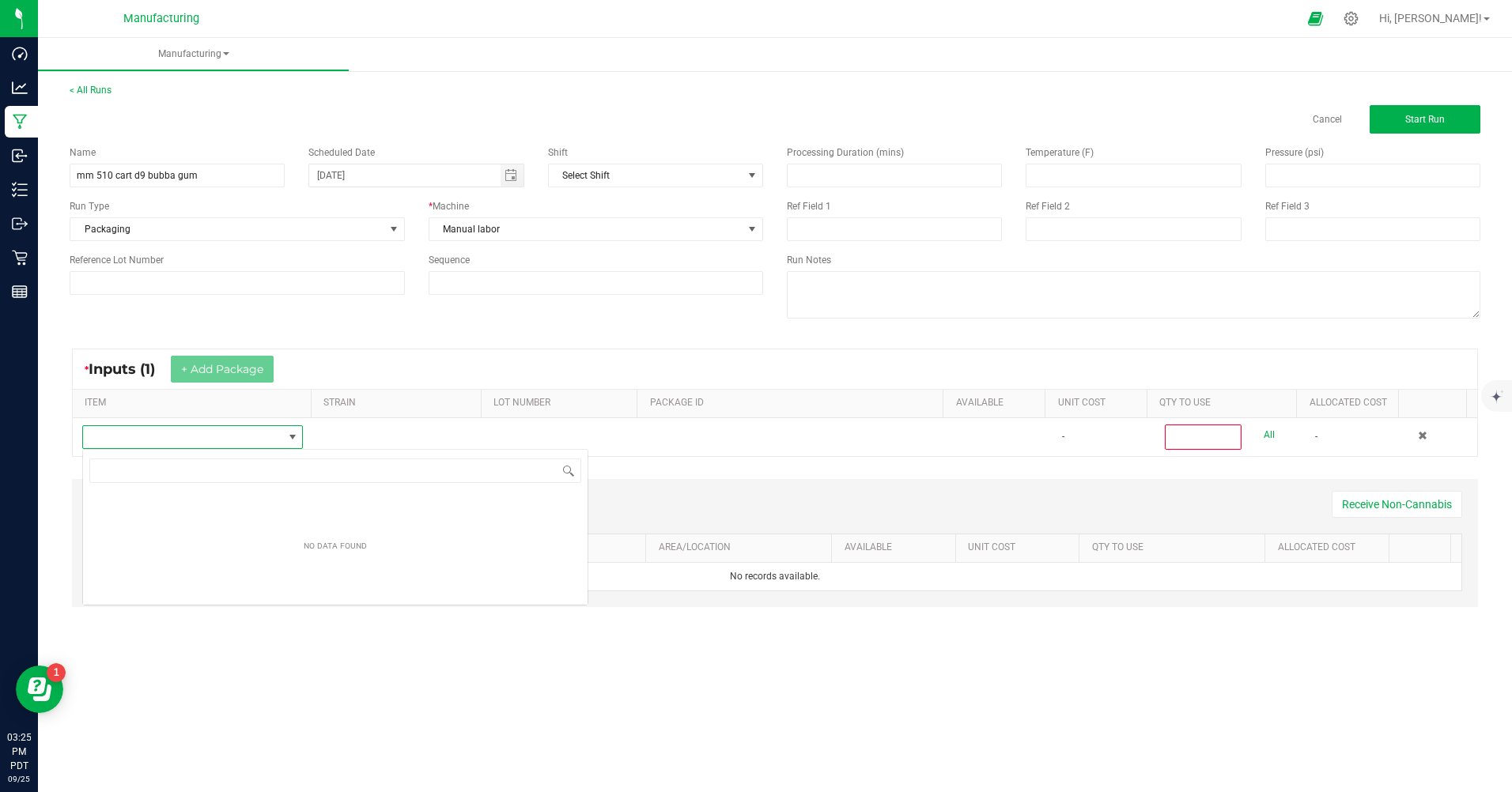
scroll to position [23, 219]
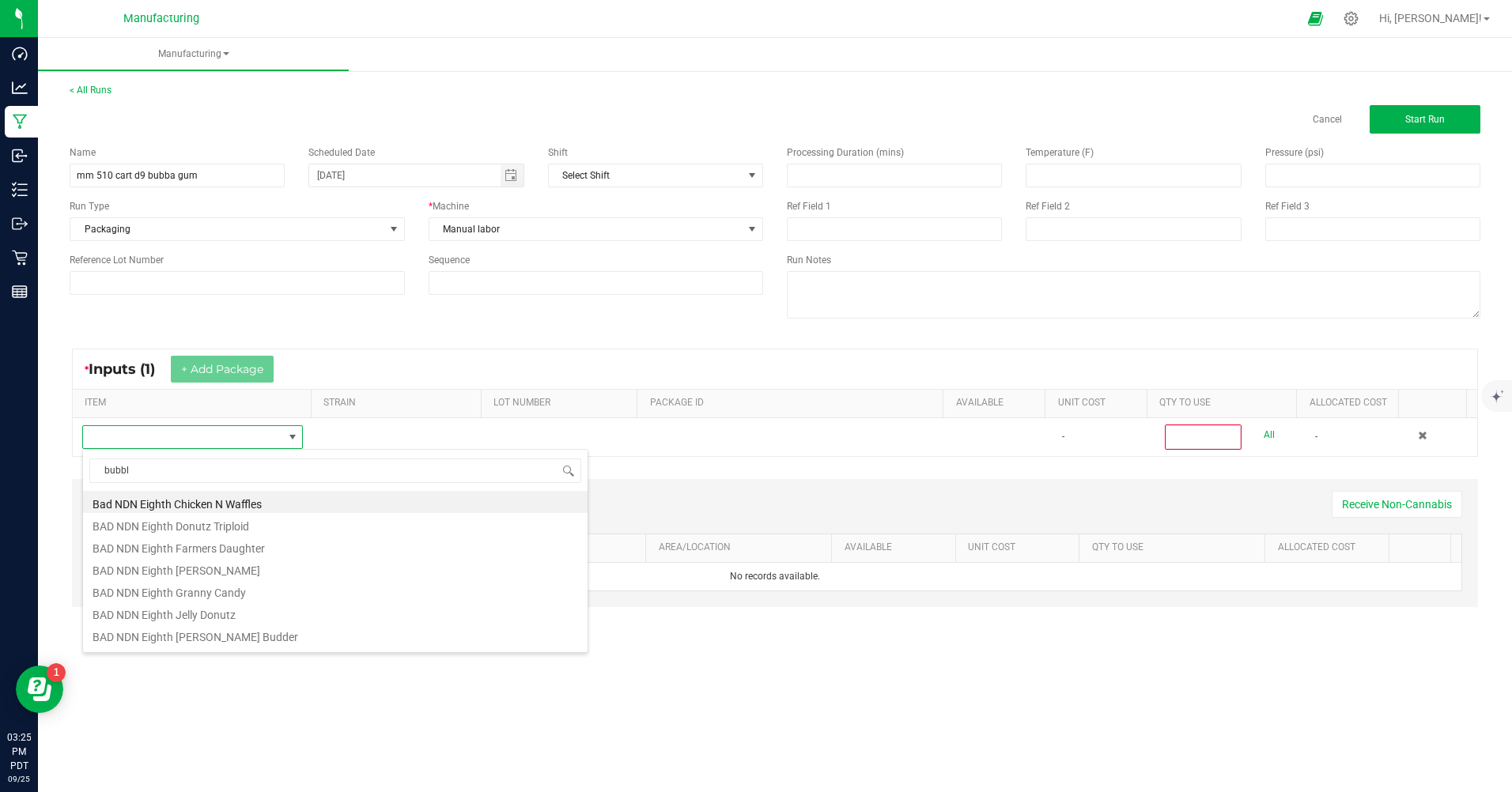
type input "bubble"
click at [172, 549] on li "MM Bulk D9 Cart Bubblegum" at bounding box center [335, 547] width 505 height 22
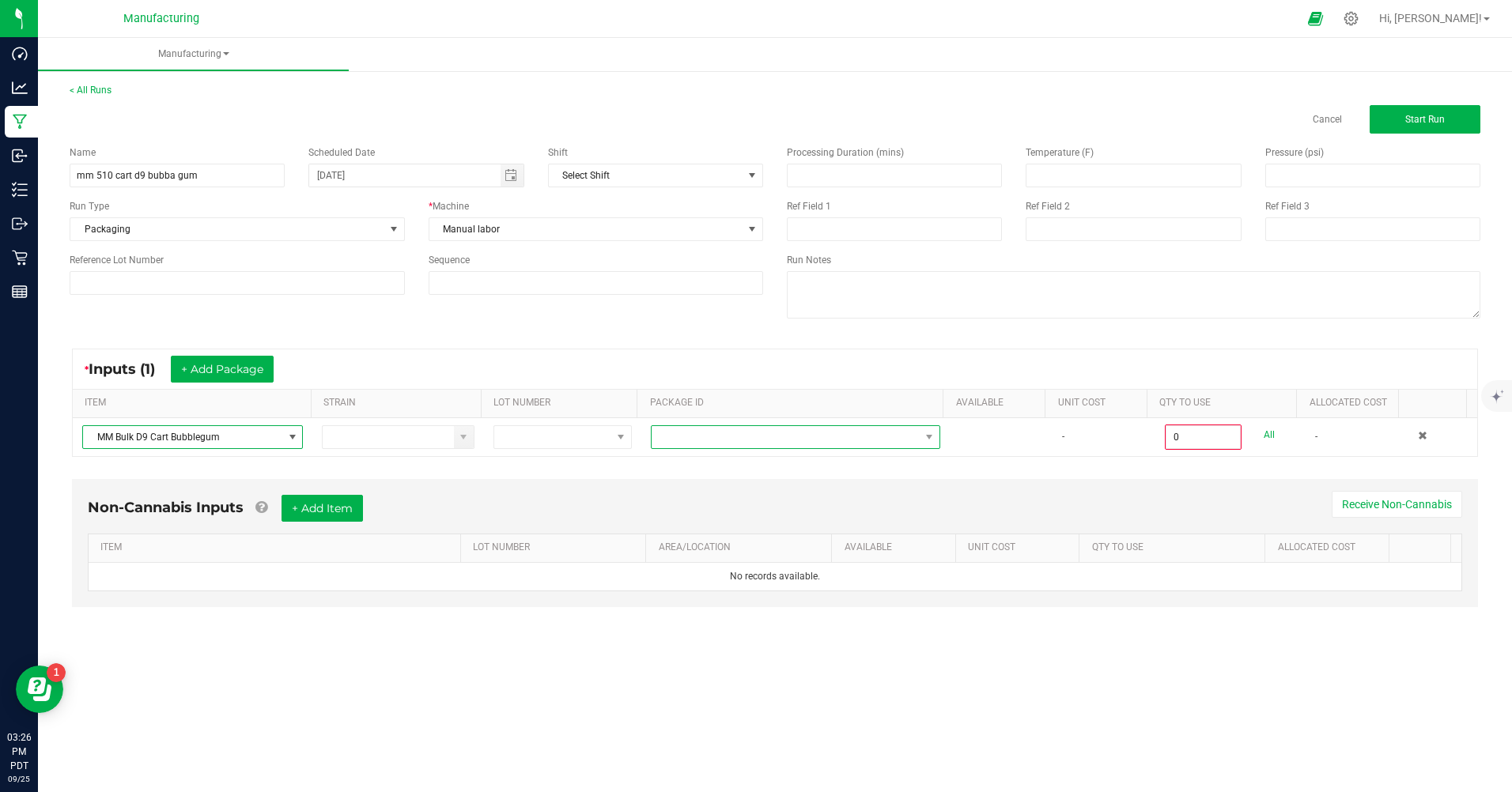
click at [713, 442] on span at bounding box center [785, 438] width 268 height 22
click at [727, 536] on li "CAMMCMF-20250822-140" at bounding box center [790, 531] width 285 height 27
click at [1264, 436] on link "All" at bounding box center [1269, 435] width 11 height 21
type input "100 ea"
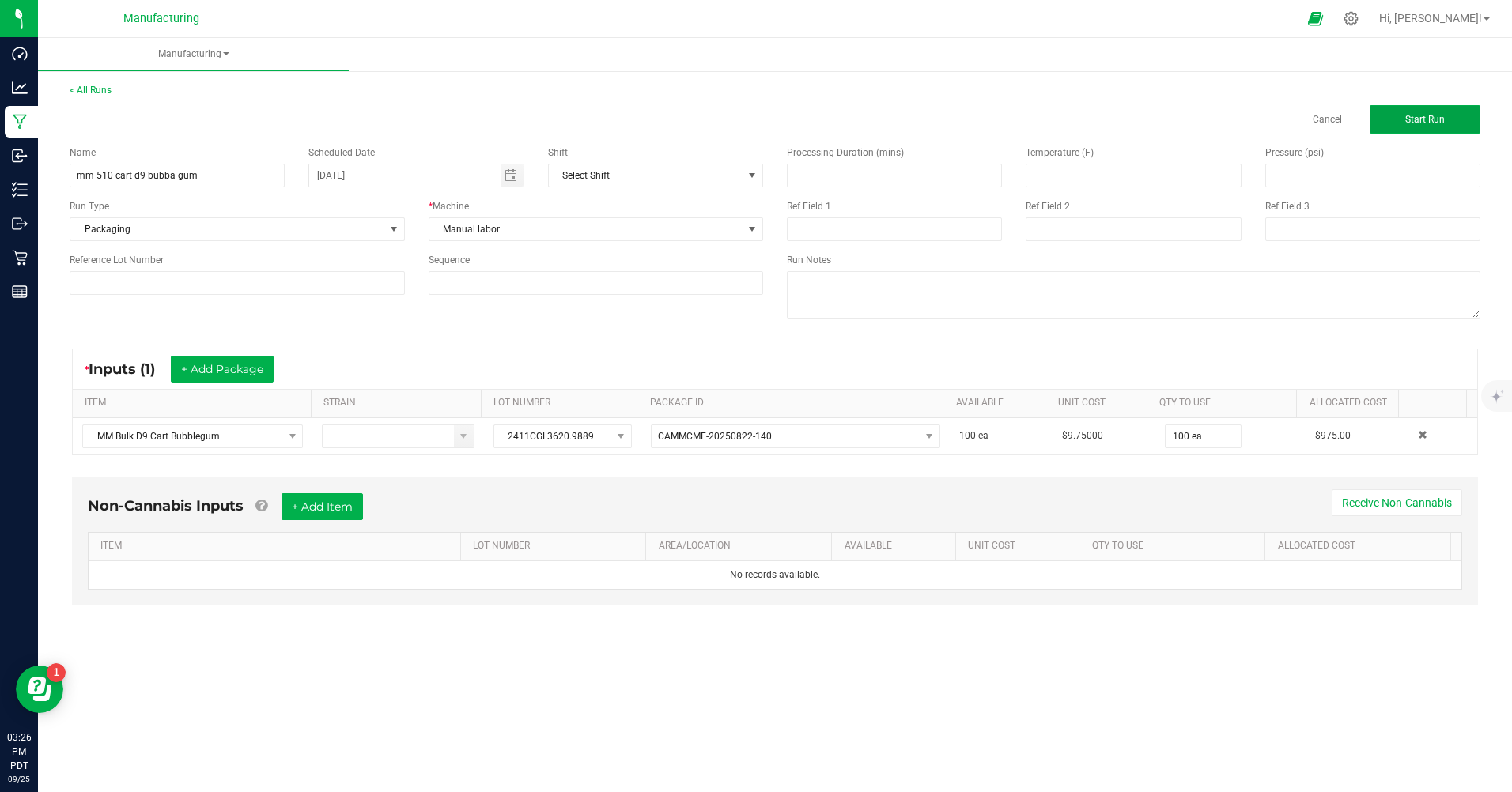
click at [1388, 109] on button "Start Run" at bounding box center [1424, 119] width 111 height 29
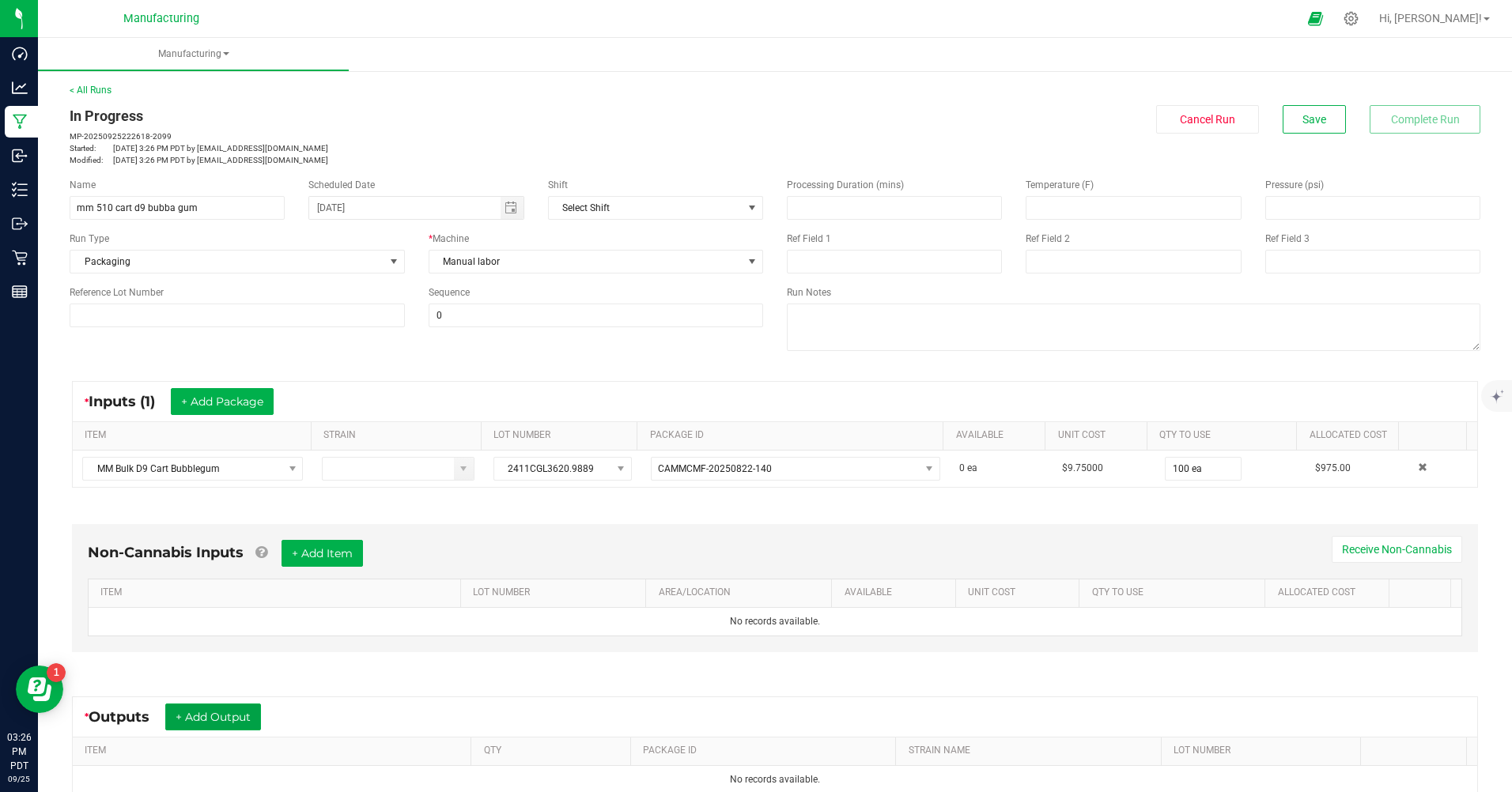
click at [251, 710] on button "+ Add Output" at bounding box center [213, 717] width 96 height 27
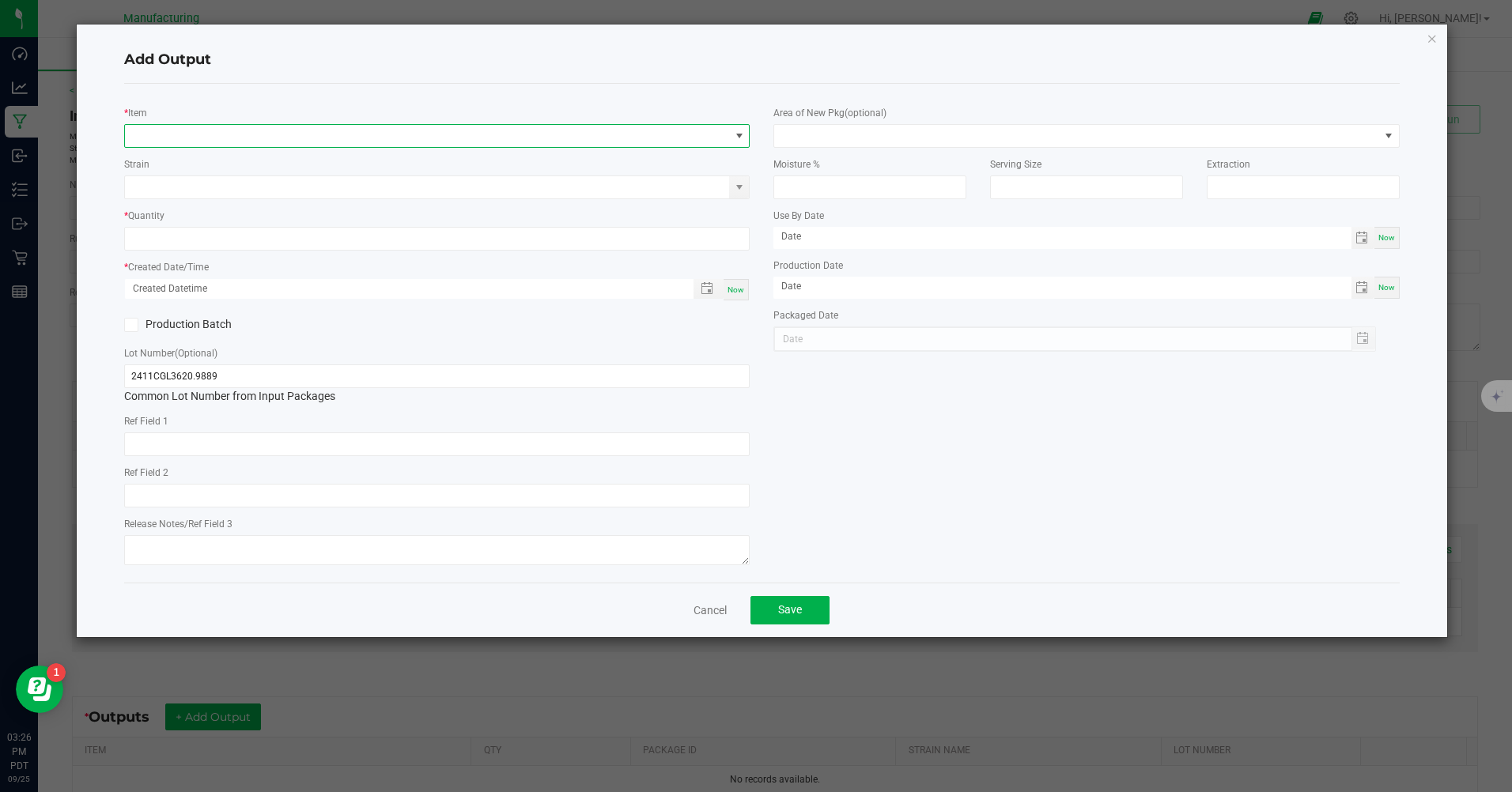
click at [180, 133] on span "NO DATA FOUND" at bounding box center [427, 136] width 604 height 22
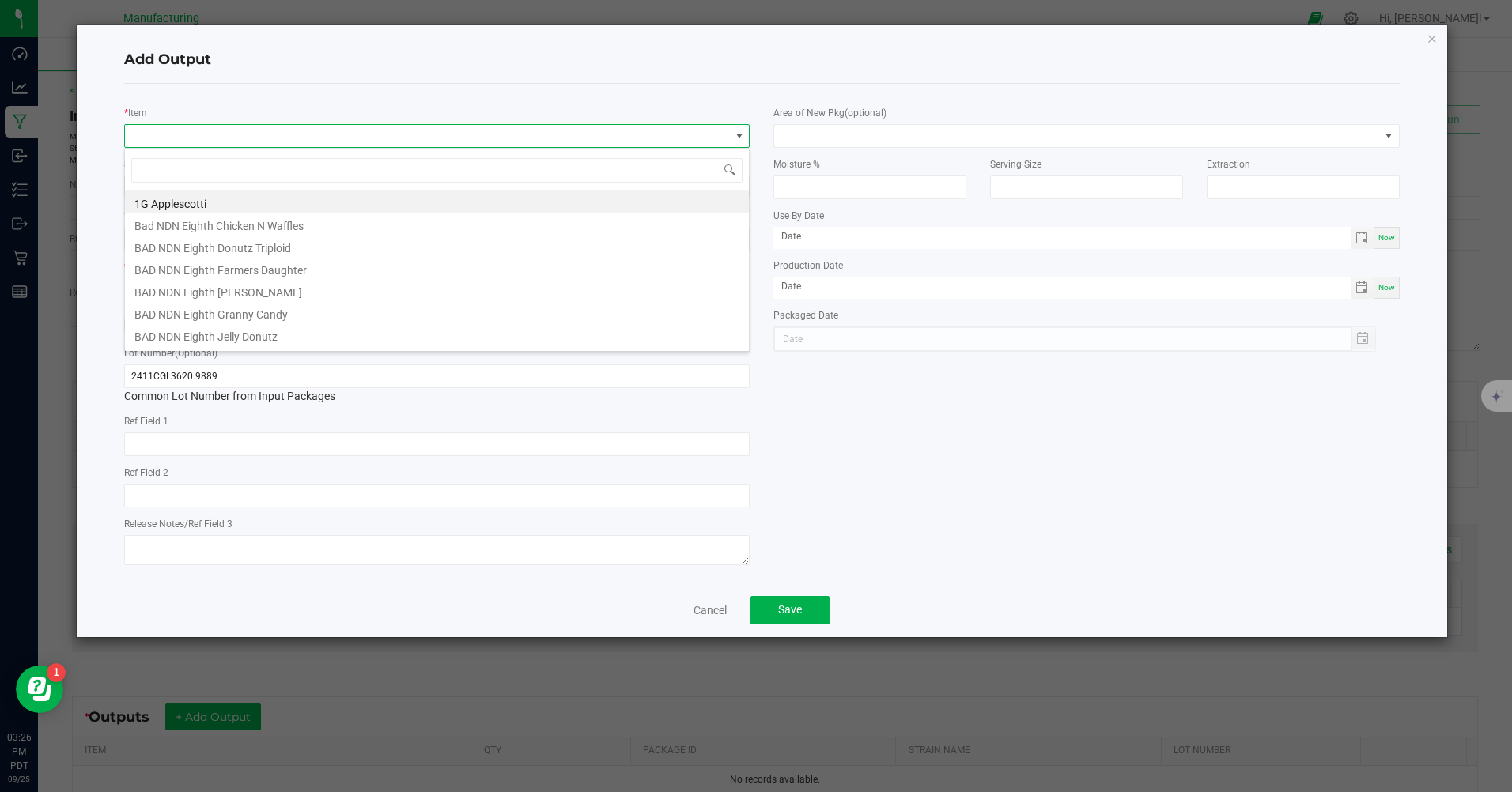
scroll to position [23, 626]
type input "bubba"
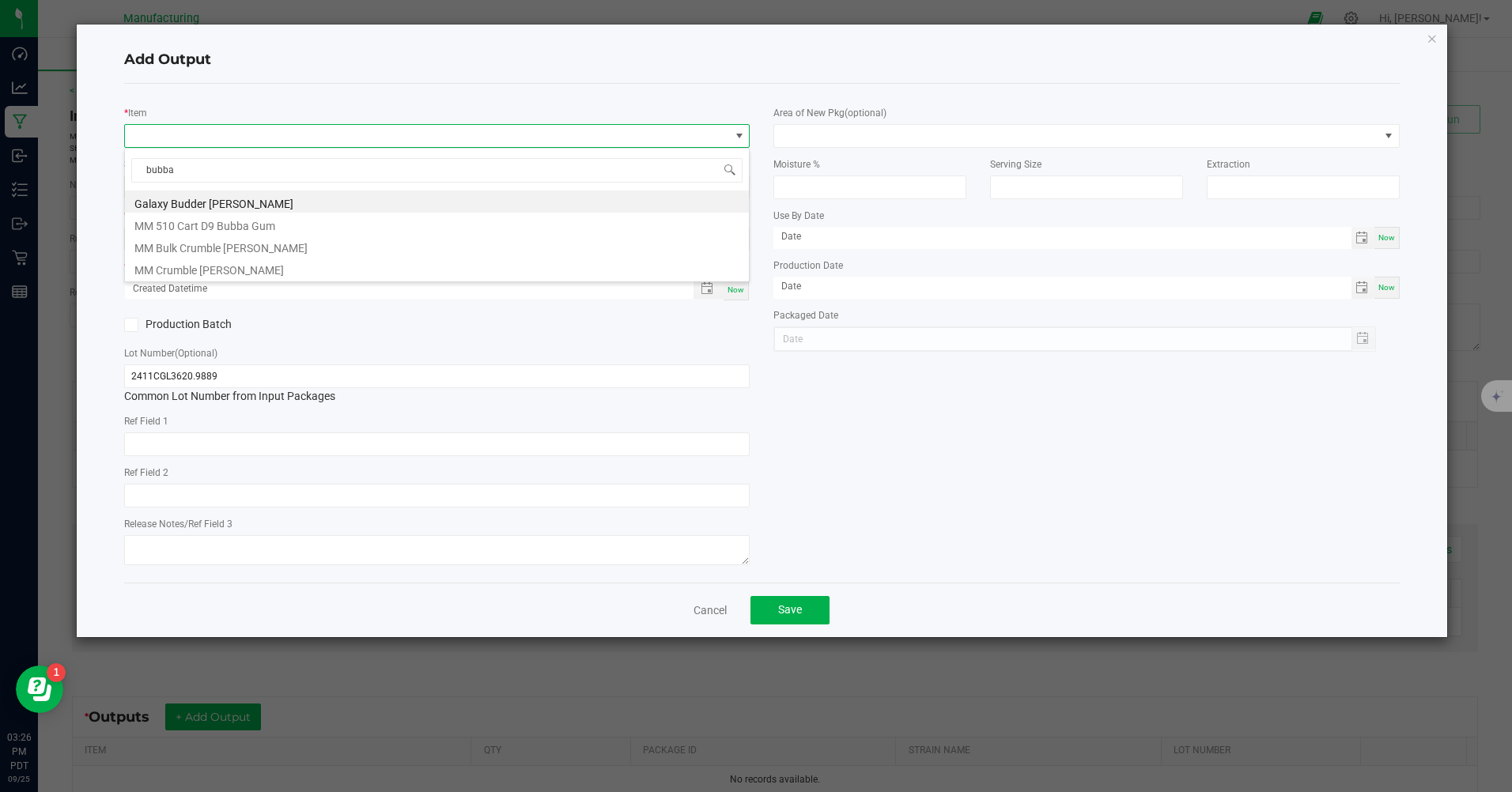
click at [211, 225] on li "MM 510 Cart D9 Bubba Gum" at bounding box center [437, 224] width 624 height 22
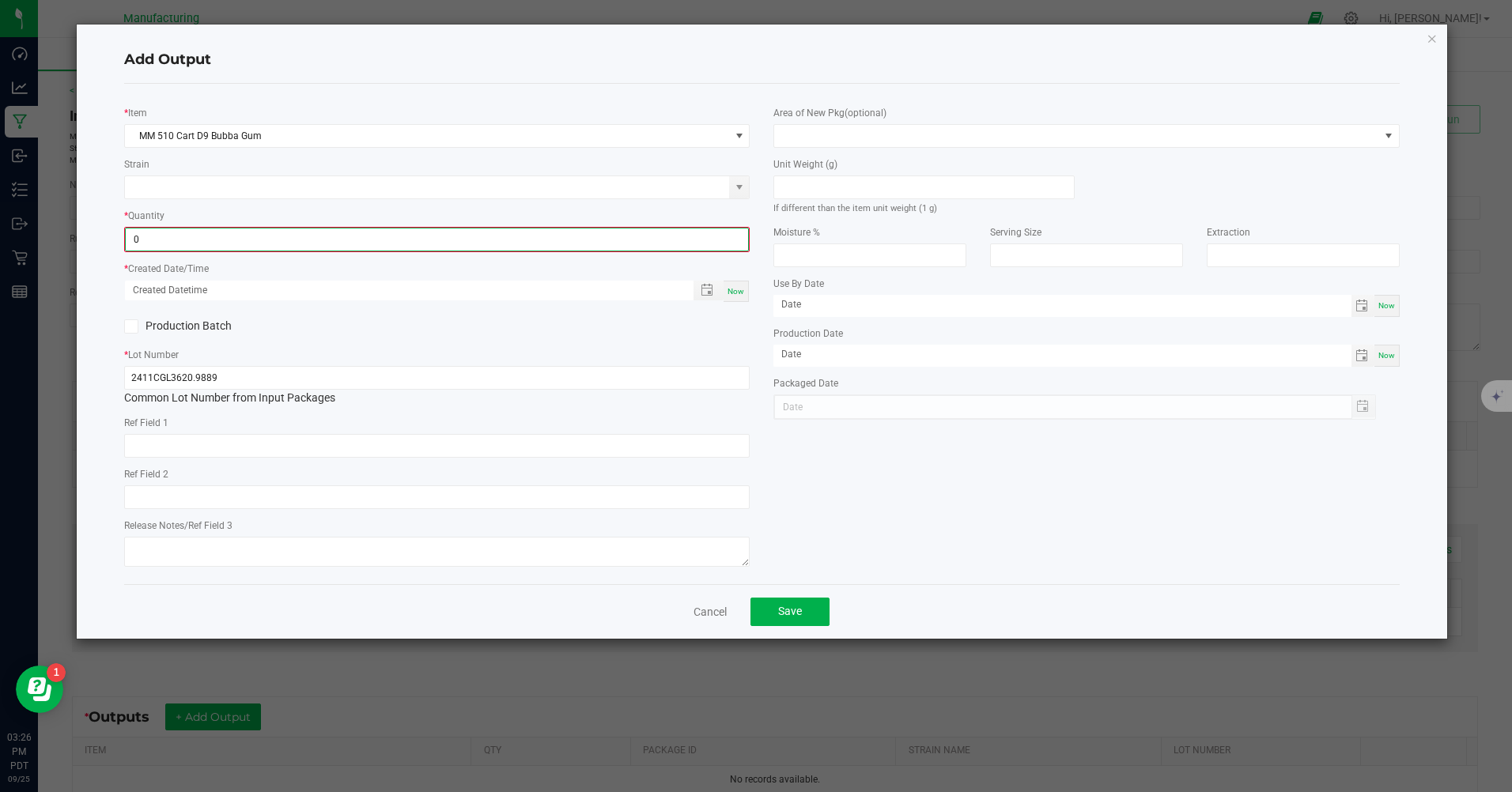
click at [169, 244] on input "0" at bounding box center [437, 240] width 622 height 22
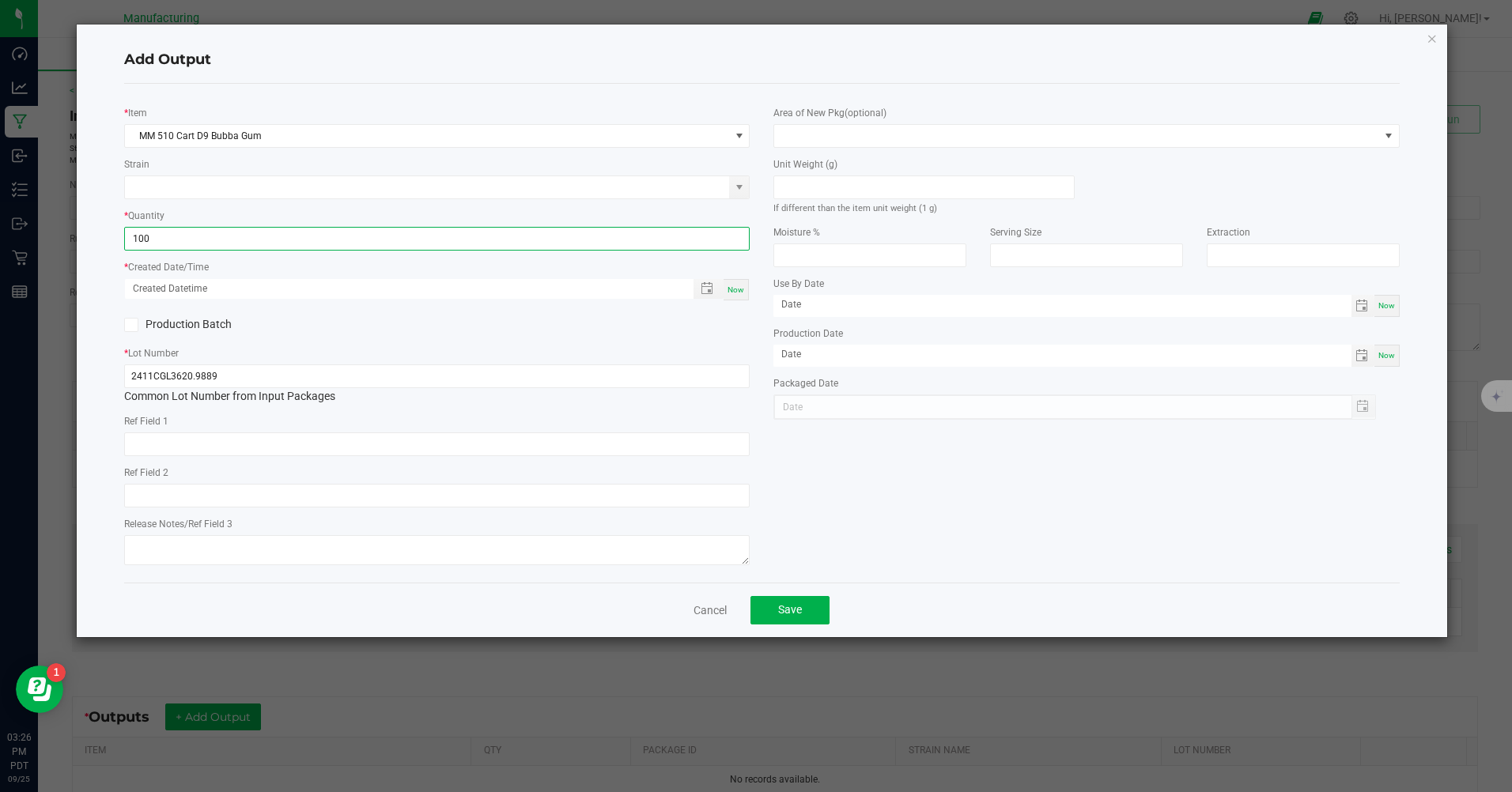
type input "100 ea"
click at [744, 294] on span "Now" at bounding box center [736, 289] width 17 height 8
type input "[DATE] 3:26 PM"
type input "[DATE]"
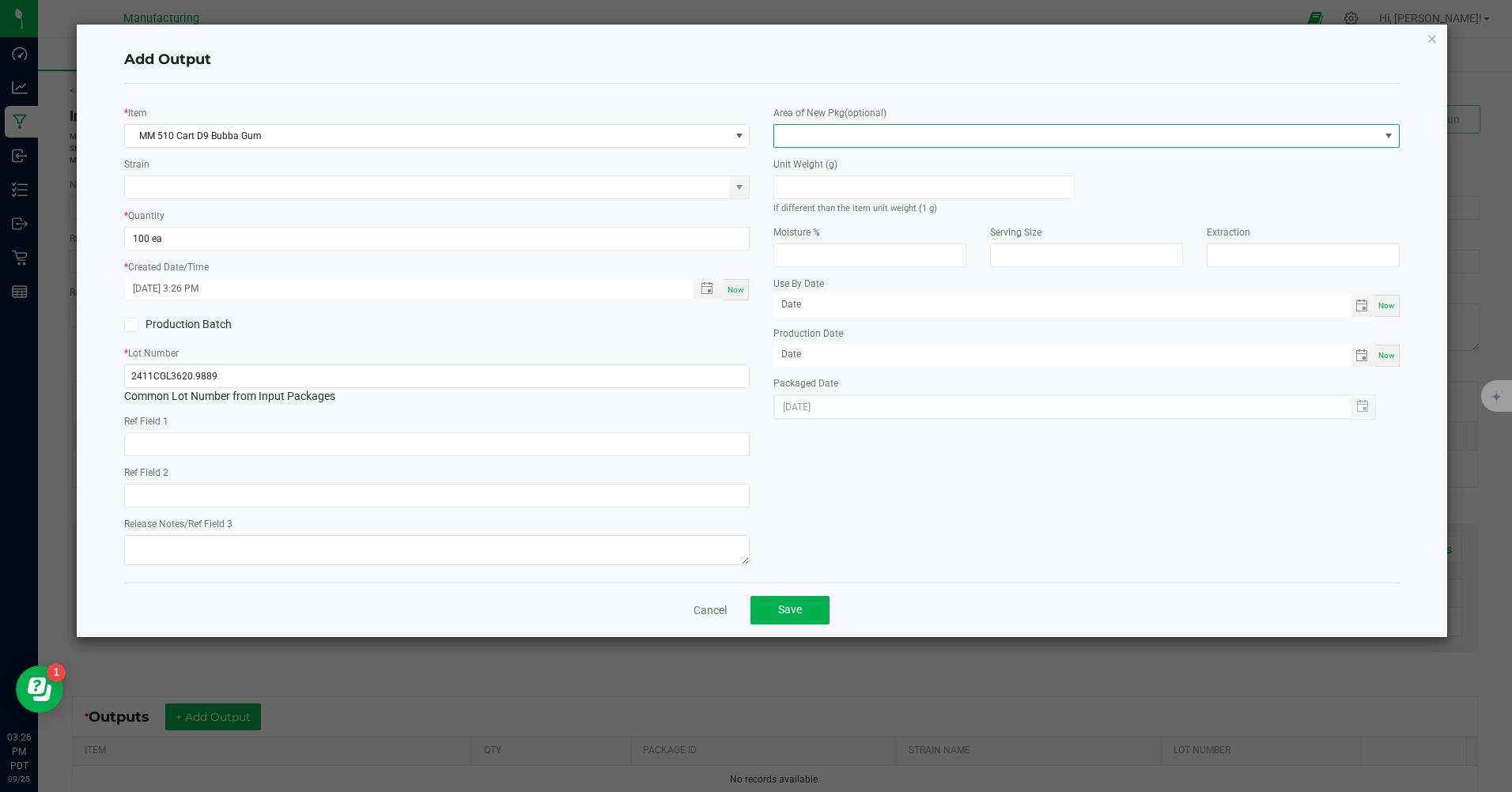
click at [805, 139] on span at bounding box center [1076, 136] width 604 height 22
click at [818, 341] on li "Inventory Room" at bounding box center [1087, 338] width 624 height 27
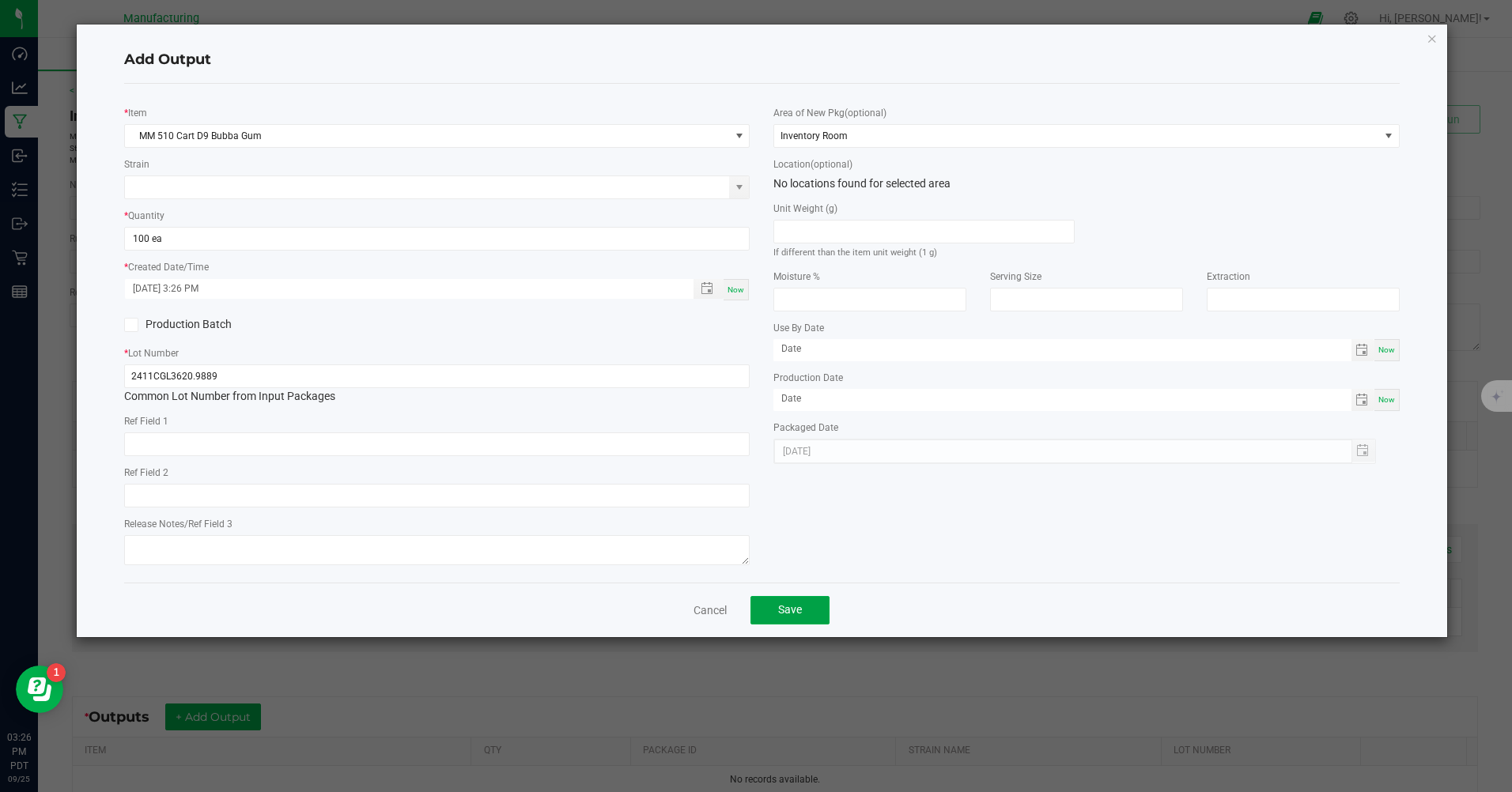
click at [803, 611] on button "Save" at bounding box center [790, 610] width 79 height 29
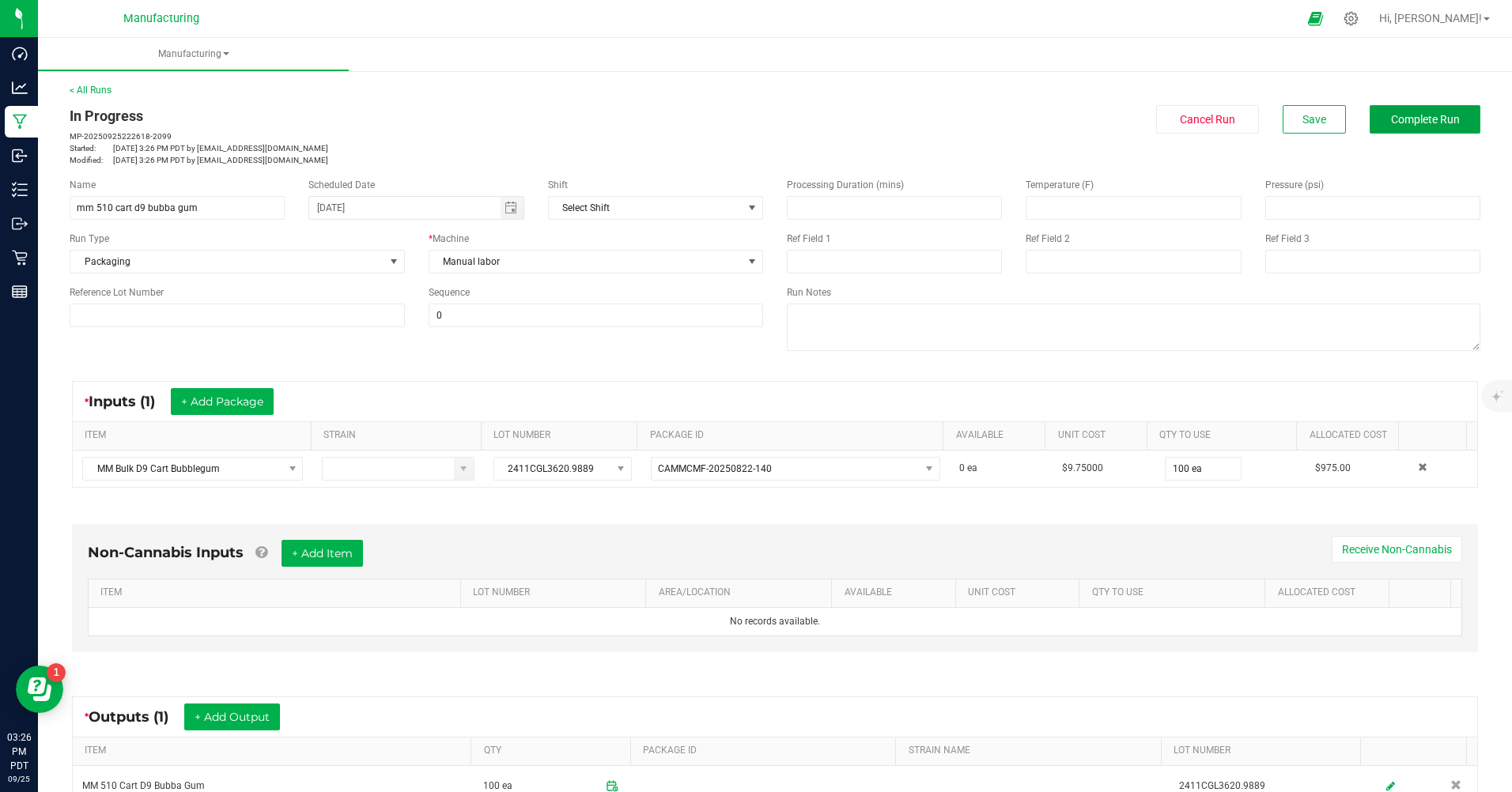
click at [1400, 120] on span "Complete Run" at bounding box center [1425, 119] width 69 height 13
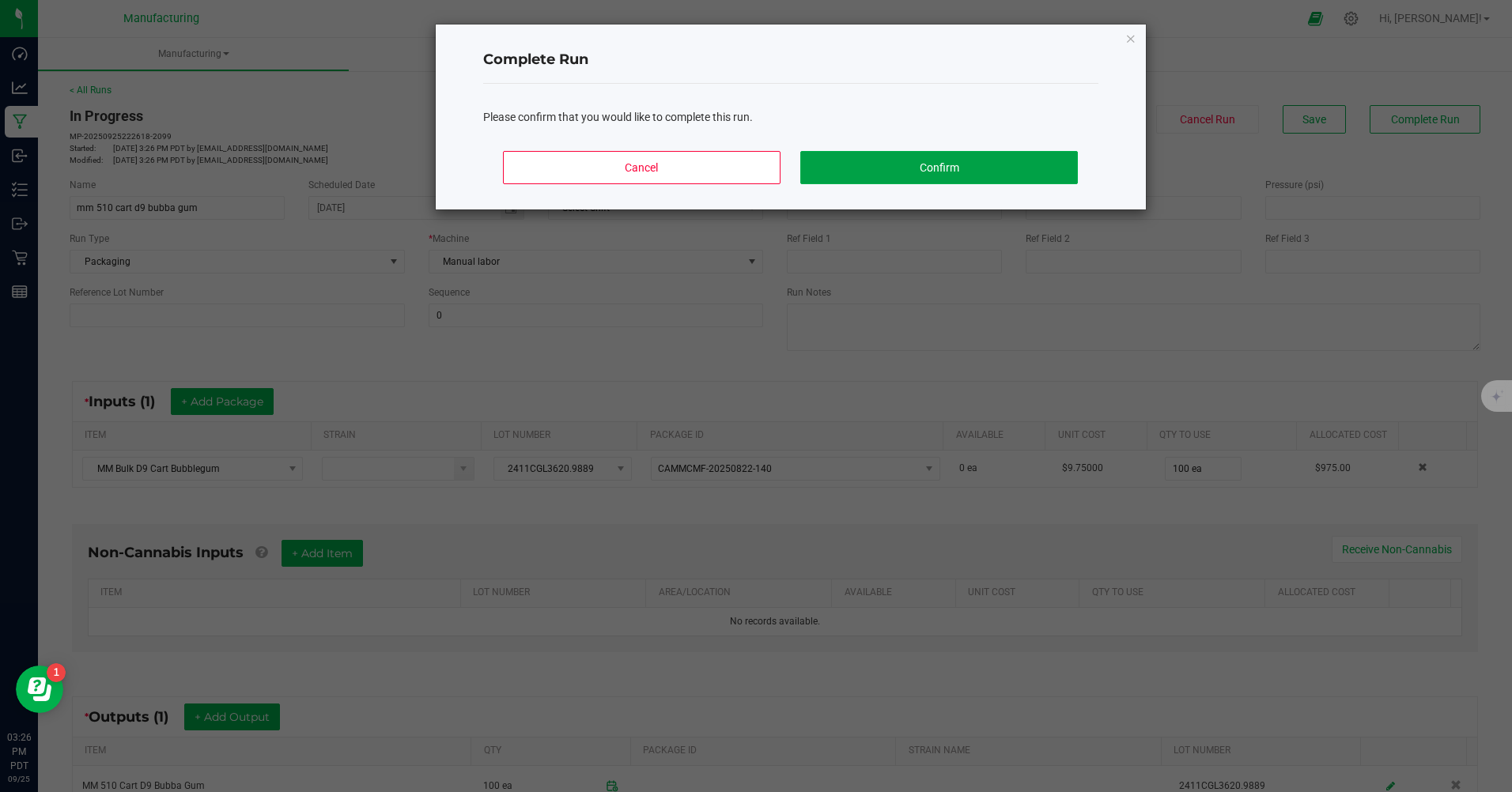
click at [987, 163] on button "Confirm" at bounding box center [938, 168] width 277 height 34
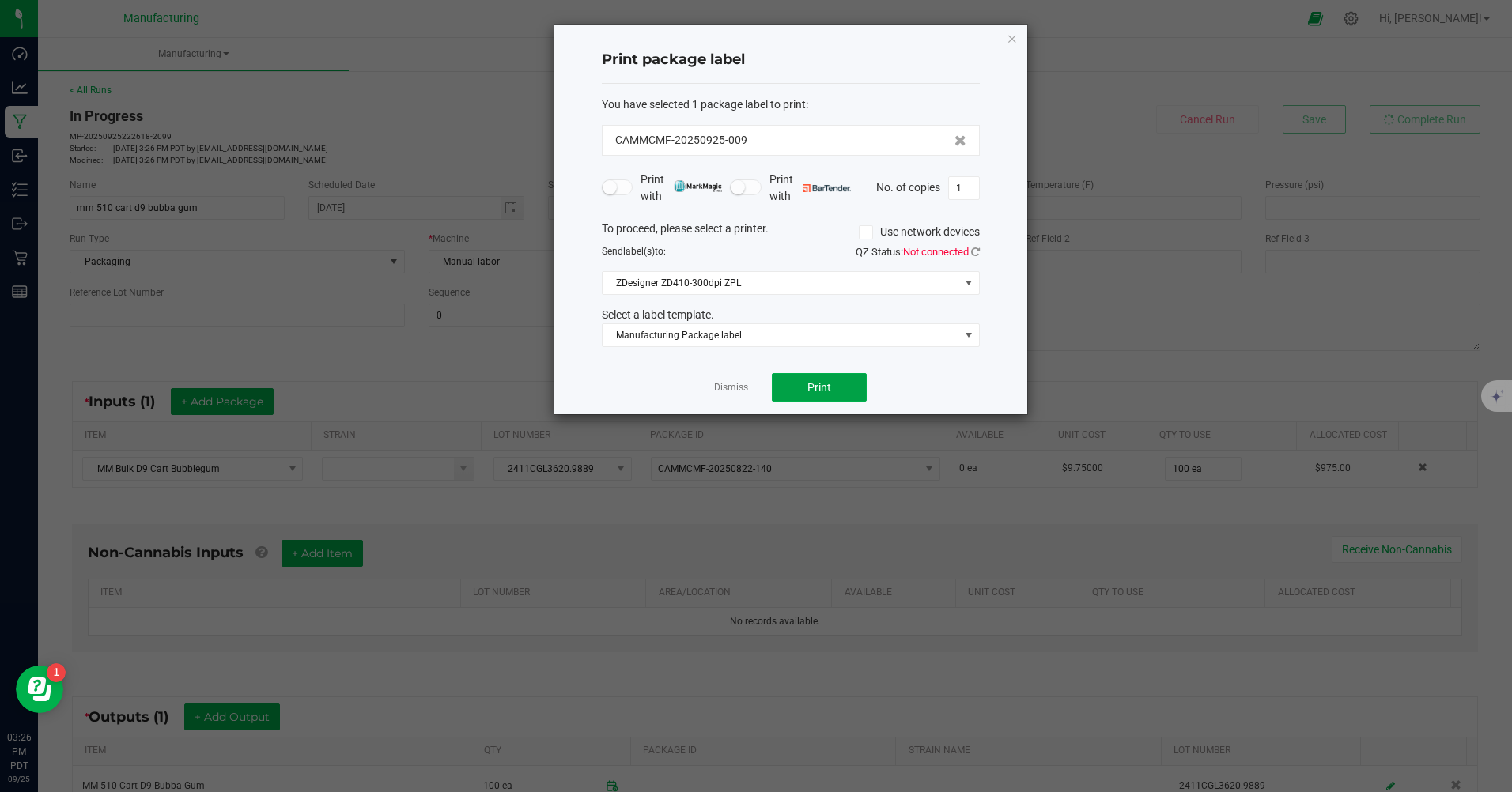
click at [811, 375] on button "Print" at bounding box center [819, 387] width 95 height 29
click at [728, 393] on link "Dismiss" at bounding box center [731, 388] width 34 height 13
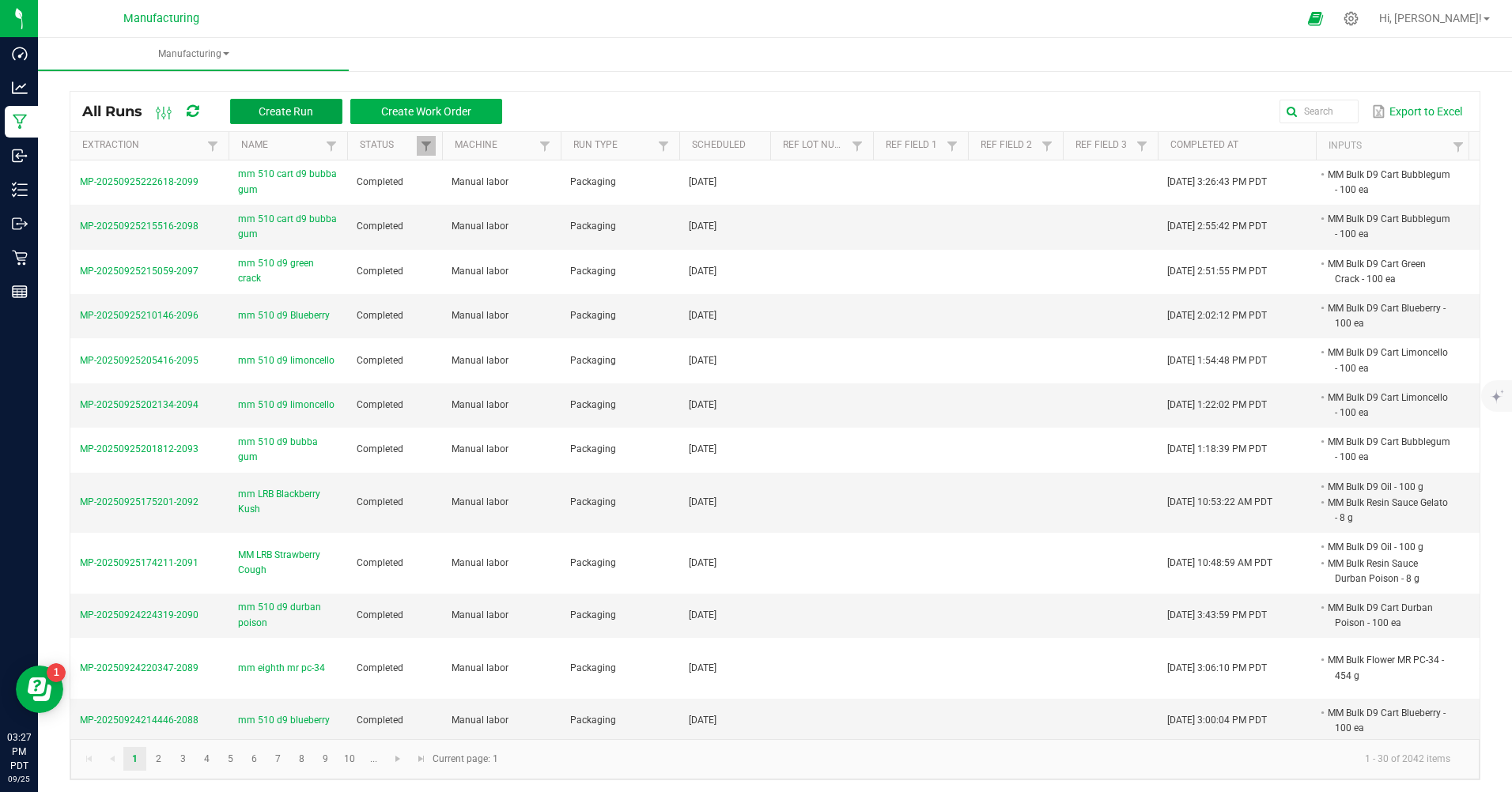
click at [298, 118] on span "Create Run" at bounding box center [285, 112] width 54 height 13
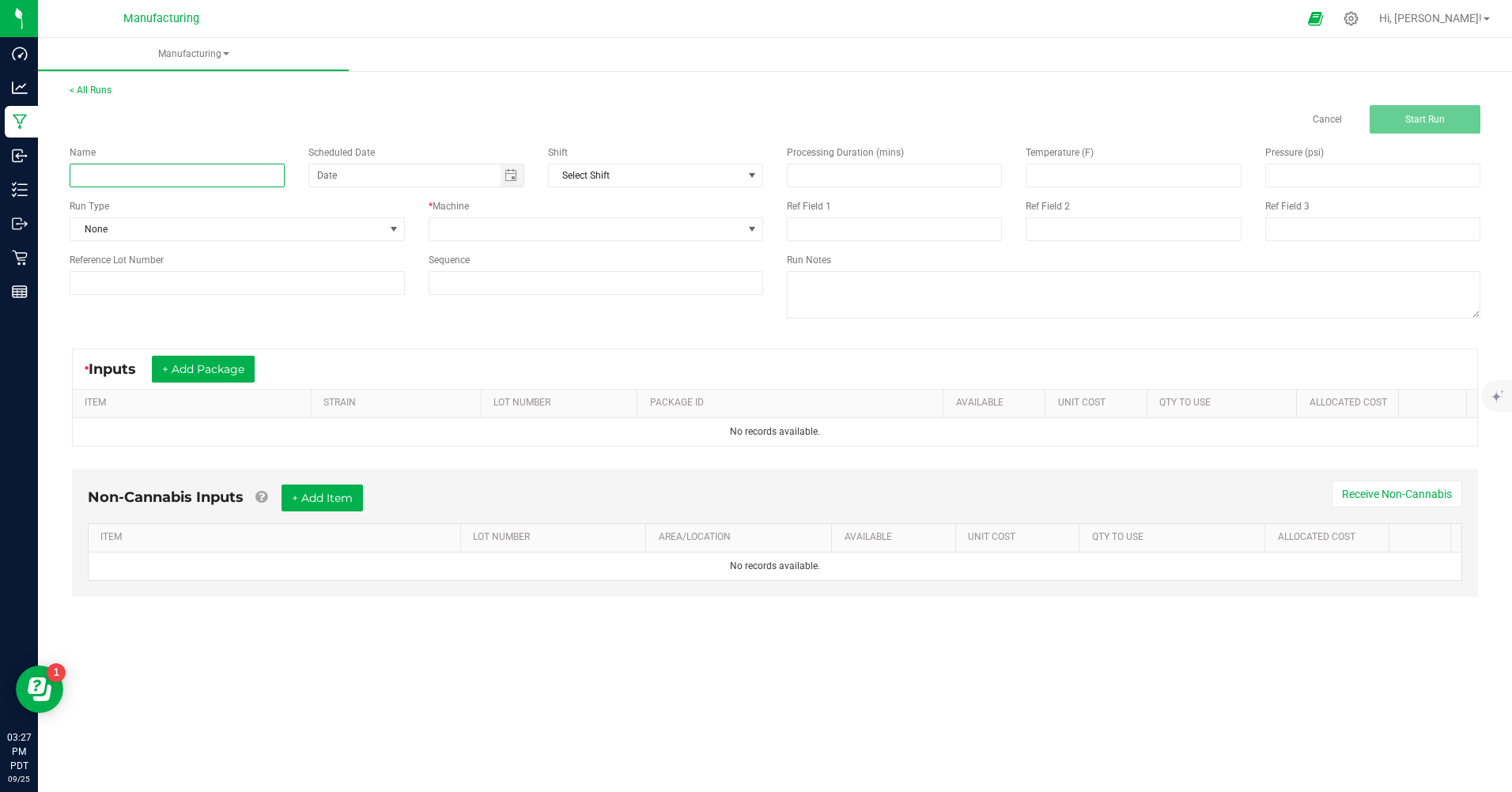
click at [249, 174] on input at bounding box center [177, 174] width 215 height 23
type input "mm 510 d9 limoncello"
click at [393, 231] on span at bounding box center [394, 229] width 13 height 13
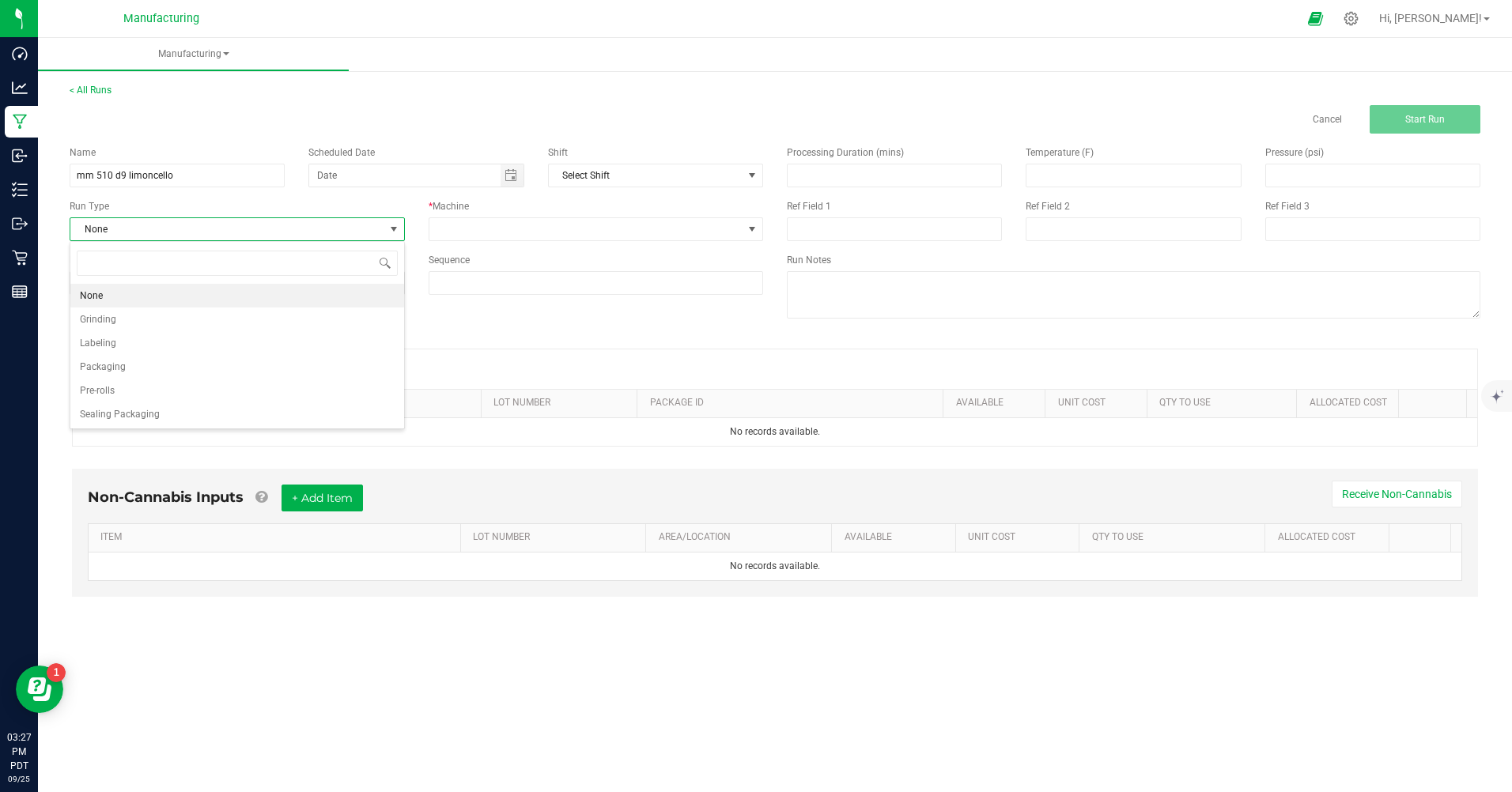
scroll to position [23, 335]
click at [141, 362] on li "Packaging" at bounding box center [237, 367] width 334 height 23
click at [508, 175] on span "Toggle calendar" at bounding box center [511, 175] width 13 height 13
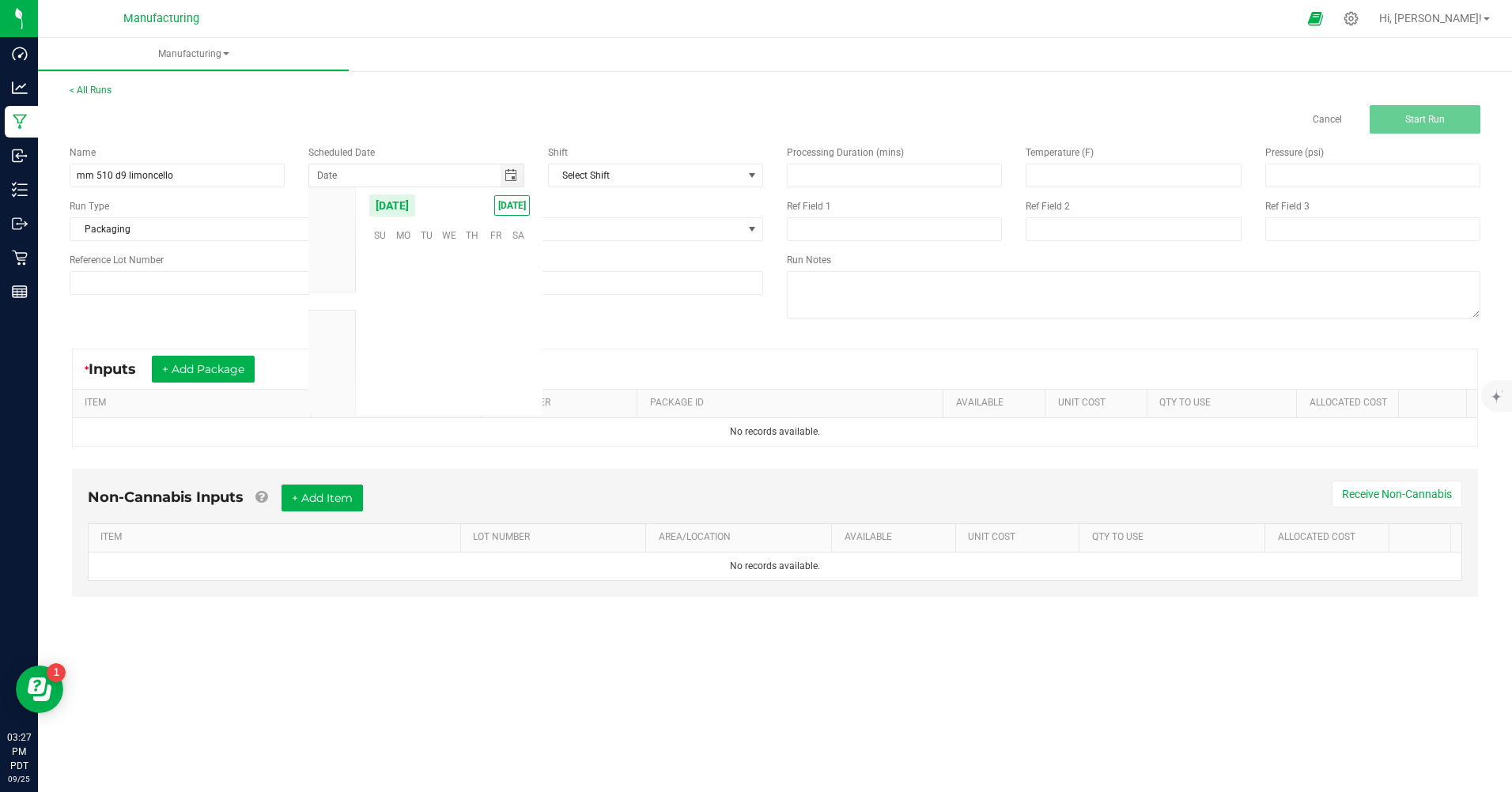
scroll to position [256550, 0]
click at [502, 201] on span "[DATE]" at bounding box center [512, 205] width 35 height 21
type input "[DATE]"
click at [236, 368] on button "+ Add Package" at bounding box center [203, 369] width 103 height 27
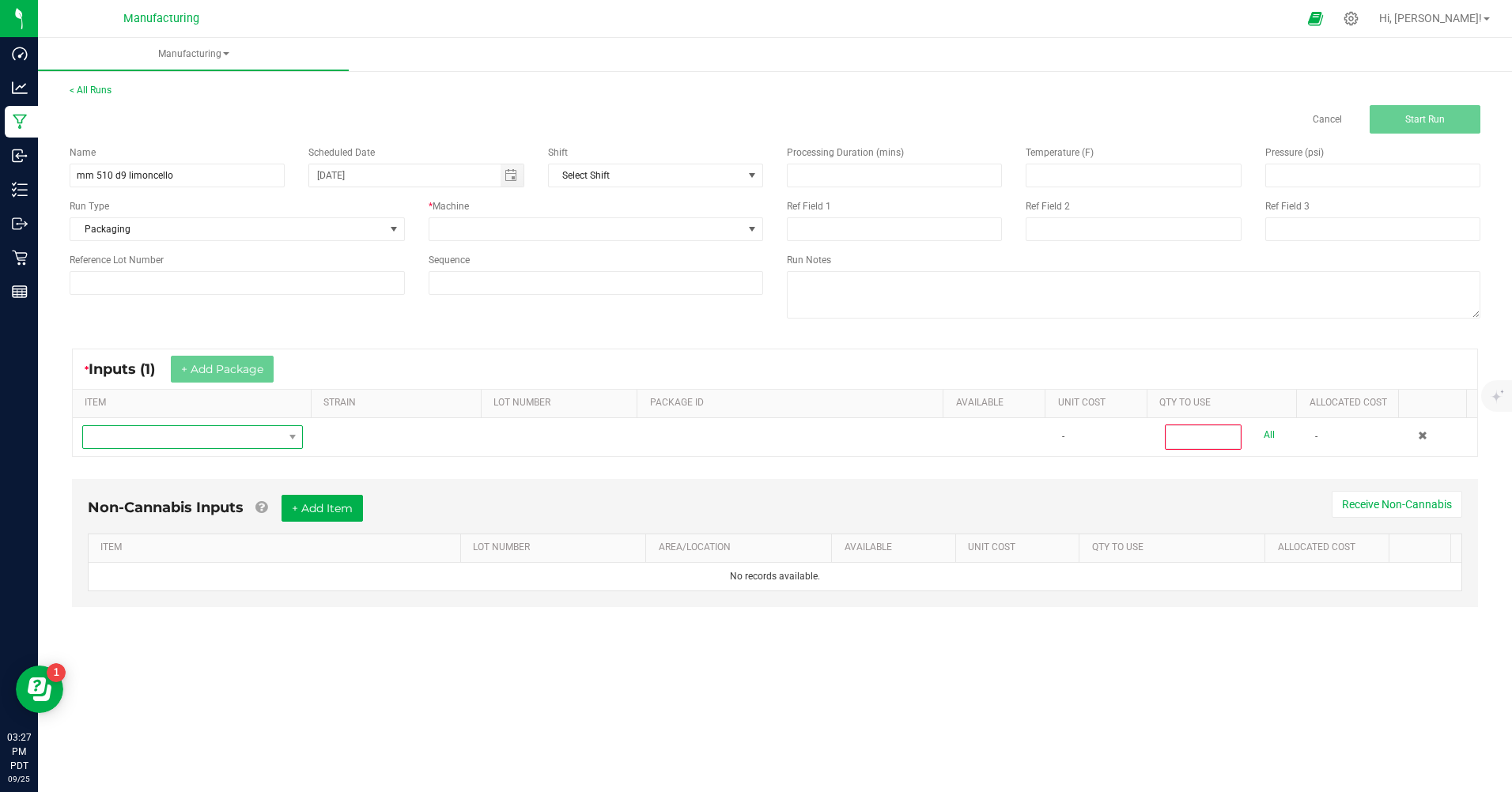
click at [259, 443] on span "NO DATA FOUND" at bounding box center [183, 438] width 200 height 22
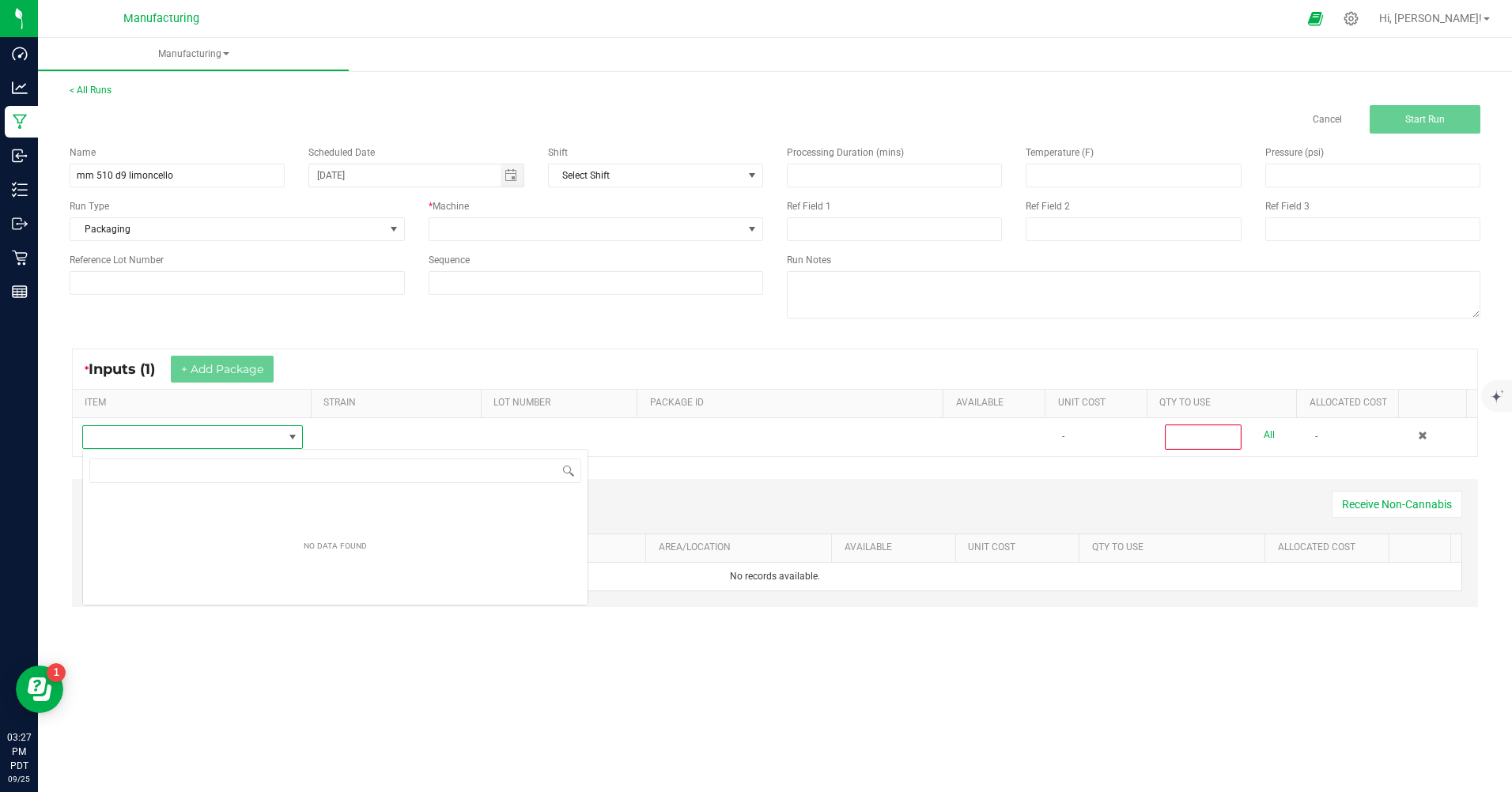
scroll to position [23, 219]
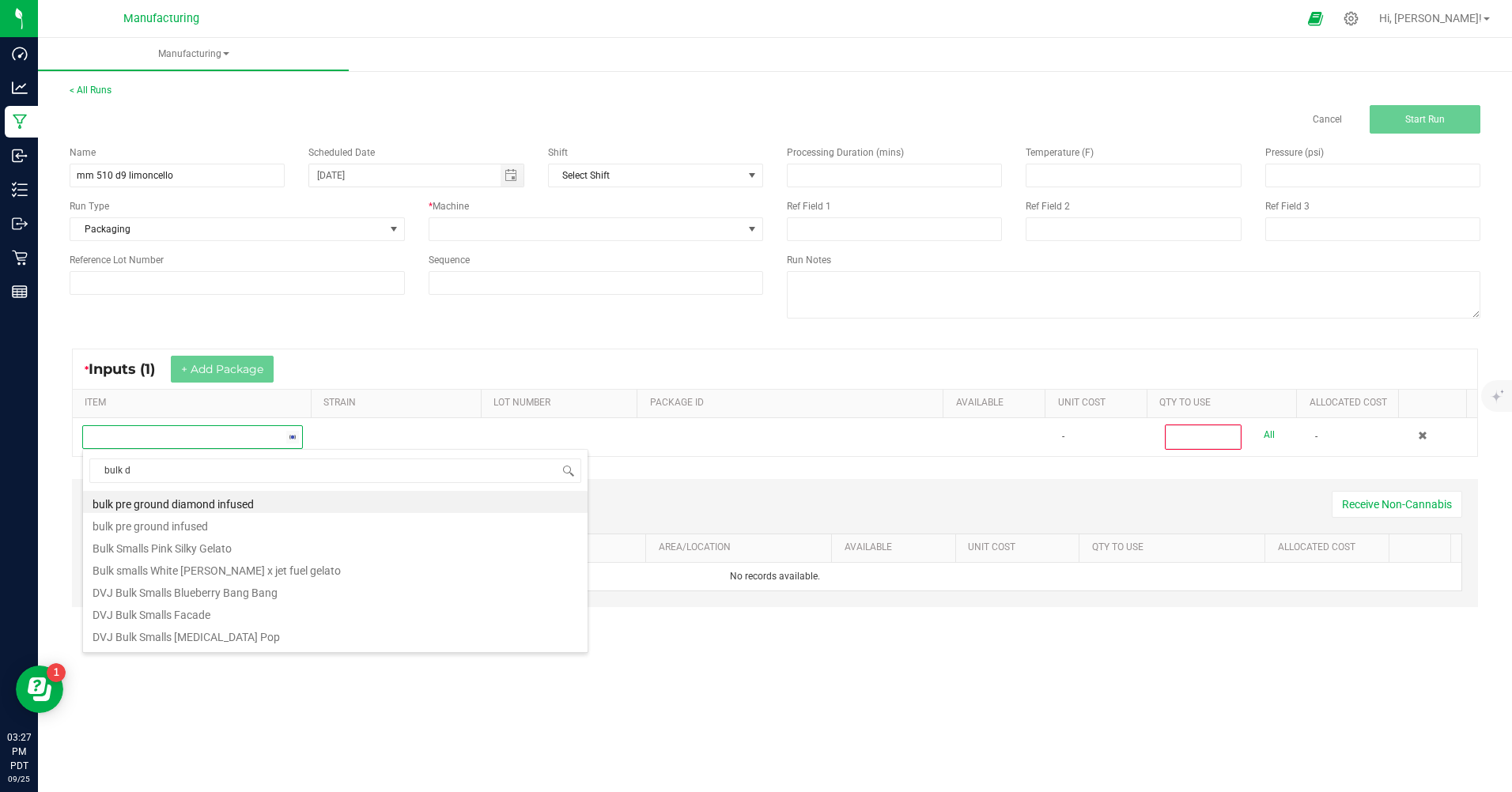
type input "bulk d9"
click at [229, 646] on li "MM Bulk D9 Cart Limoncello" at bounding box center [335, 635] width 505 height 22
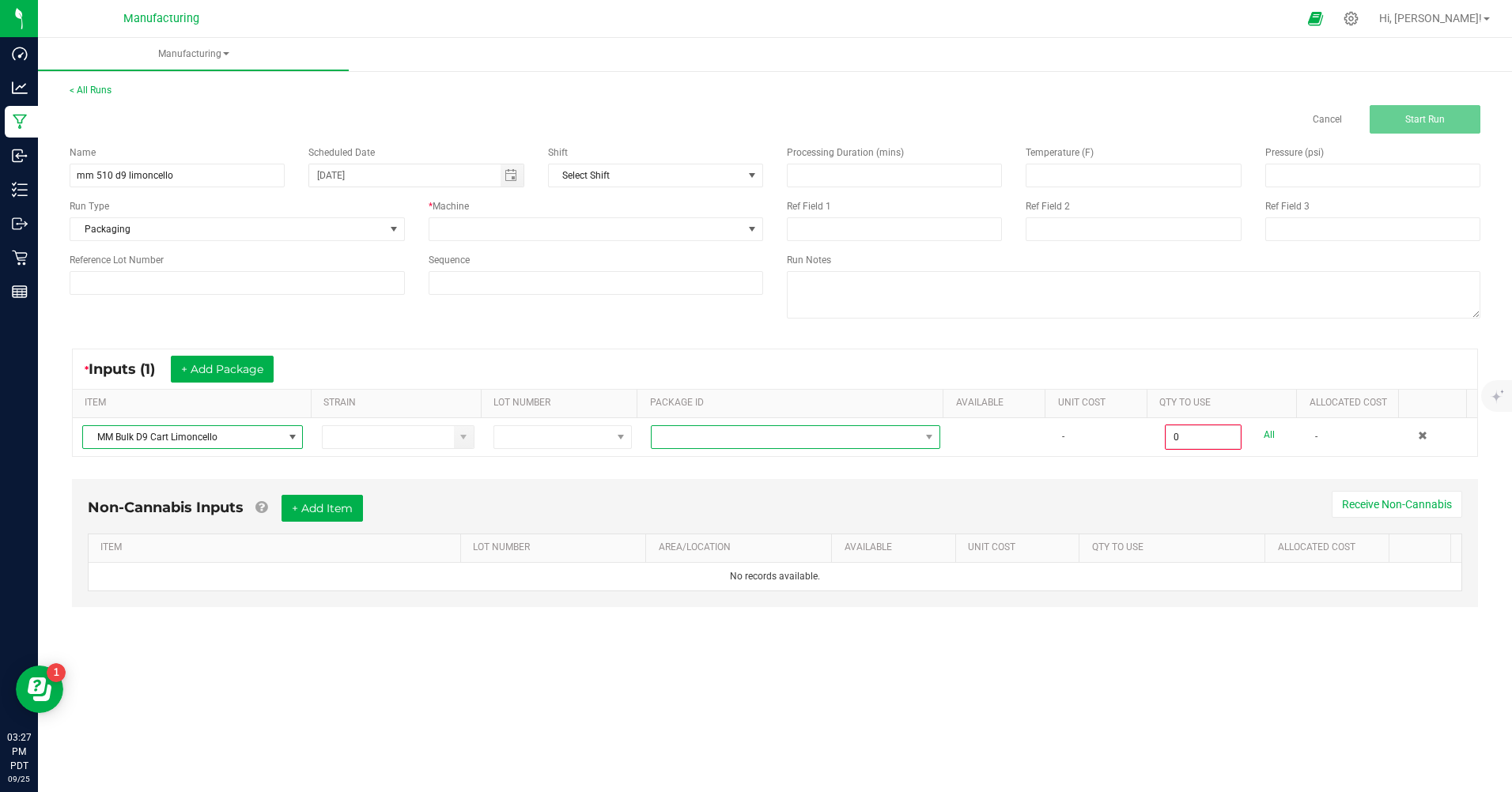
click at [735, 440] on span at bounding box center [785, 438] width 268 height 22
click at [728, 538] on li "CAMMCMF-20250822-170" at bounding box center [790, 531] width 285 height 27
click at [1264, 433] on link "All" at bounding box center [1269, 435] width 11 height 21
type input "100 ea"
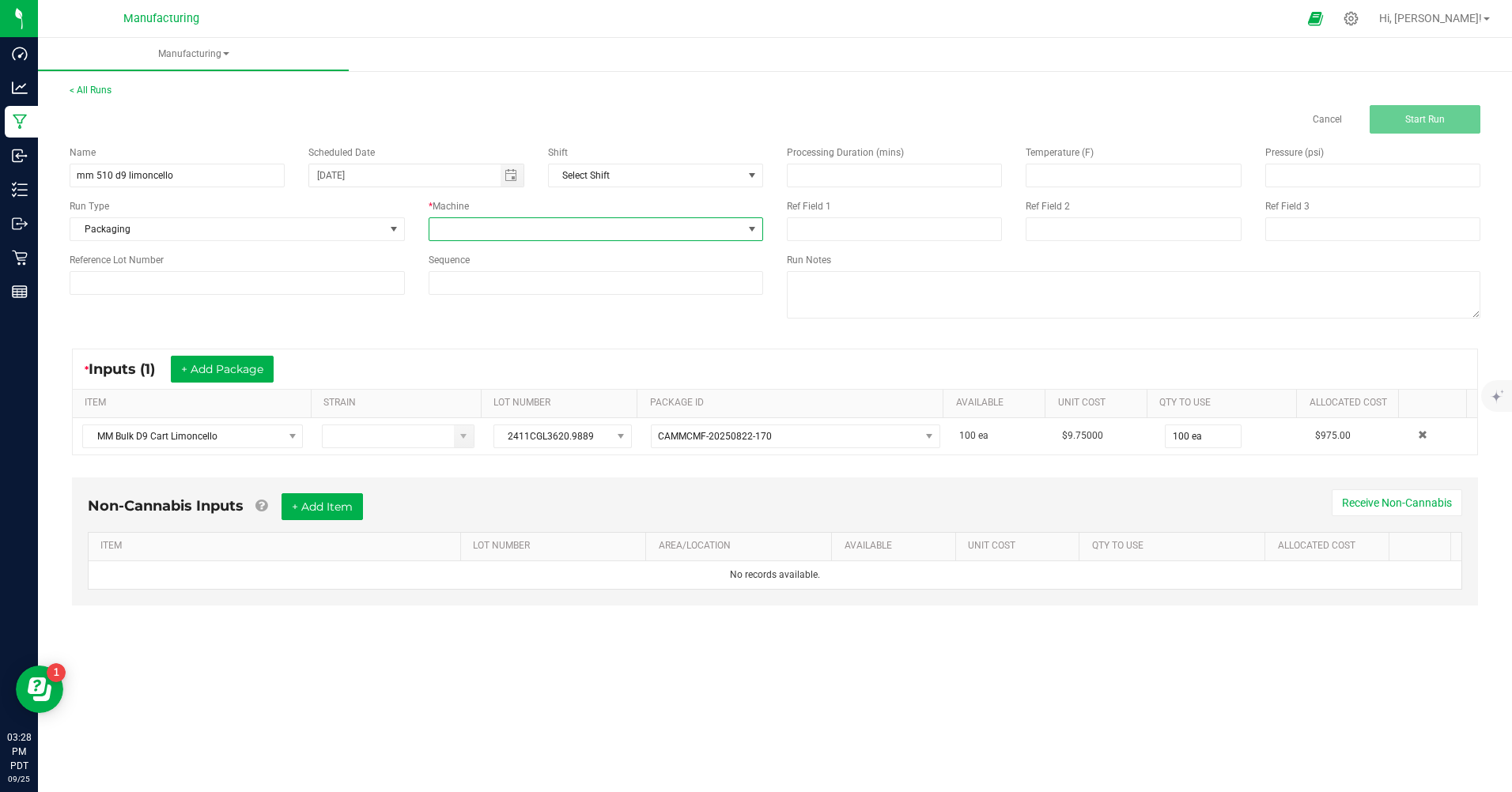
click at [748, 237] on span at bounding box center [752, 229] width 20 height 22
click at [479, 377] on li "Manual labor" at bounding box center [596, 378] width 334 height 27
click at [1438, 117] on span "Start Run" at bounding box center [1425, 119] width 39 height 11
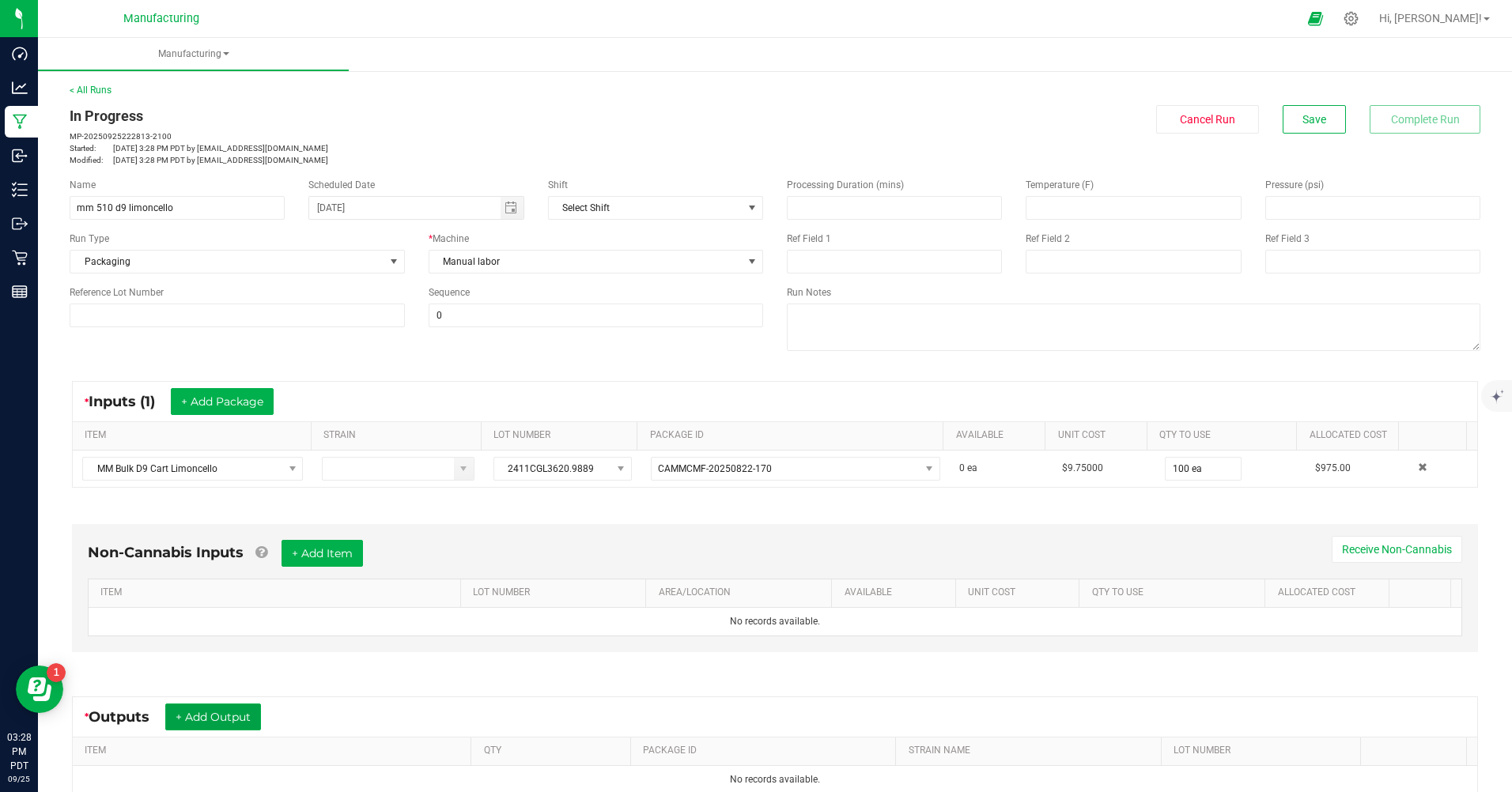
click at [251, 716] on button "+ Add Output" at bounding box center [213, 717] width 96 height 27
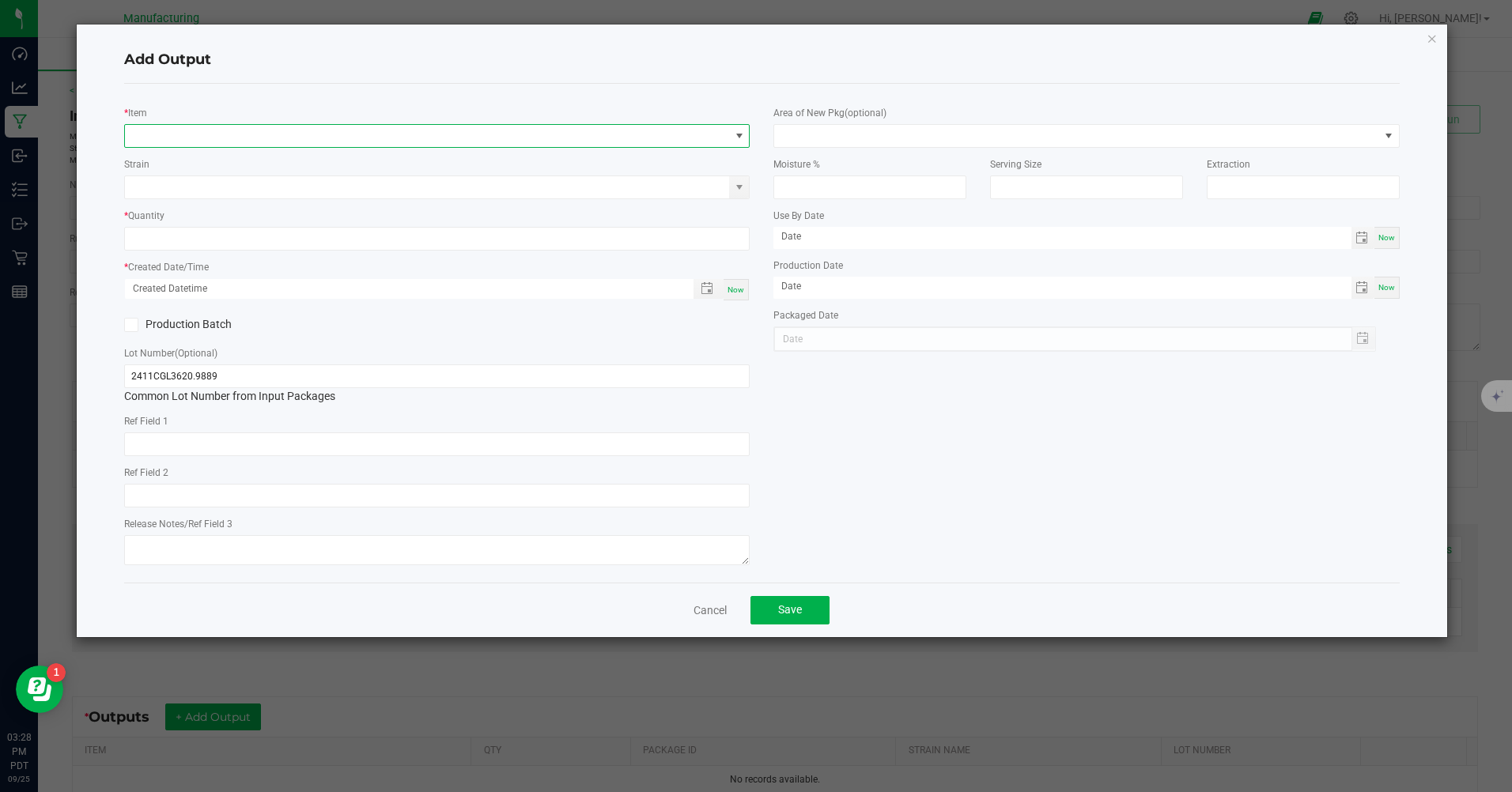
click at [429, 127] on span "NO DATA FOUND" at bounding box center [427, 136] width 604 height 22
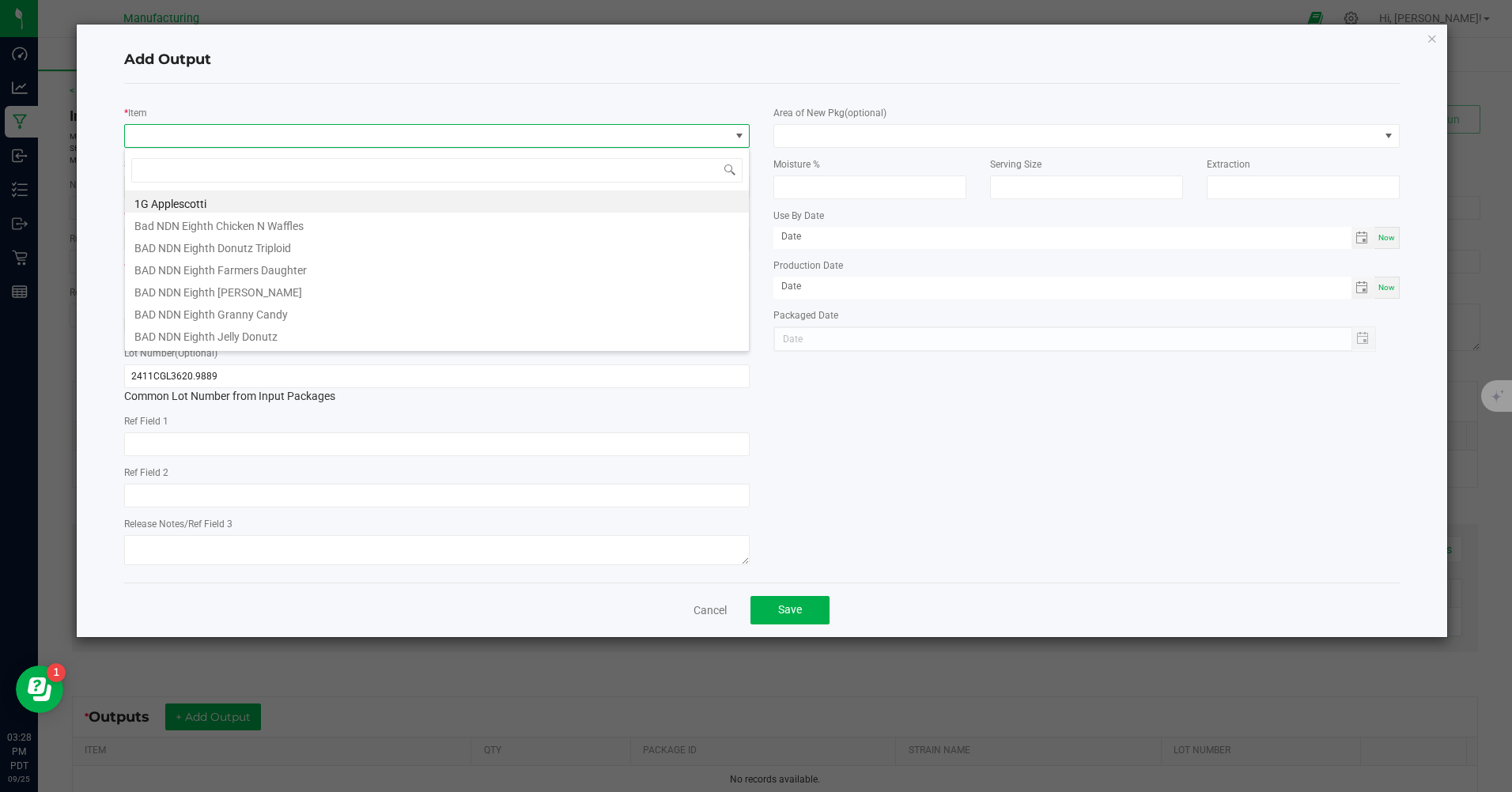
scroll to position [23, 626]
type input "mm 510"
click at [251, 330] on li "MM 510 Cart D9 Limoncello" at bounding box center [437, 335] width 624 height 22
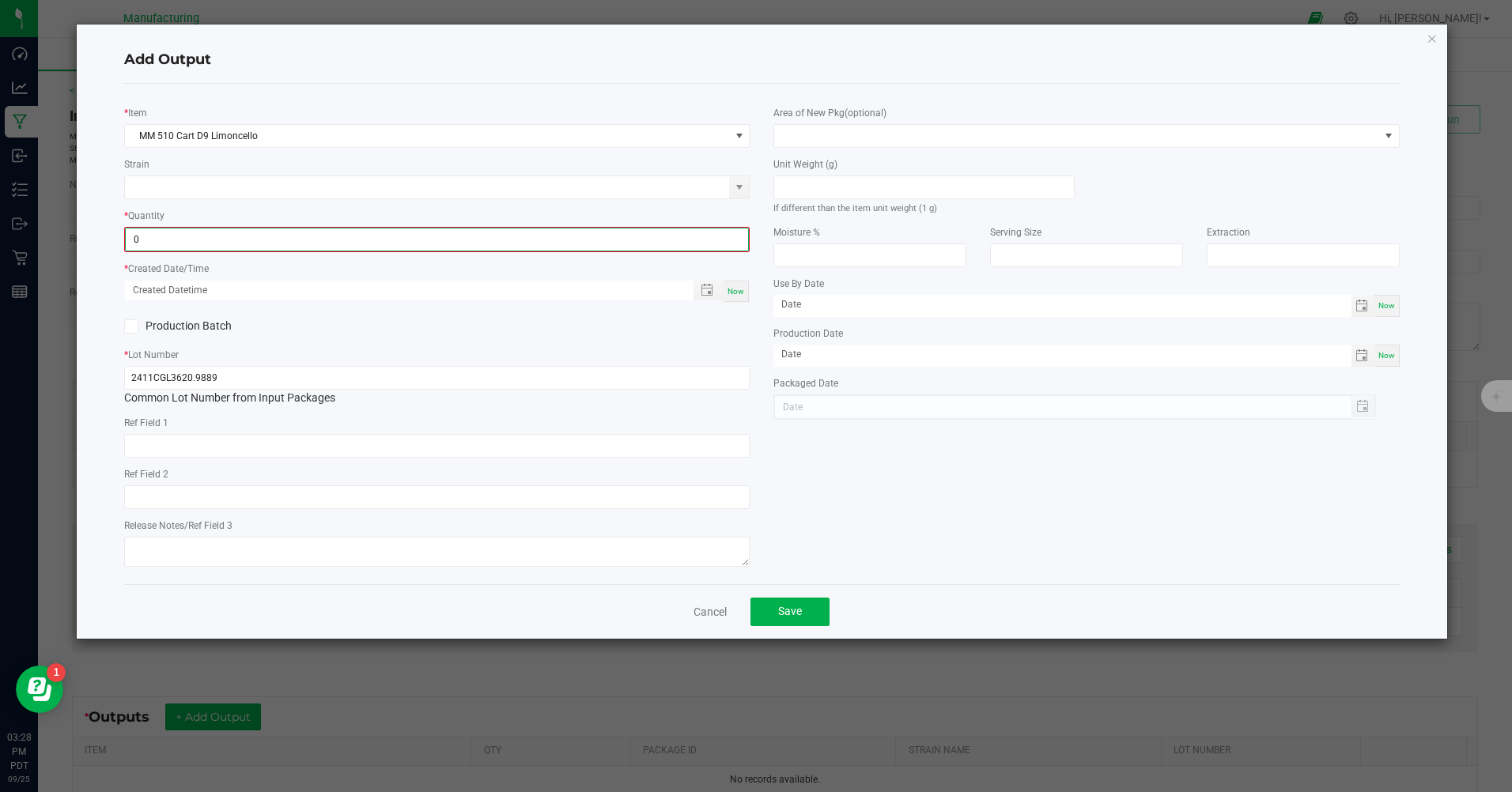
click at [270, 233] on input "0" at bounding box center [437, 240] width 622 height 22
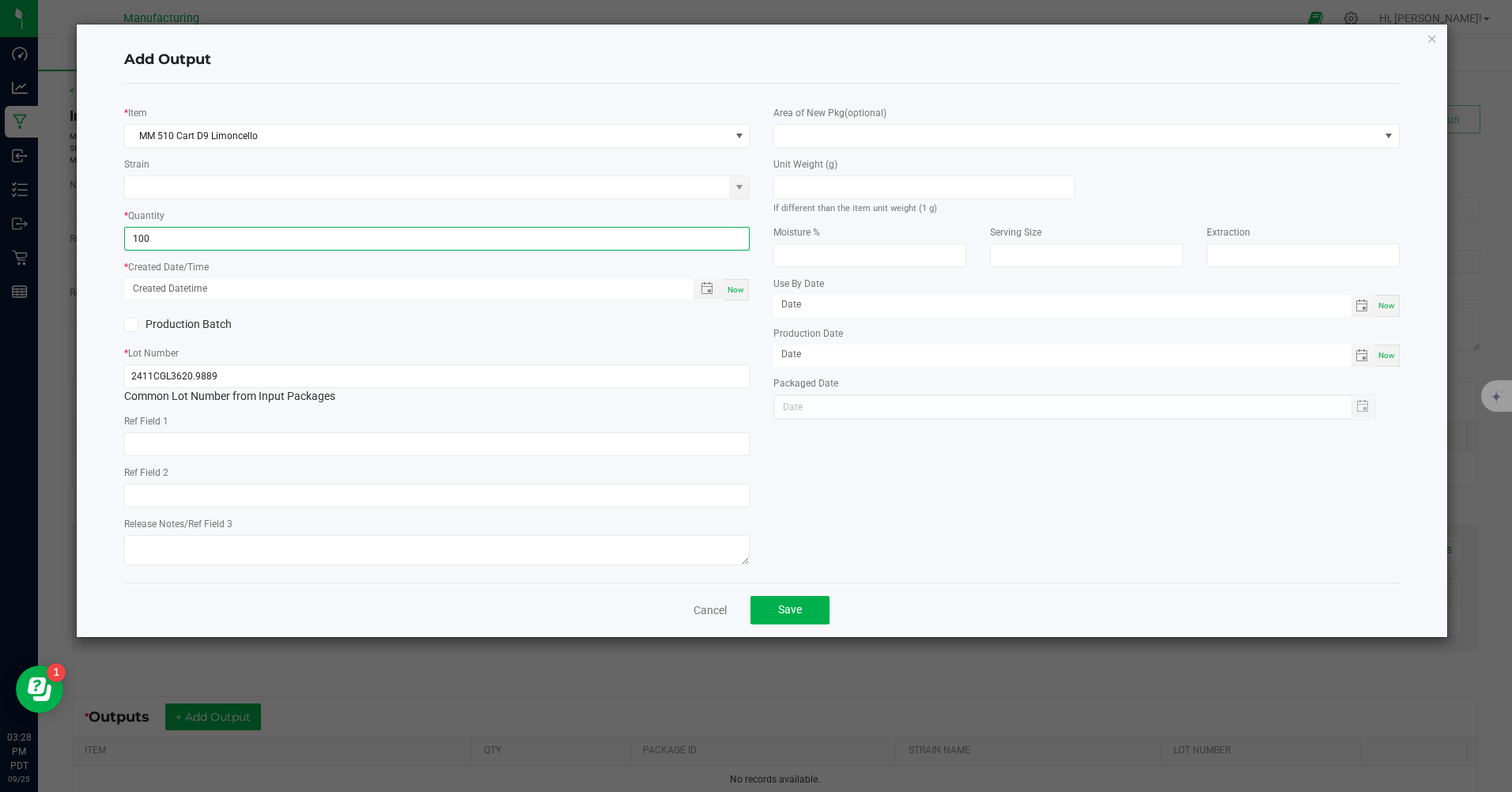
type input "100 ea"
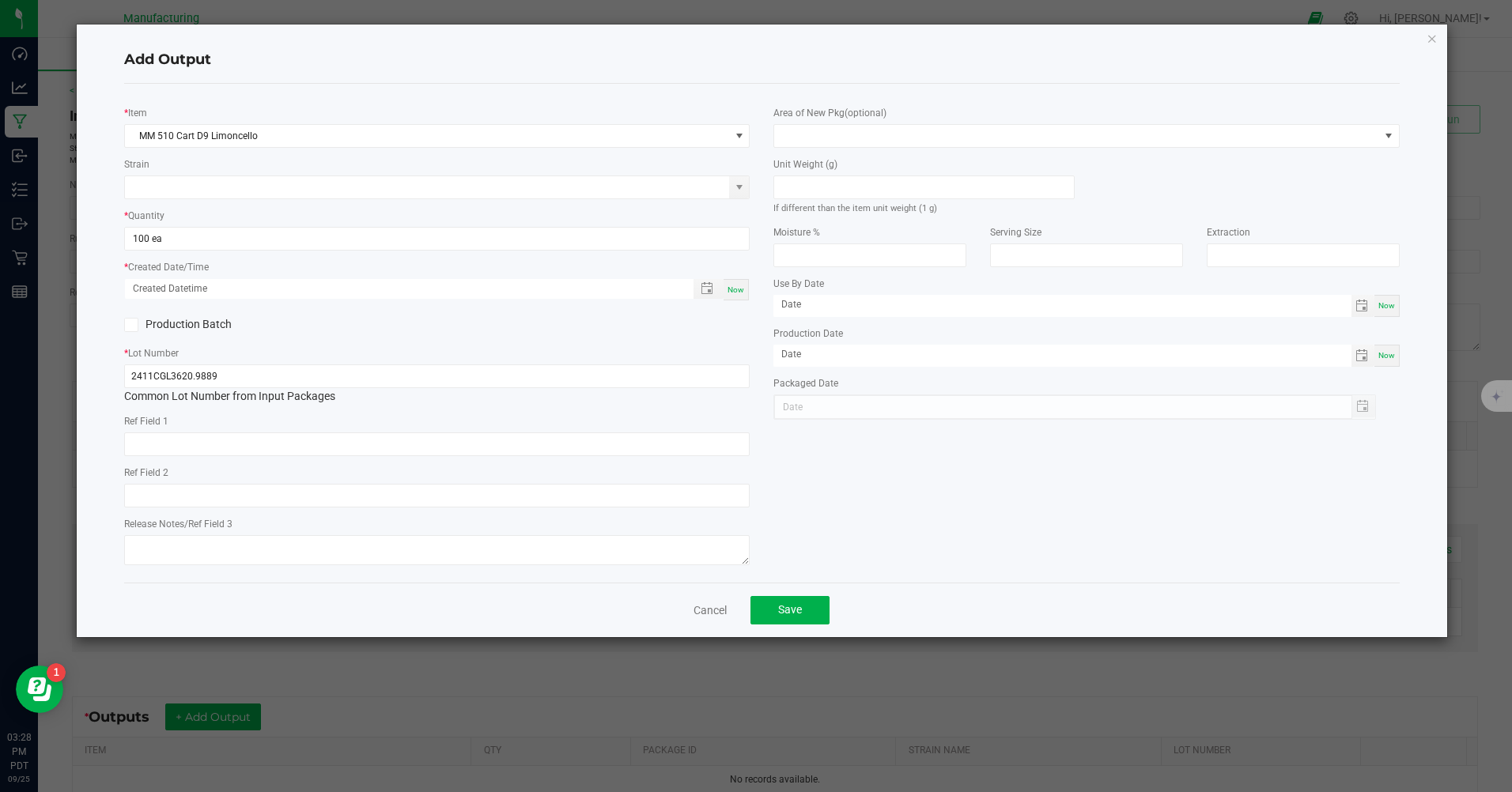
click at [340, 331] on label "Production Batch" at bounding box center [274, 325] width 301 height 17
click at [0, 0] on input "Production Batch" at bounding box center [0, 0] width 0 height 0
click at [741, 288] on span "Now" at bounding box center [736, 289] width 17 height 8
type input "[DATE] 3:28 PM"
type input "[DATE]"
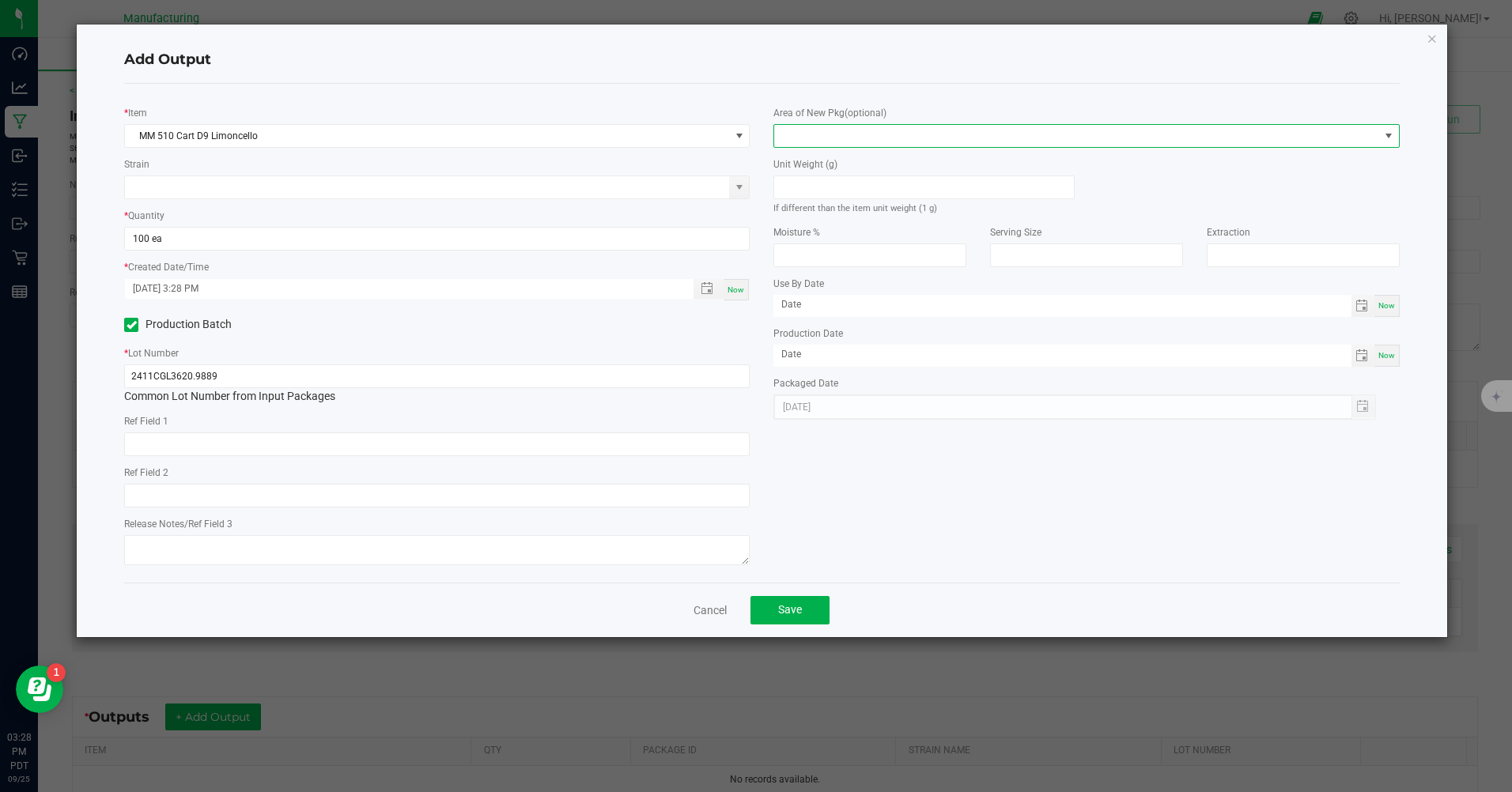
click at [956, 137] on span at bounding box center [1076, 136] width 604 height 22
click at [812, 331] on li "Inventory Room" at bounding box center [1087, 338] width 624 height 27
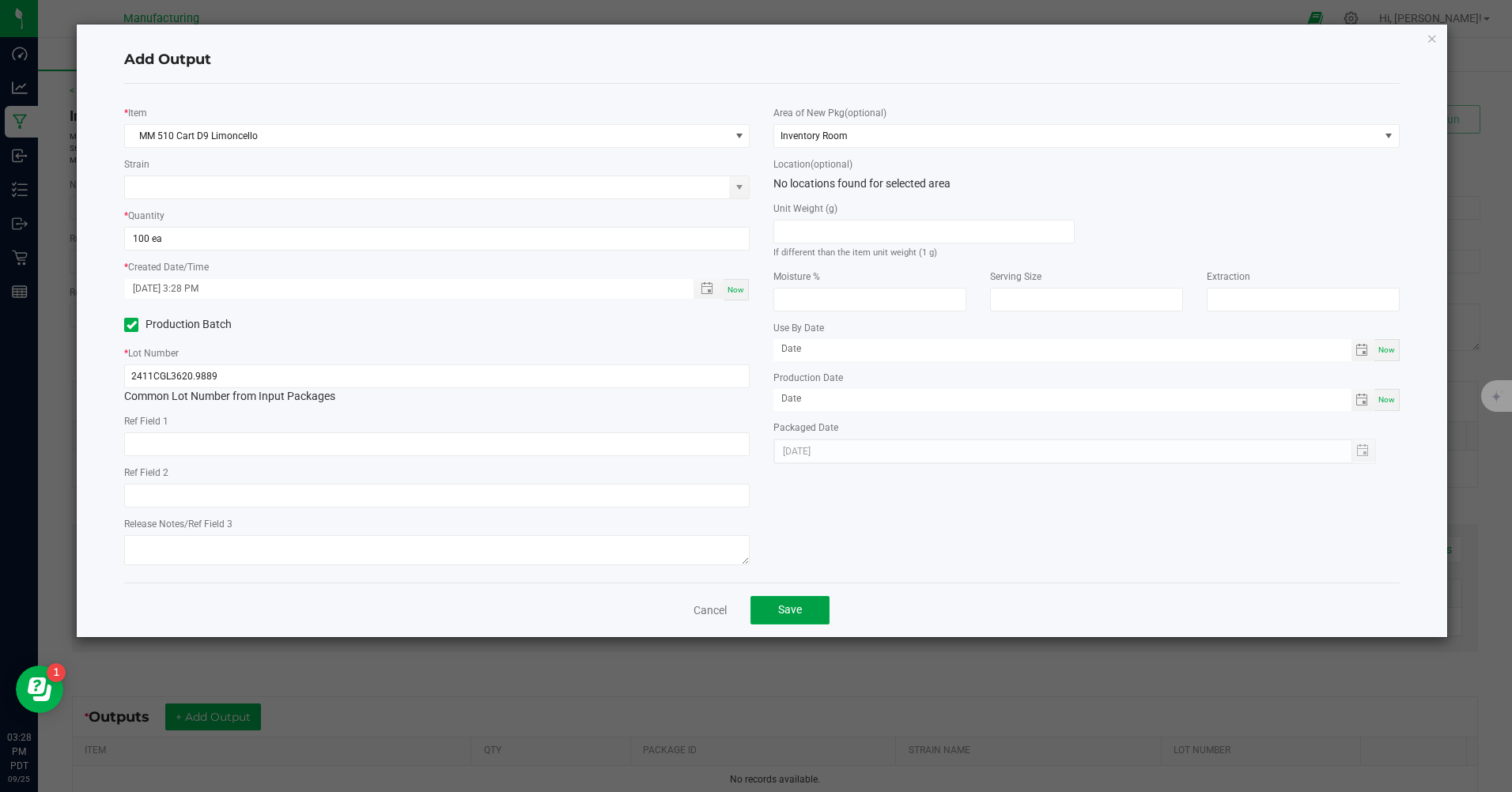
click at [784, 616] on span "Save" at bounding box center [789, 610] width 23 height 13
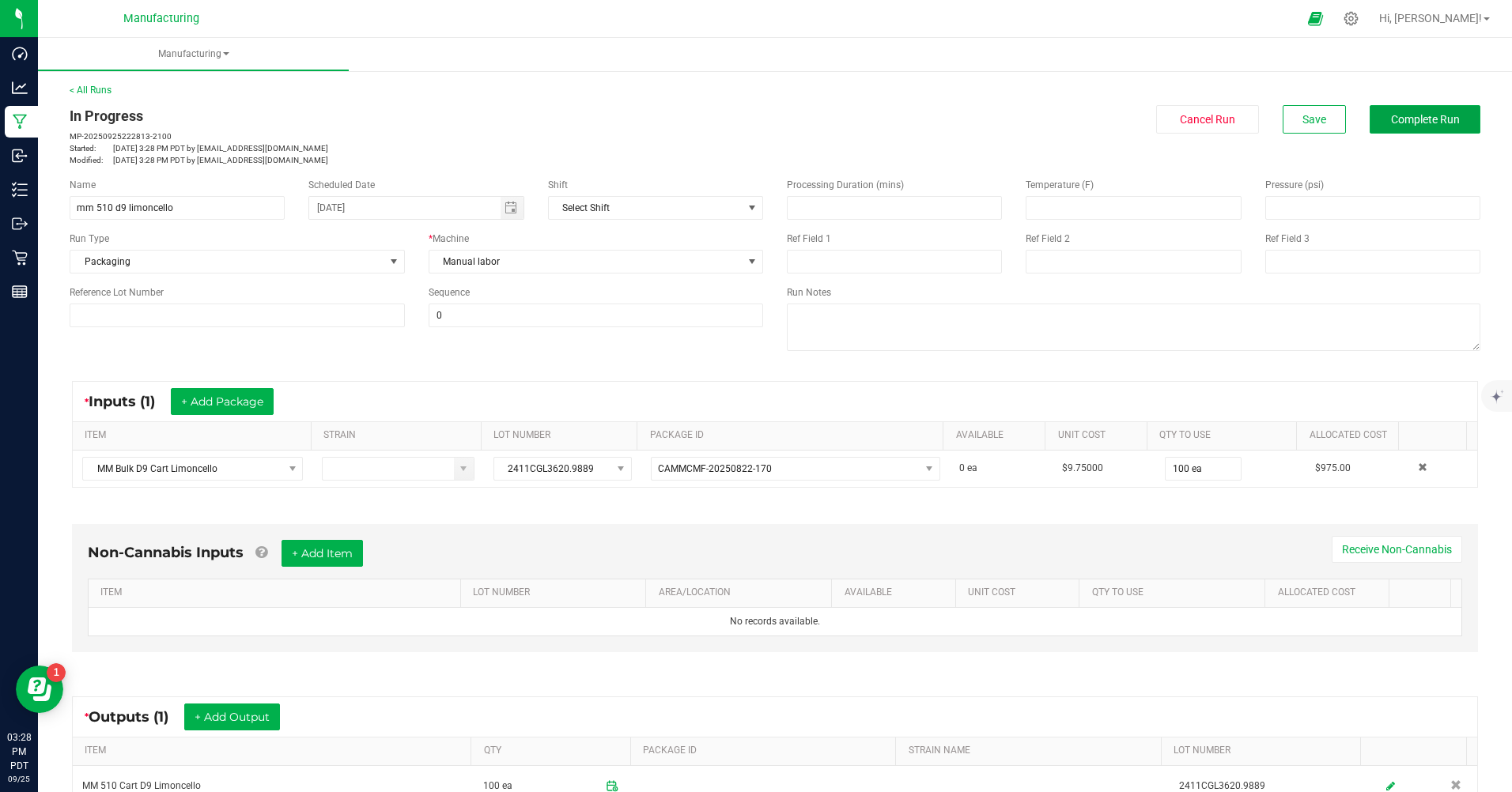
click at [1401, 129] on button "Complete Run" at bounding box center [1424, 119] width 111 height 29
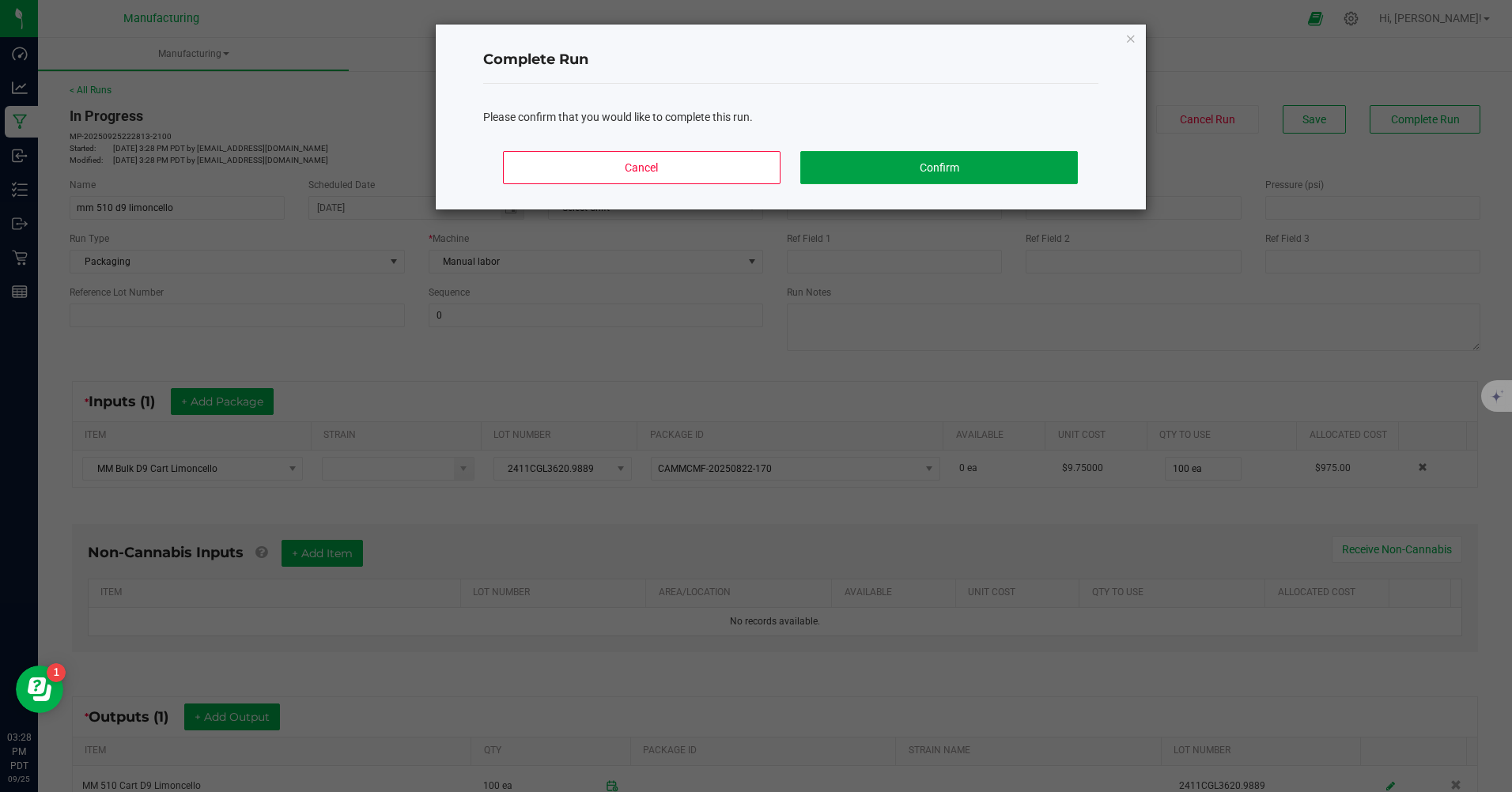
click at [942, 162] on button "Confirm" at bounding box center [938, 168] width 277 height 34
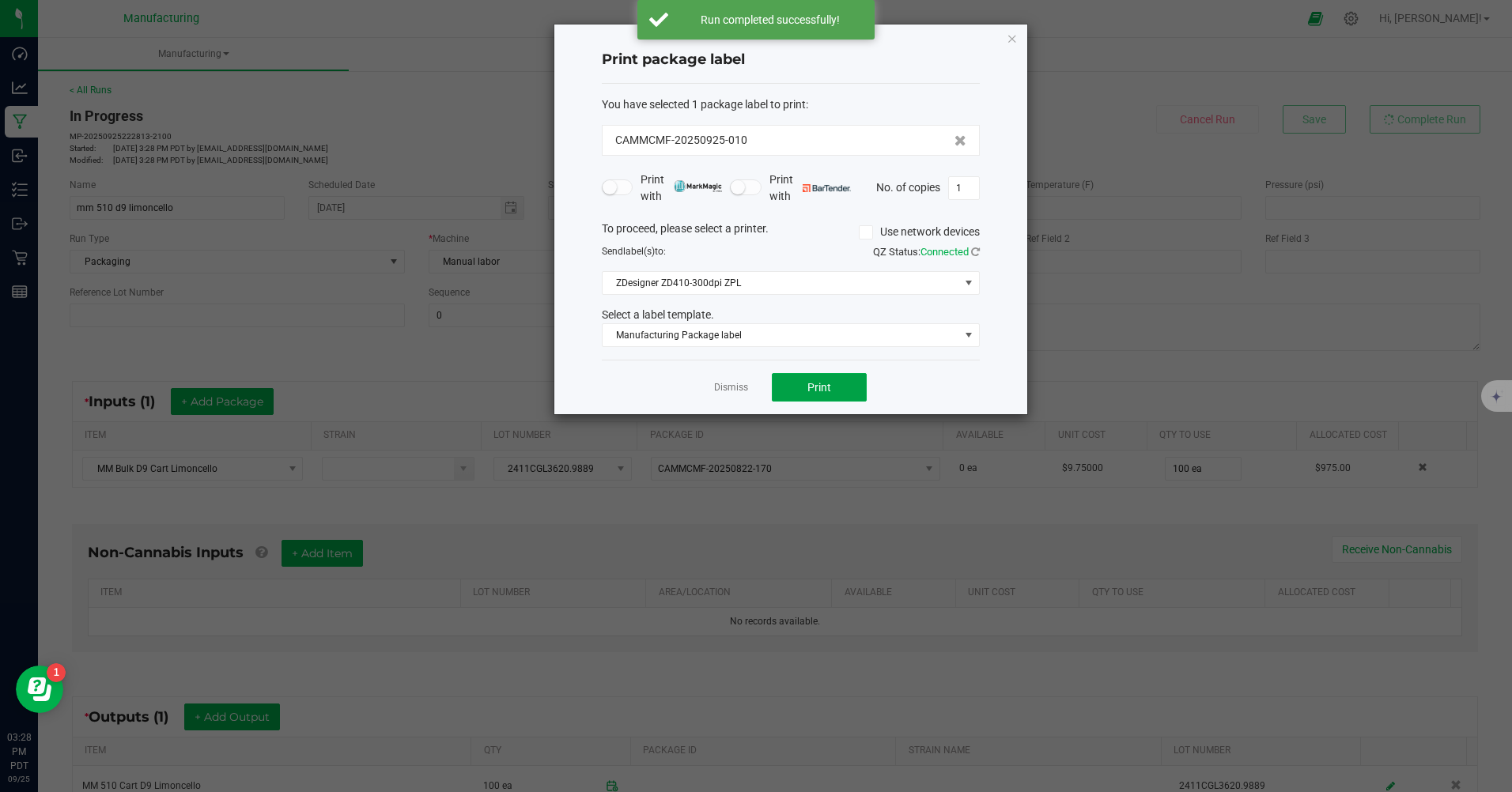
click at [839, 395] on button "Print" at bounding box center [819, 387] width 95 height 29
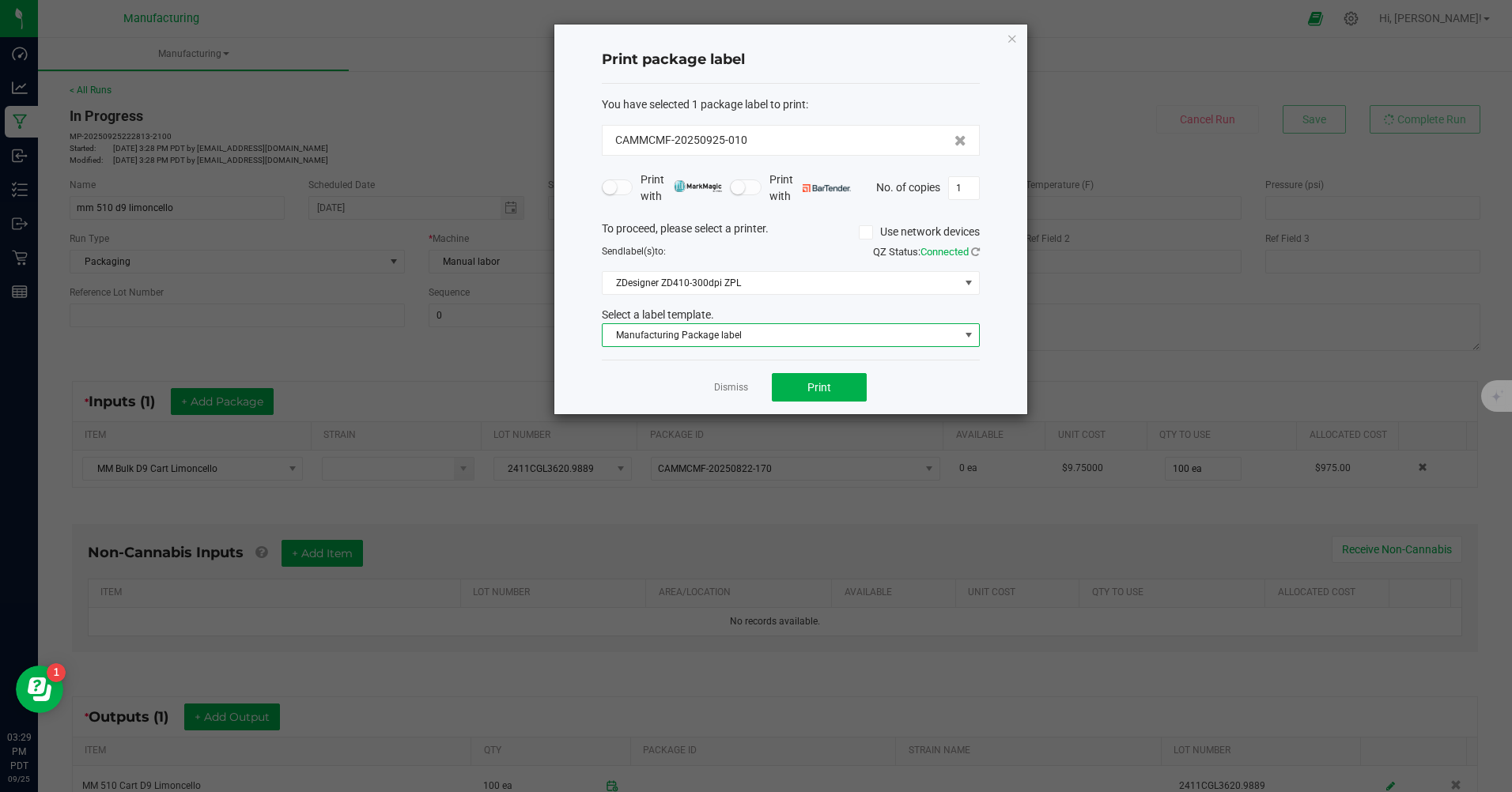
click at [967, 333] on span at bounding box center [969, 336] width 13 height 13
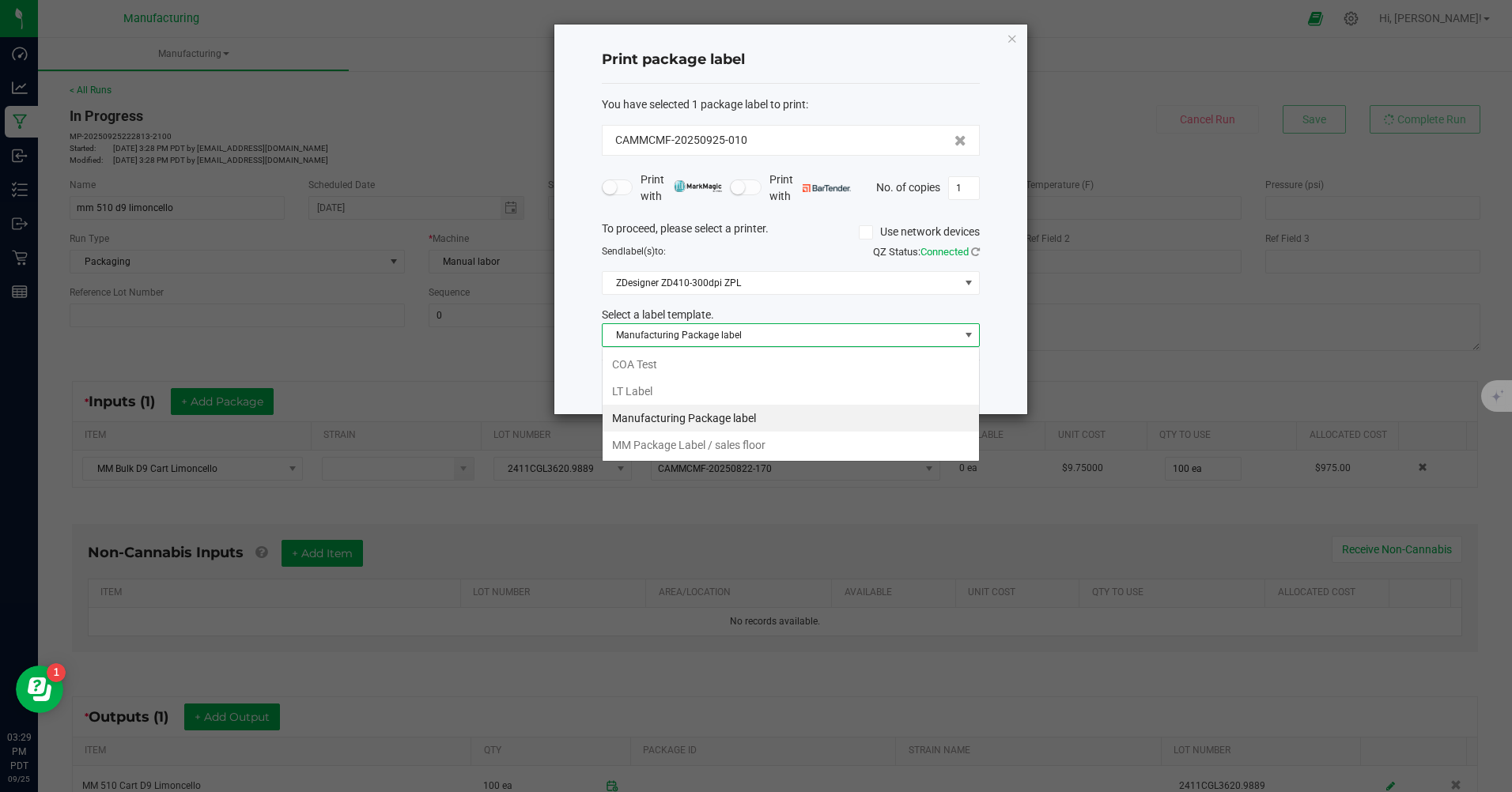
scroll to position [23, 378]
click at [687, 453] on li "MM Package Label / sales floor" at bounding box center [791, 445] width 377 height 27
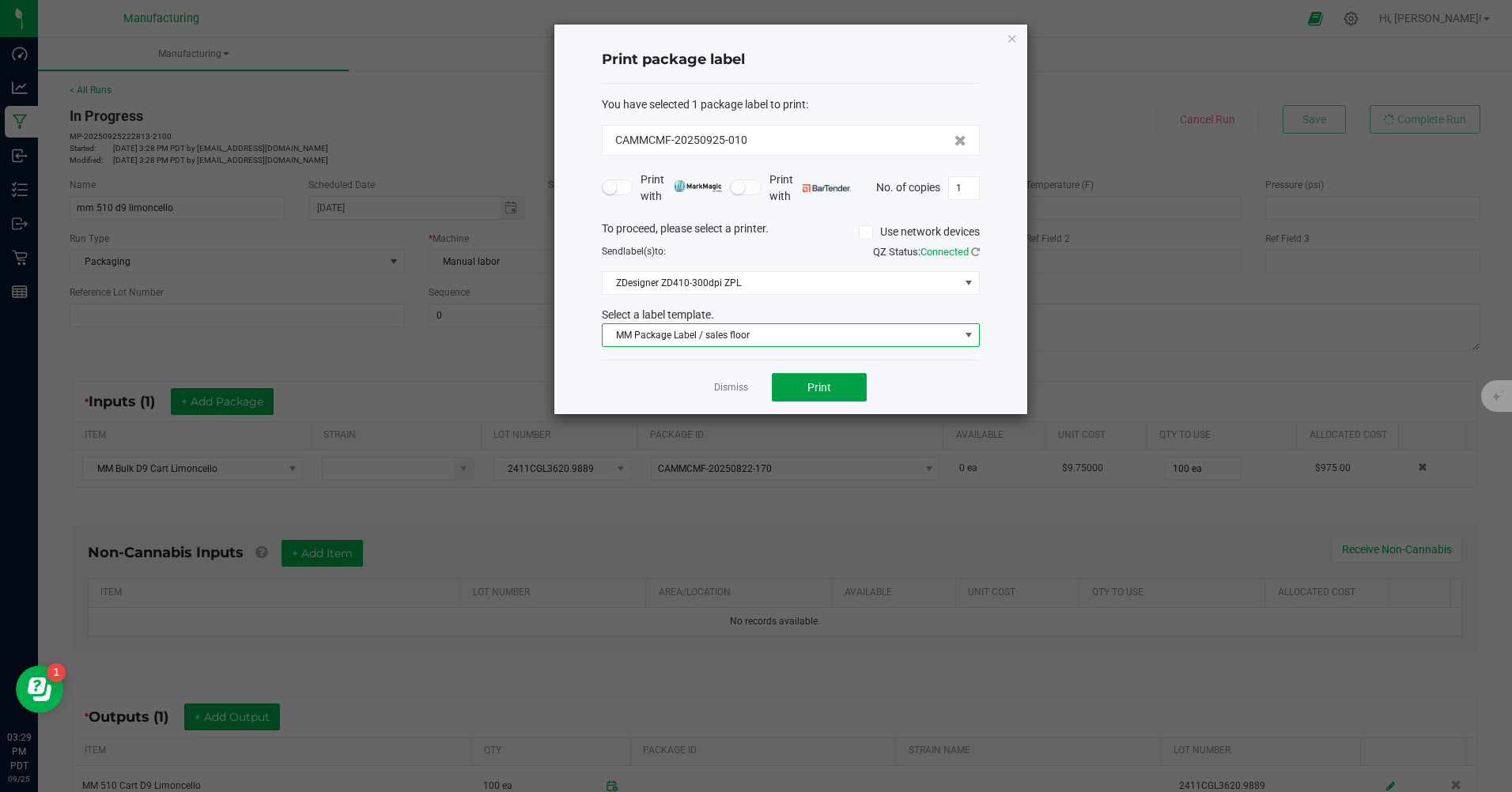
click at [824, 388] on span "Print" at bounding box center [819, 388] width 23 height 13
type input "100"
click at [974, 363] on div "Dismiss Print" at bounding box center [790, 387] width 378 height 54
click at [844, 381] on button "Print" at bounding box center [819, 387] width 95 height 29
click at [735, 395] on link "Dismiss" at bounding box center [731, 388] width 34 height 13
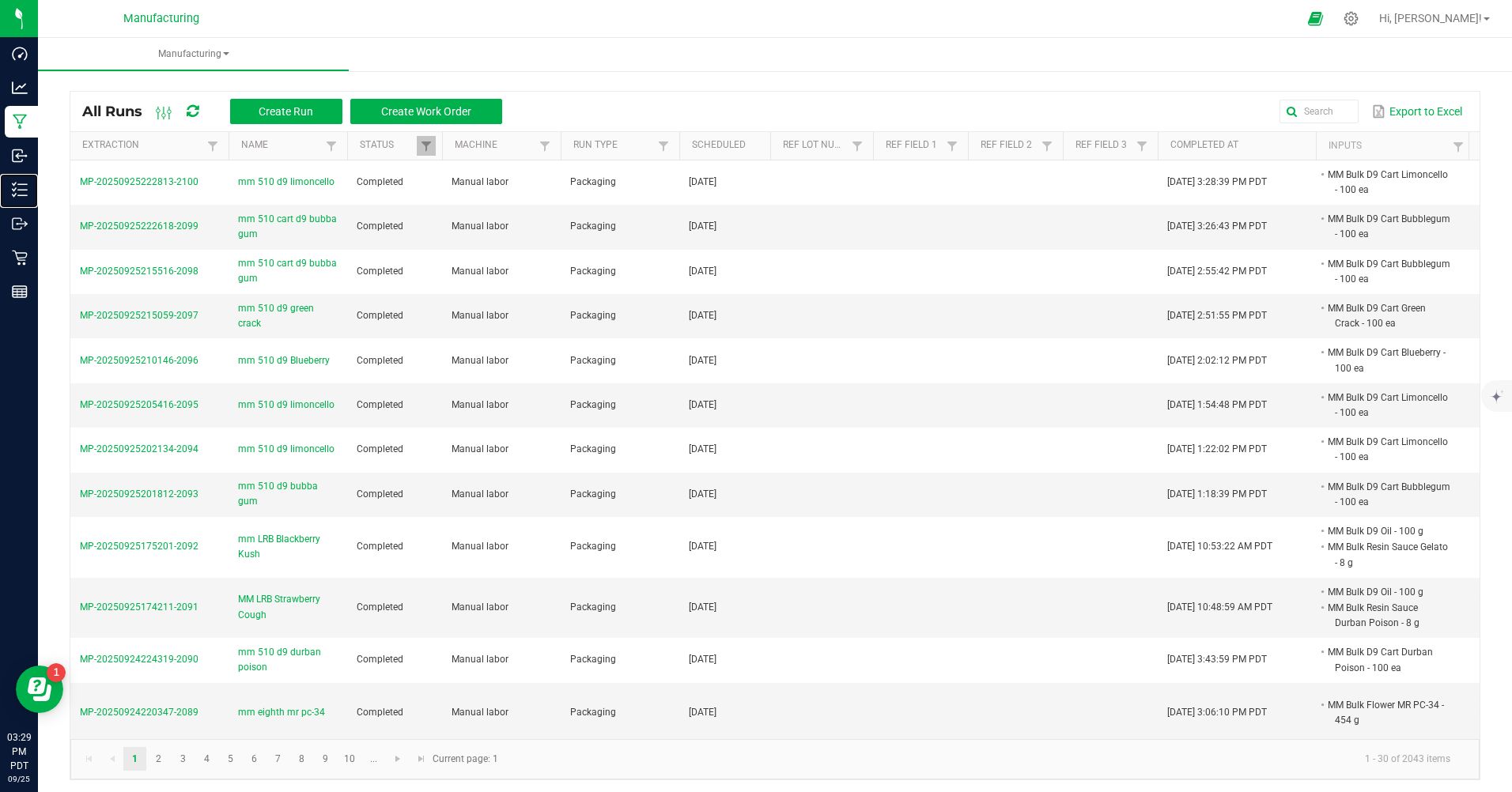
click at [0, 0] on p "Inventory" at bounding box center [0, 0] width 0 height 0
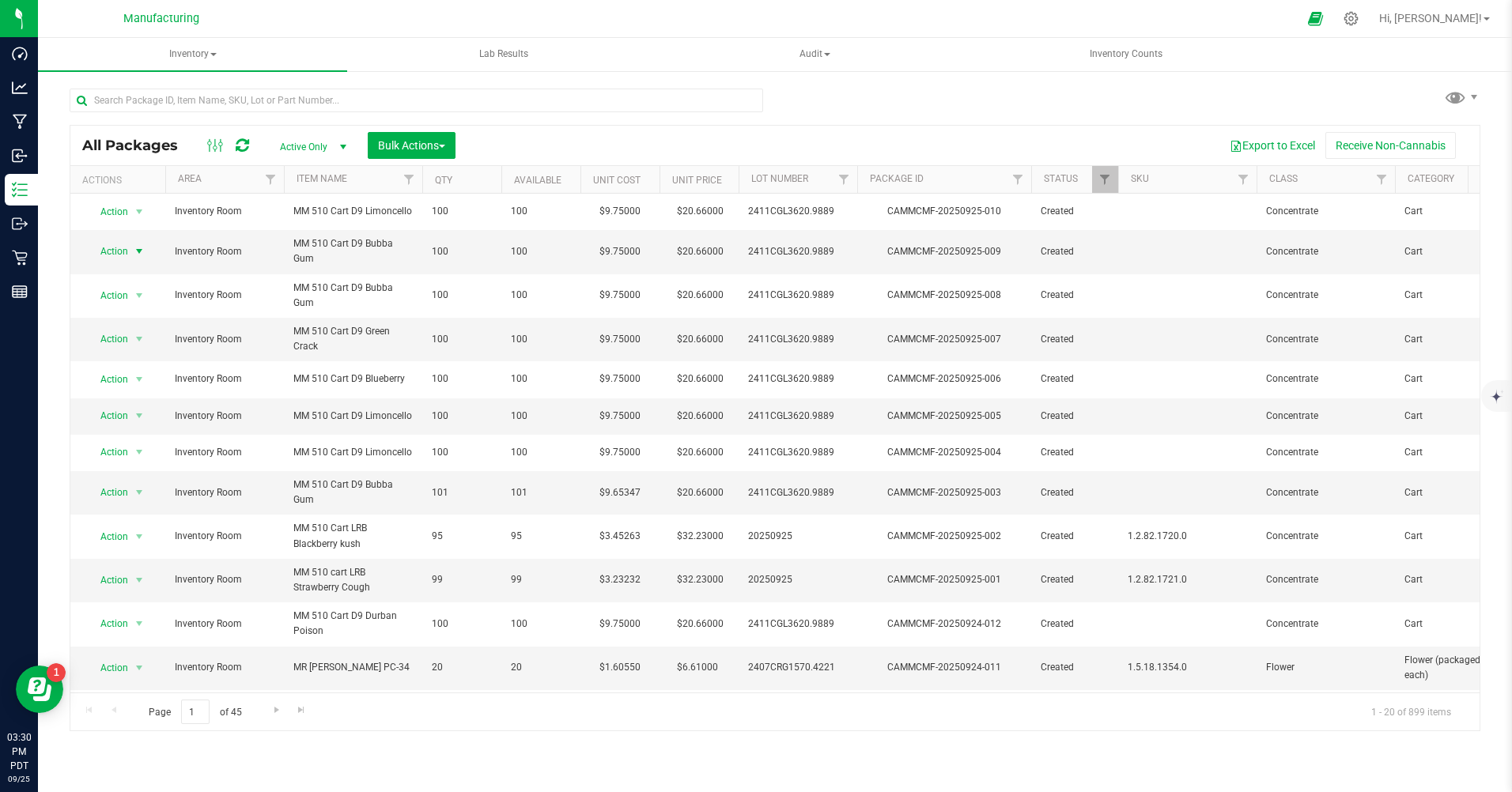
click at [118, 252] on span "Action" at bounding box center [107, 252] width 43 height 22
click at [141, 414] on li "Print package label" at bounding box center [137, 419] width 102 height 23
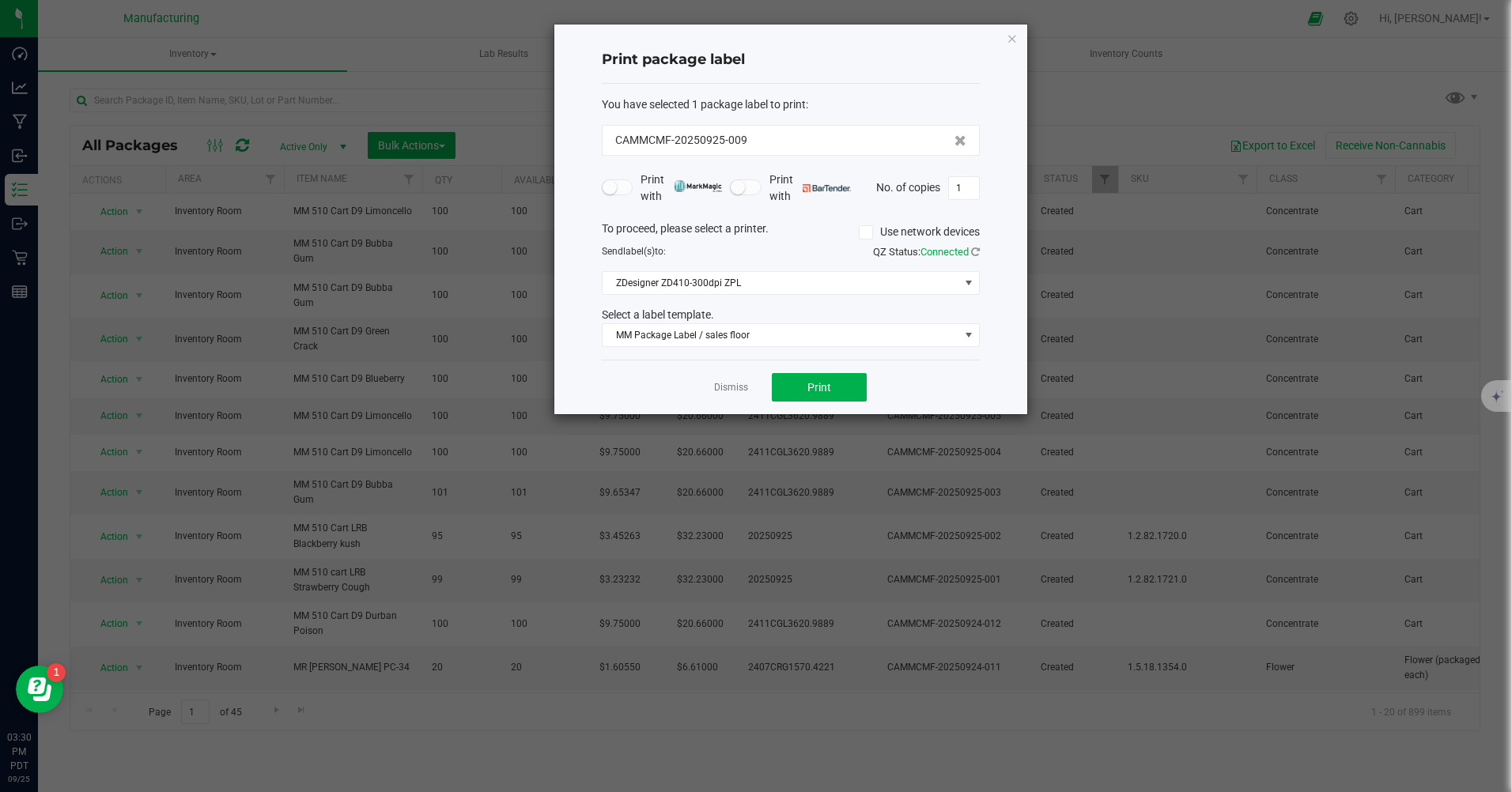
click at [966, 193] on input "1" at bounding box center [964, 188] width 30 height 22
type input "100"
click at [798, 381] on button "Print" at bounding box center [819, 387] width 95 height 29
